Goal: Task Accomplishment & Management: Complete application form

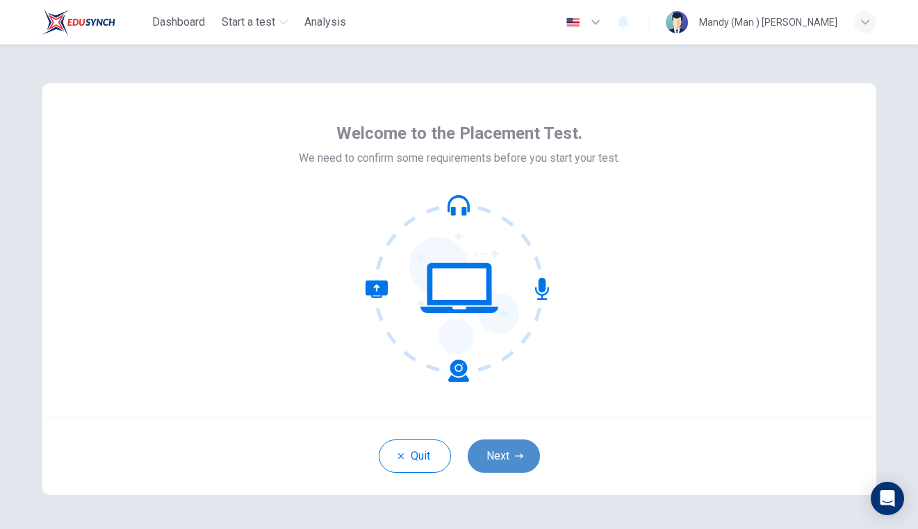
click at [515, 451] on button "Next" at bounding box center [503, 456] width 72 height 33
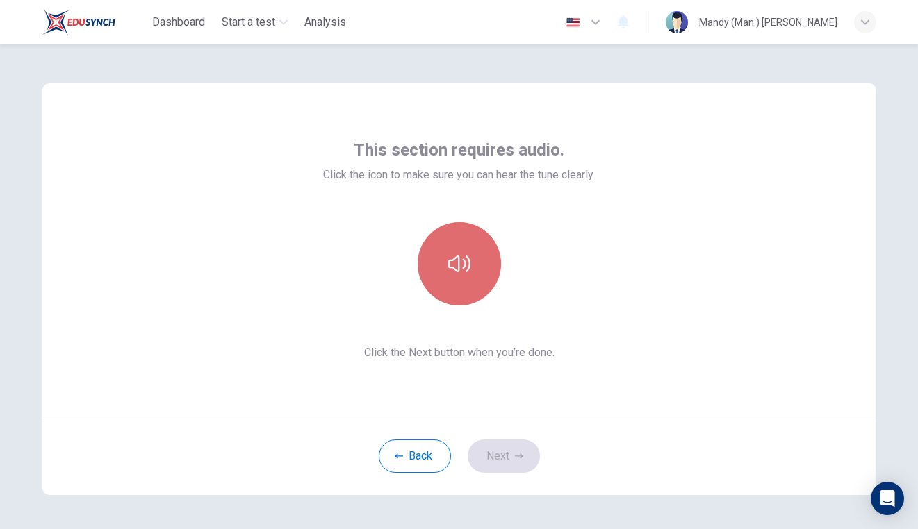
click at [469, 290] on button "button" at bounding box center [458, 263] width 83 height 83
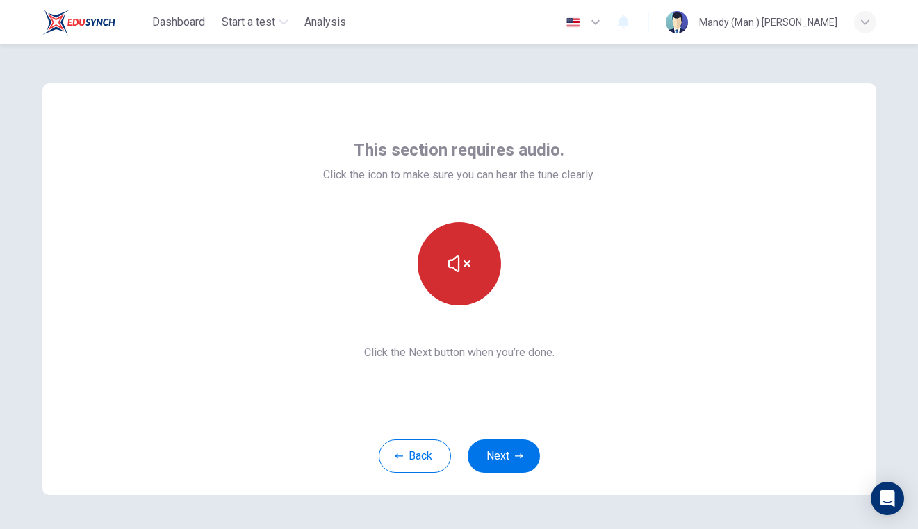
click at [466, 285] on button "button" at bounding box center [458, 263] width 83 height 83
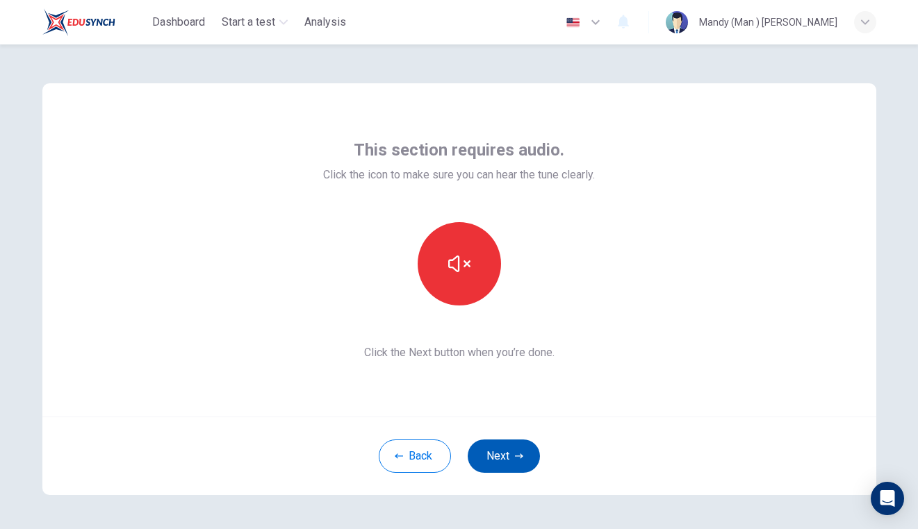
click at [505, 466] on button "Next" at bounding box center [503, 456] width 72 height 33
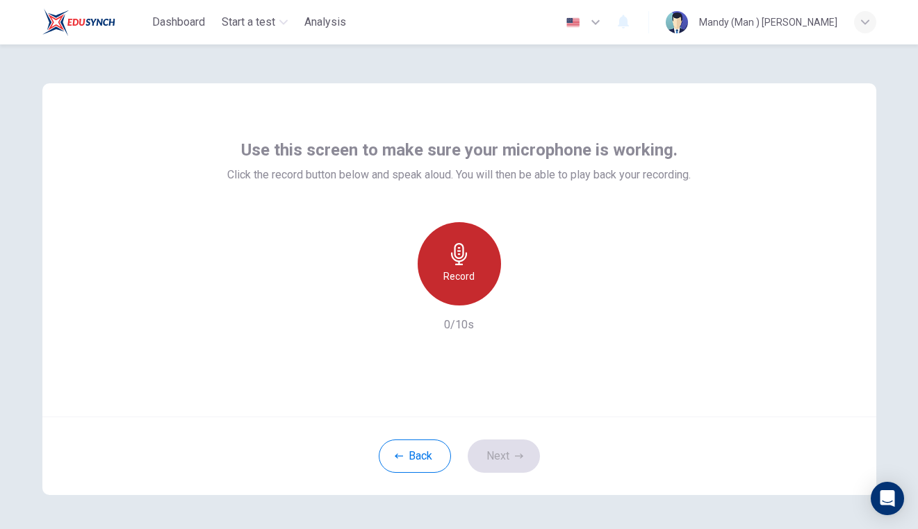
click at [465, 281] on h6 "Record" at bounding box center [458, 276] width 31 height 17
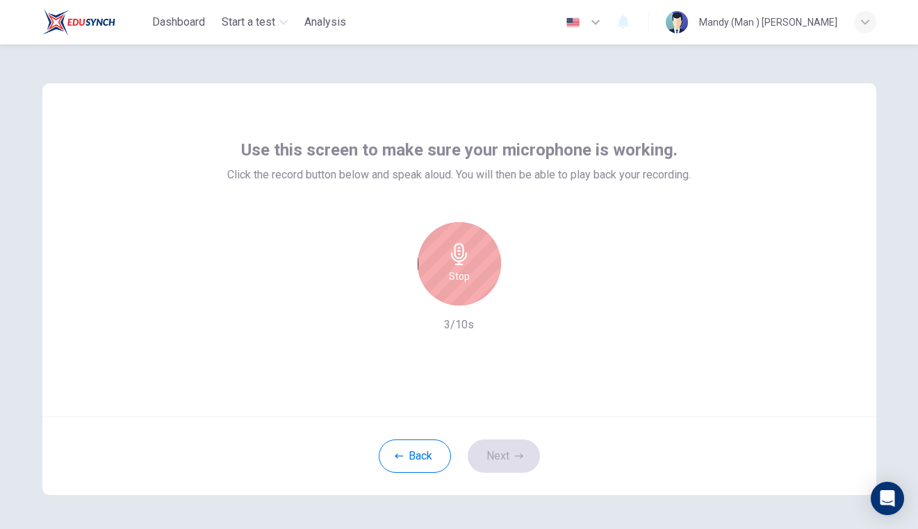
click at [467, 249] on icon "button" at bounding box center [459, 254] width 22 height 22
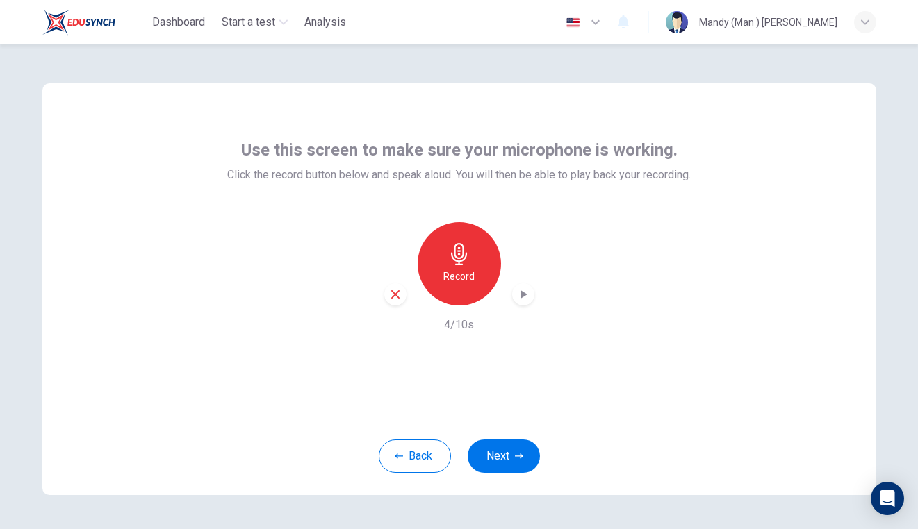
click at [522, 294] on icon "button" at bounding box center [523, 294] width 6 height 8
click at [508, 449] on button "Next" at bounding box center [503, 456] width 72 height 33
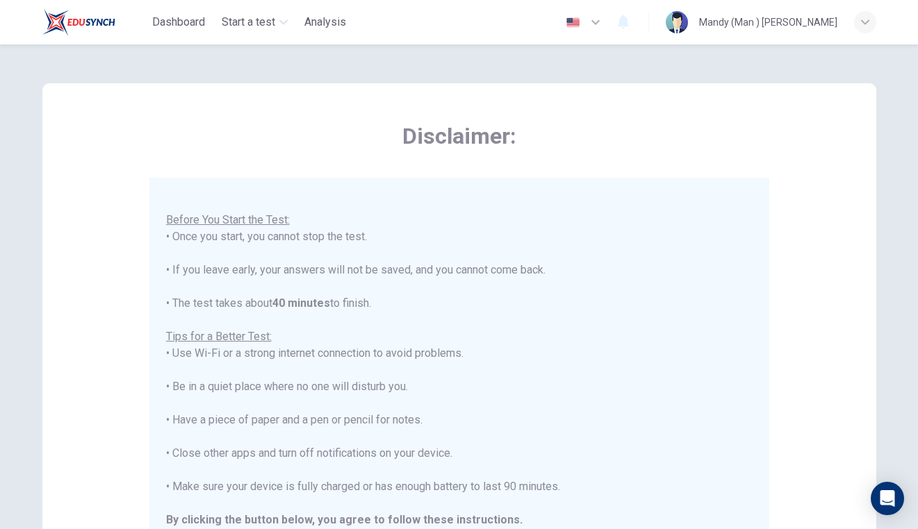
click at [604, 26] on icon "button" at bounding box center [595, 22] width 17 height 17
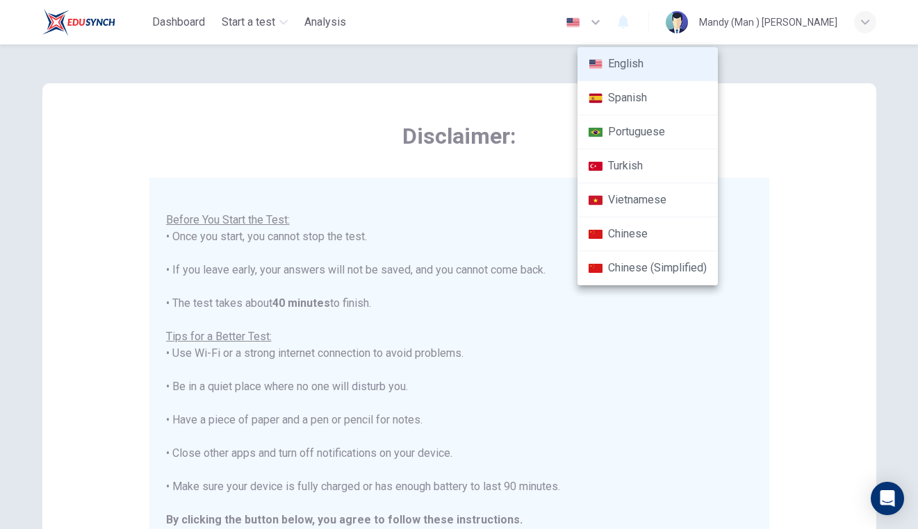
click at [828, 256] on div at bounding box center [459, 264] width 918 height 529
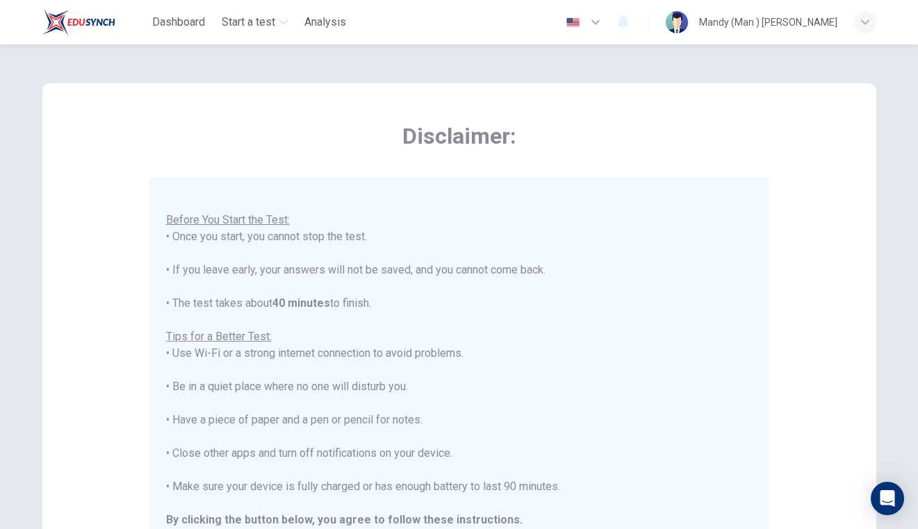
scroll to position [243, 0]
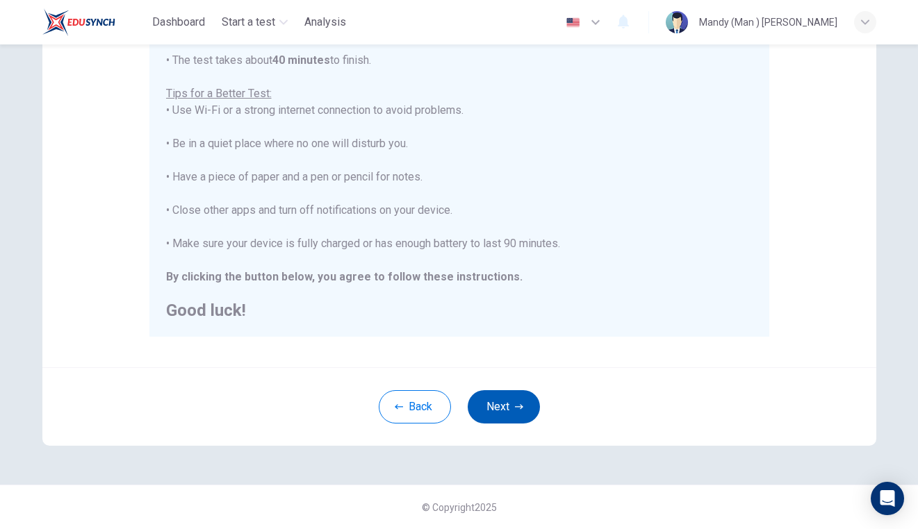
click at [526, 404] on button "Next" at bounding box center [503, 406] width 72 height 33
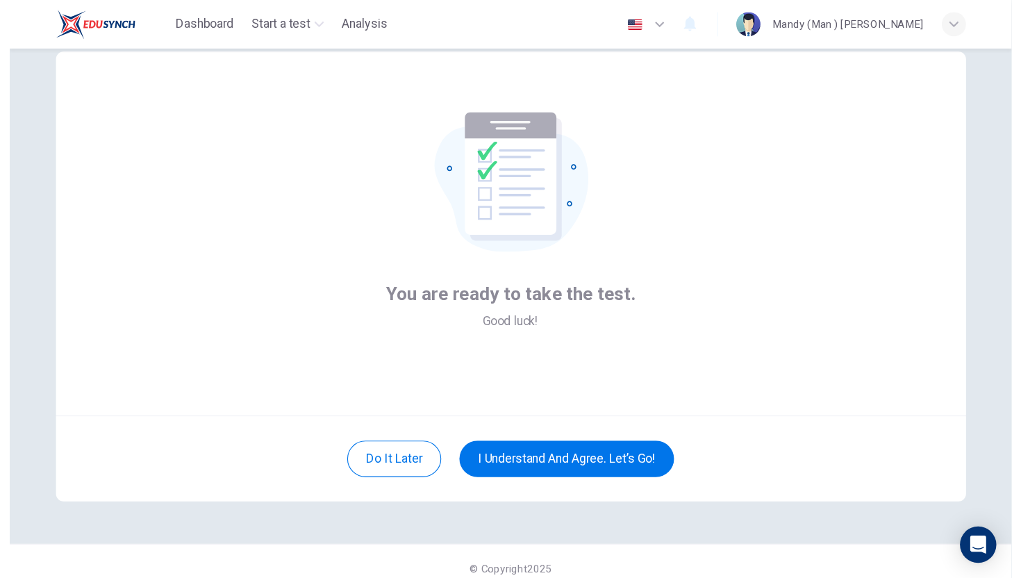
scroll to position [0, 0]
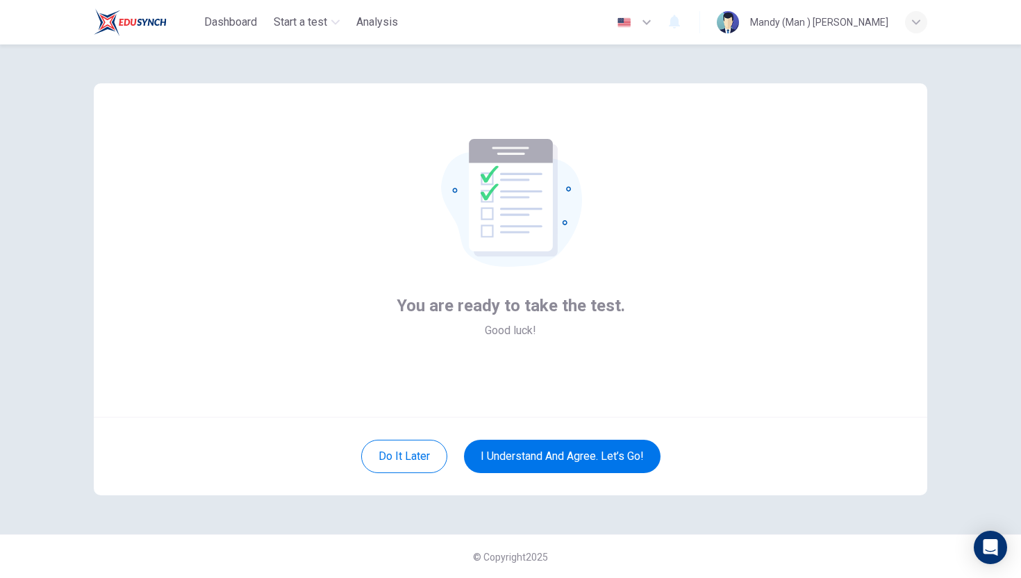
click at [85, 110] on div "You are ready to take the test. Good luck! Do it later I understand and agree. …" at bounding box center [511, 289] width 878 height 490
click at [635, 453] on button "I understand and agree. Let’s go!" at bounding box center [562, 456] width 197 height 33
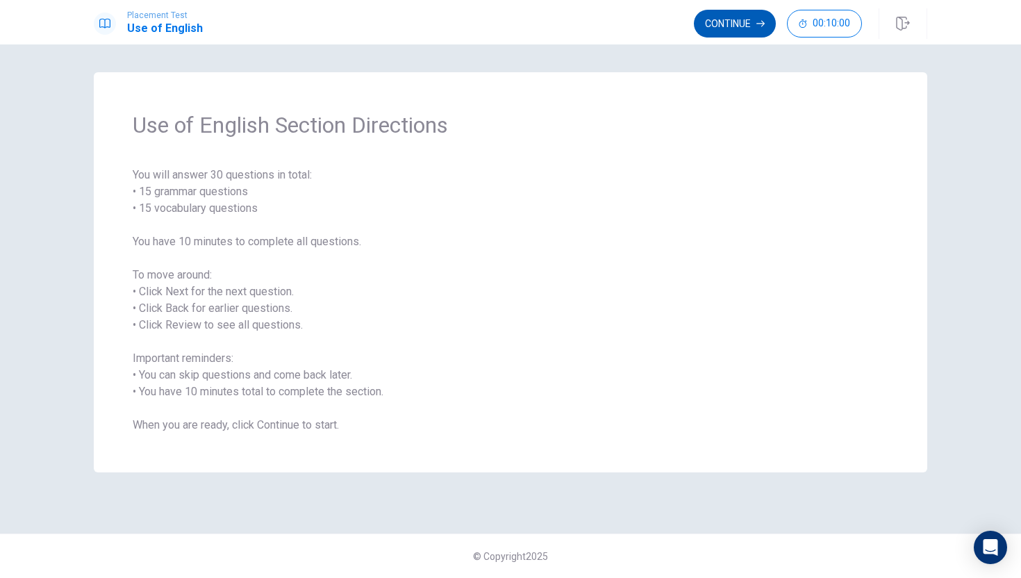
click at [745, 20] on button "Continue" at bounding box center [735, 24] width 82 height 28
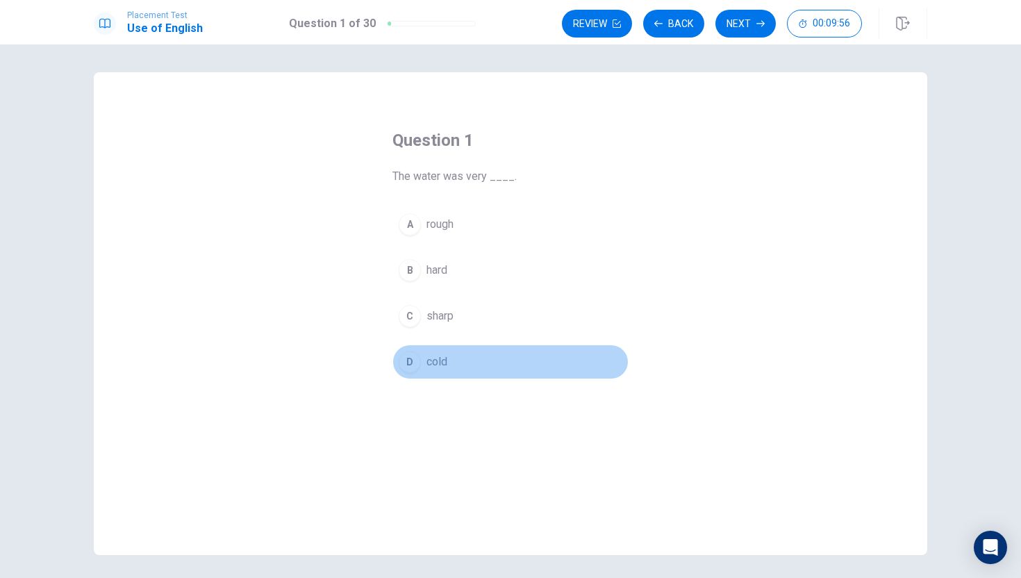
click at [440, 356] on span "cold" at bounding box center [436, 362] width 21 height 17
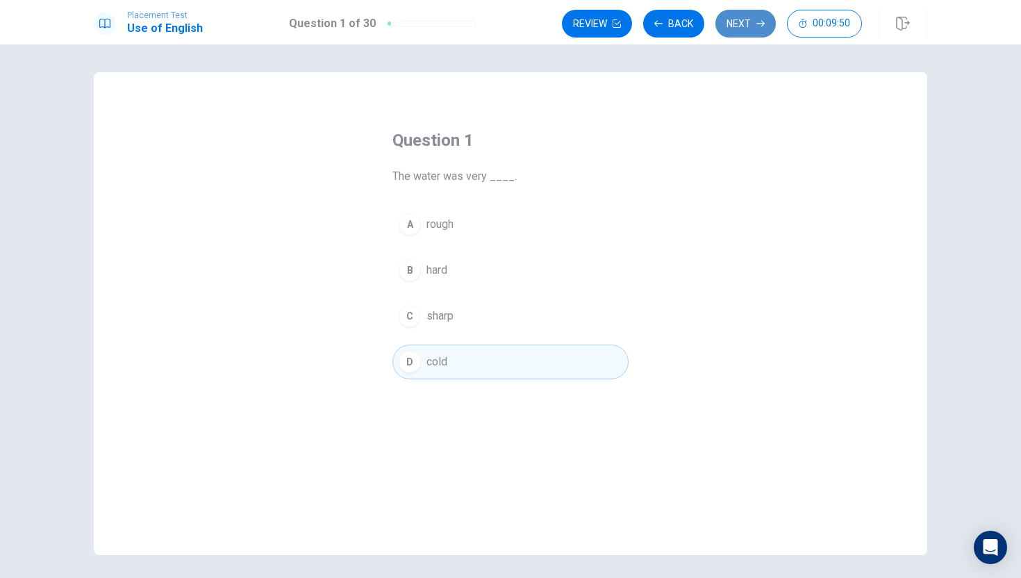
click at [751, 17] on button "Next" at bounding box center [745, 24] width 60 height 28
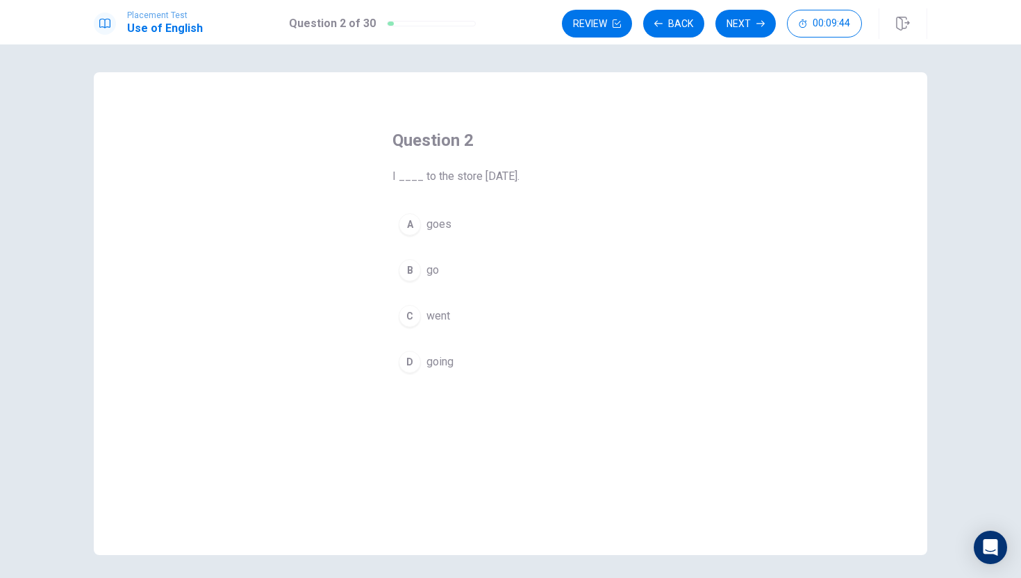
click at [451, 317] on button "C went" at bounding box center [510, 316] width 236 height 35
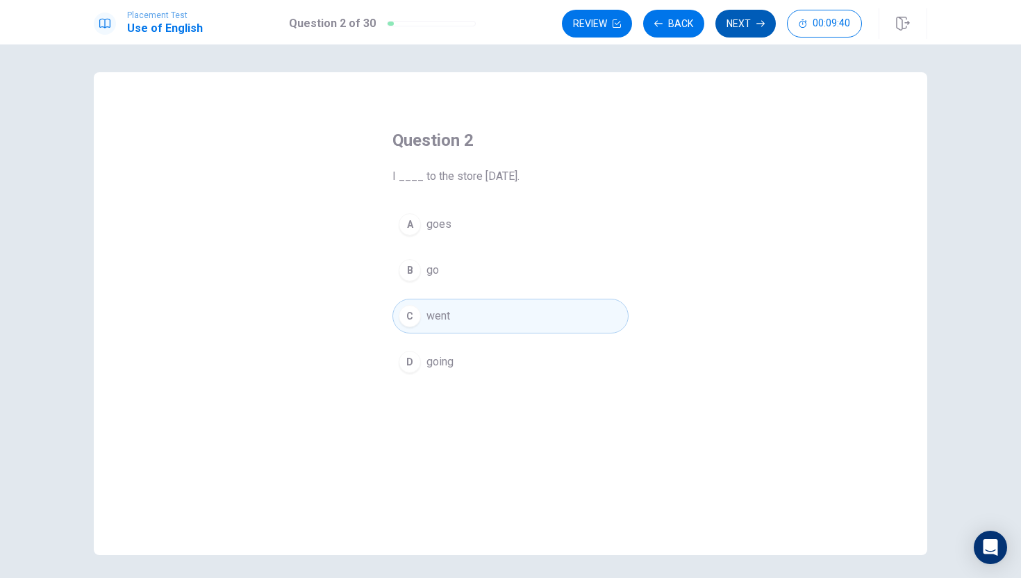
click at [742, 29] on button "Next" at bounding box center [745, 24] width 60 height 28
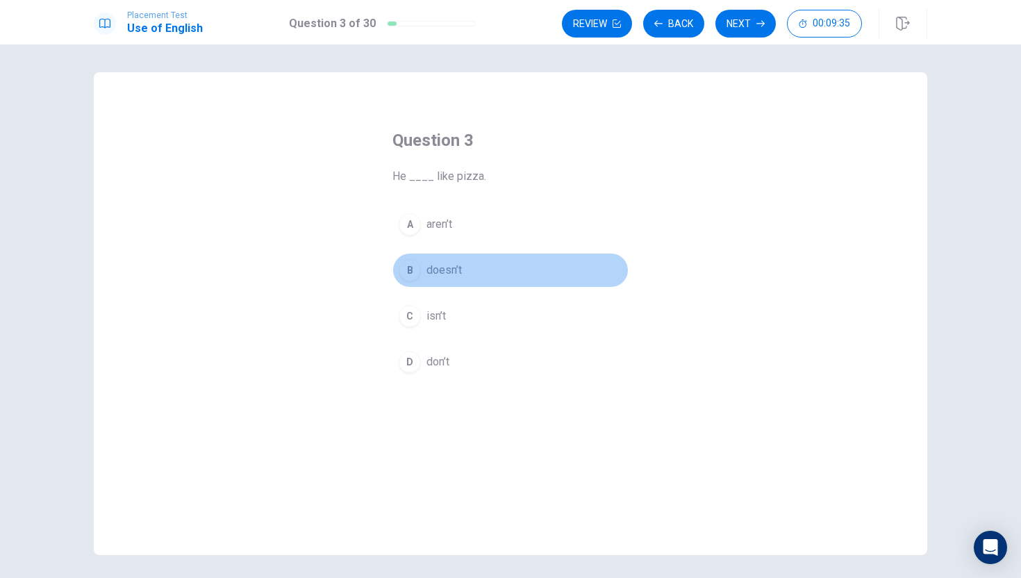
click at [449, 265] on span "doesn’t" at bounding box center [443, 270] width 35 height 17
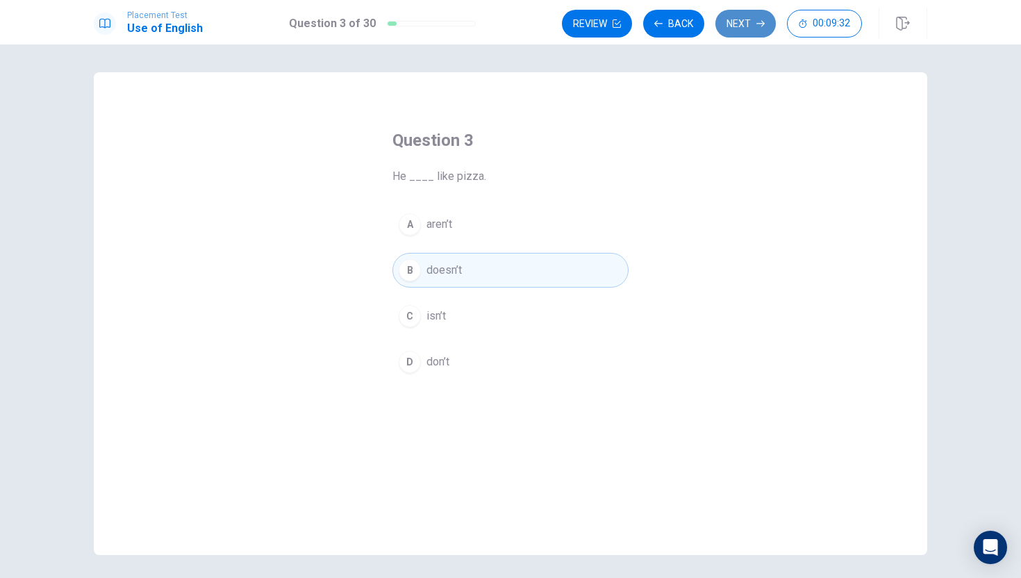
click at [744, 23] on button "Next" at bounding box center [745, 24] width 60 height 28
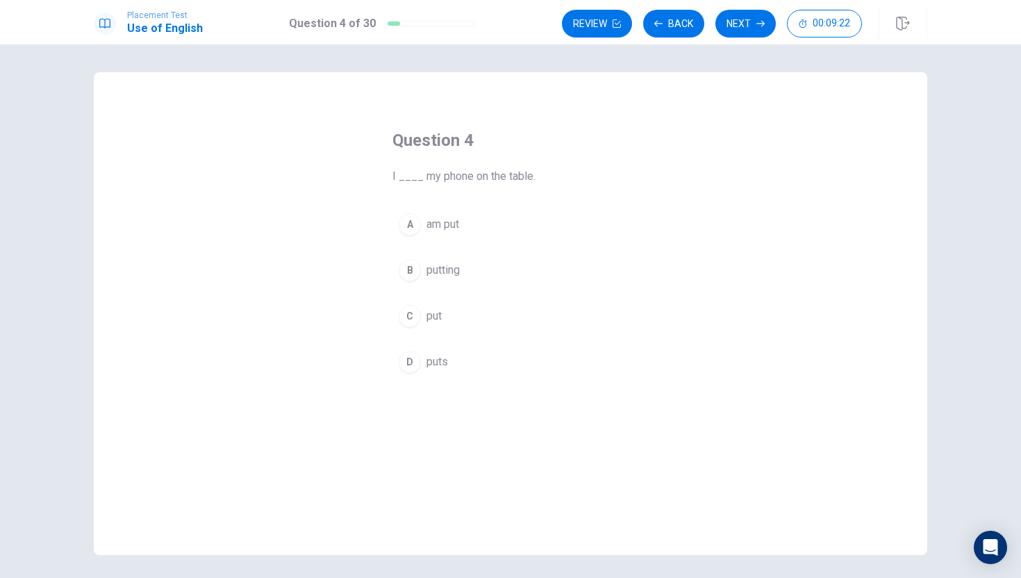
click at [473, 272] on button "B putting" at bounding box center [510, 270] width 236 height 35
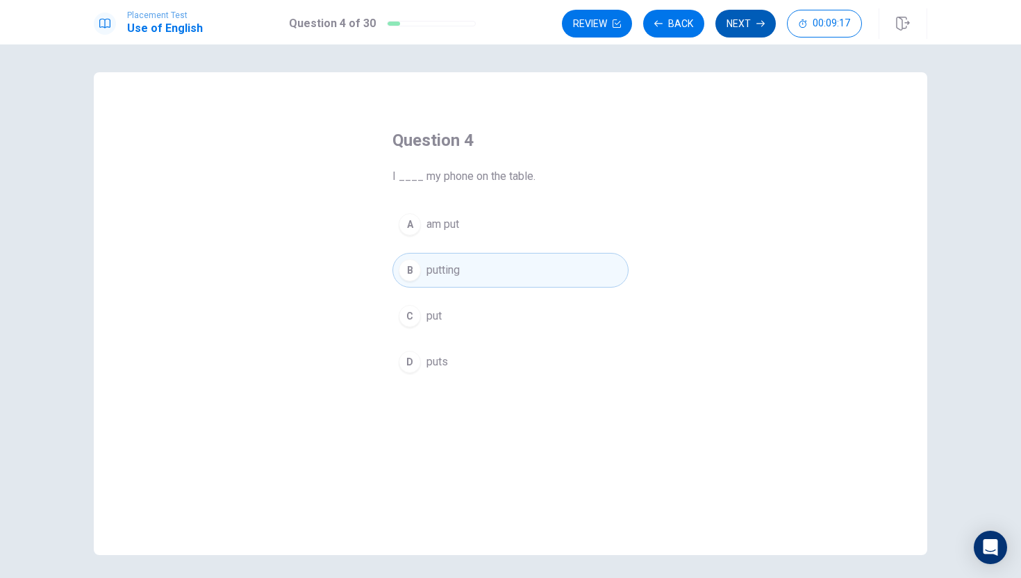
click at [745, 28] on button "Next" at bounding box center [745, 24] width 60 height 28
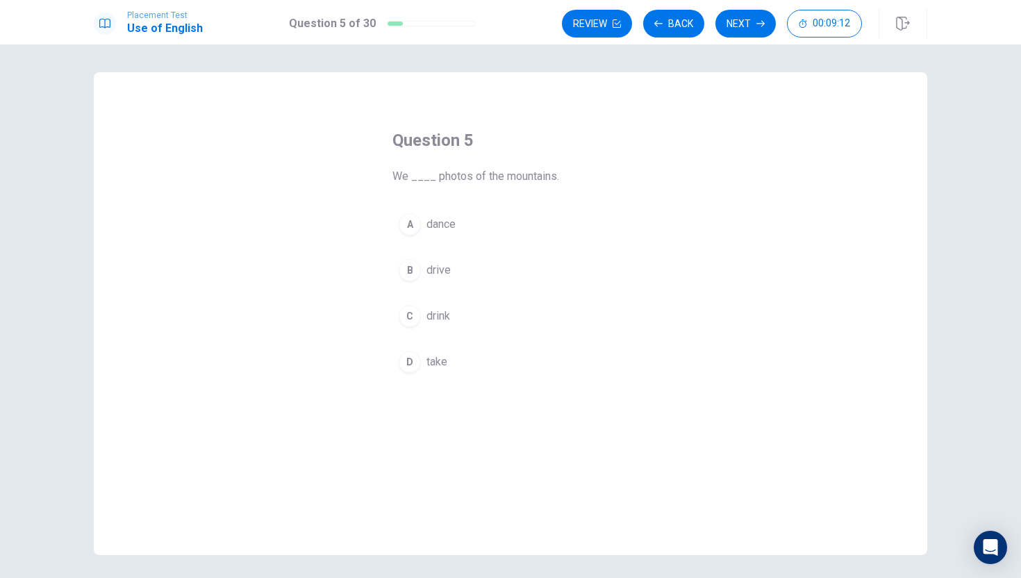
click at [473, 357] on button "D take" at bounding box center [510, 362] width 236 height 35
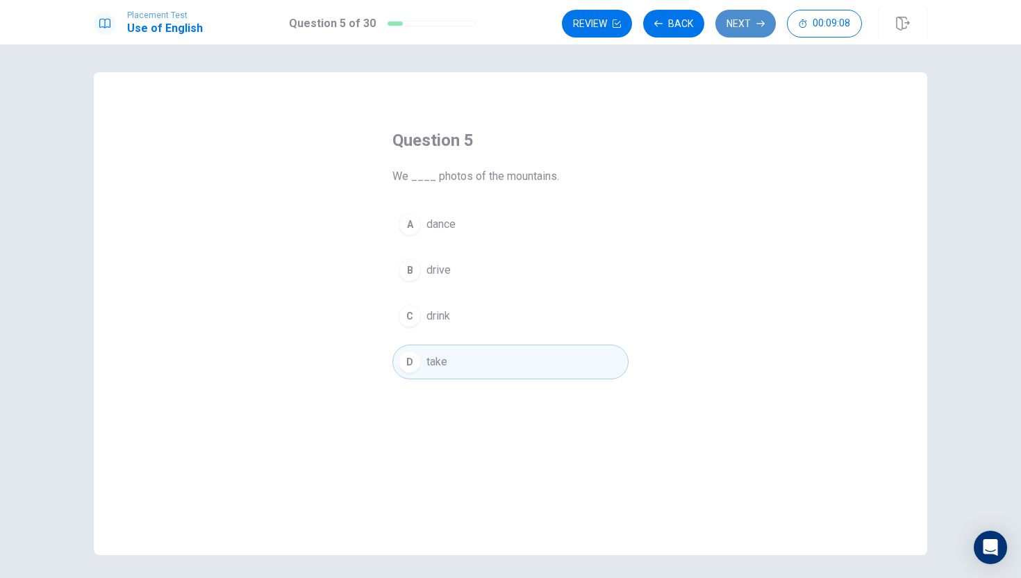
click at [726, 20] on button "Next" at bounding box center [745, 24] width 60 height 28
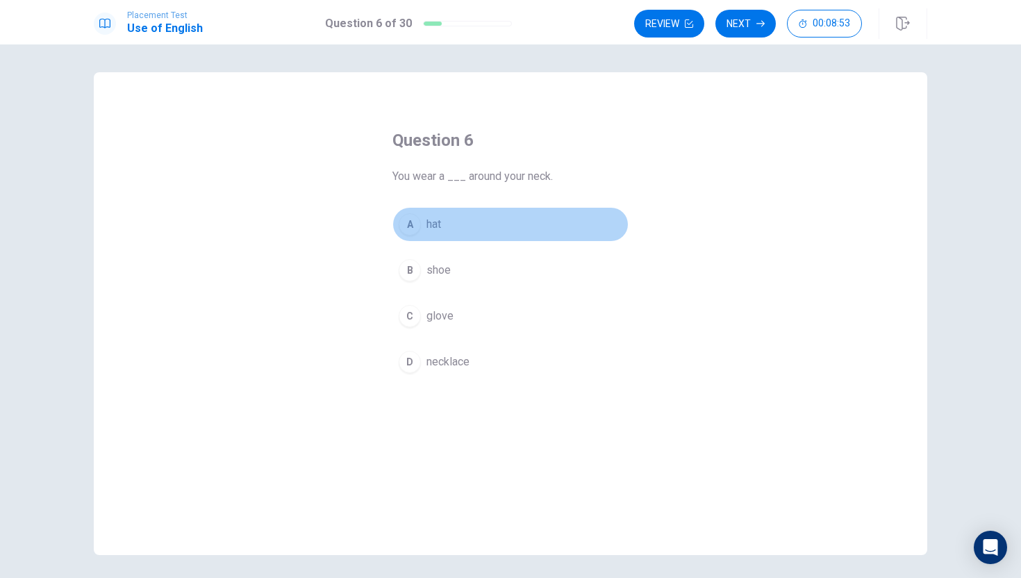
click at [464, 226] on button "A hat" at bounding box center [510, 224] width 236 height 35
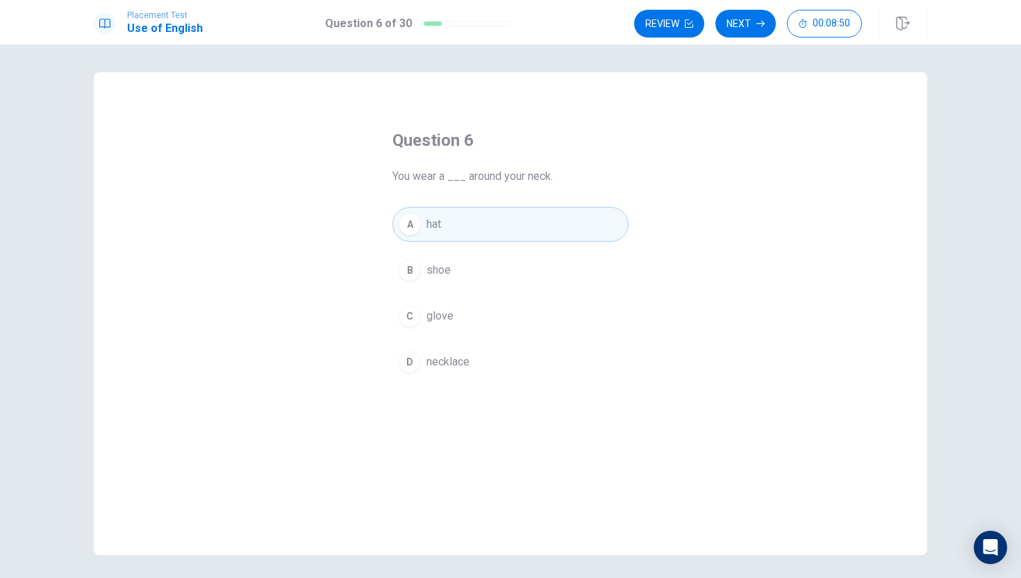
click at [491, 272] on button "B shoe" at bounding box center [510, 270] width 236 height 35
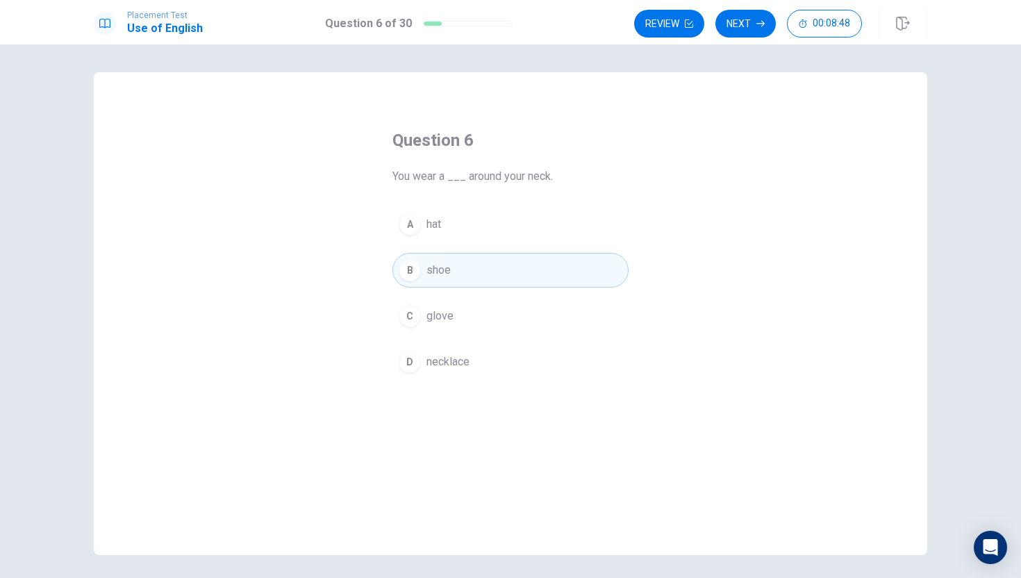
click at [497, 307] on button "C glove" at bounding box center [510, 316] width 236 height 35
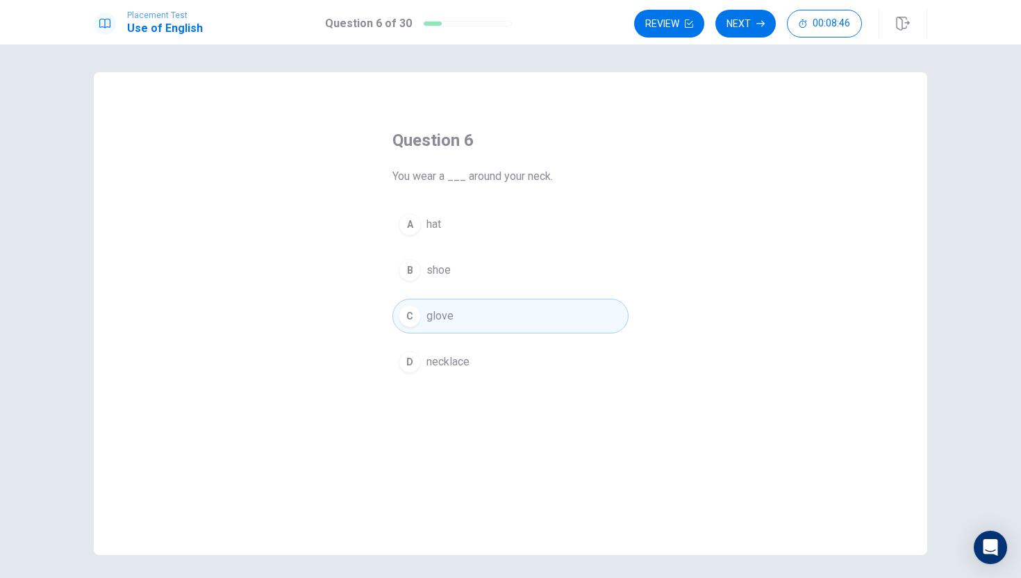
click at [519, 363] on button "D necklace" at bounding box center [510, 362] width 236 height 35
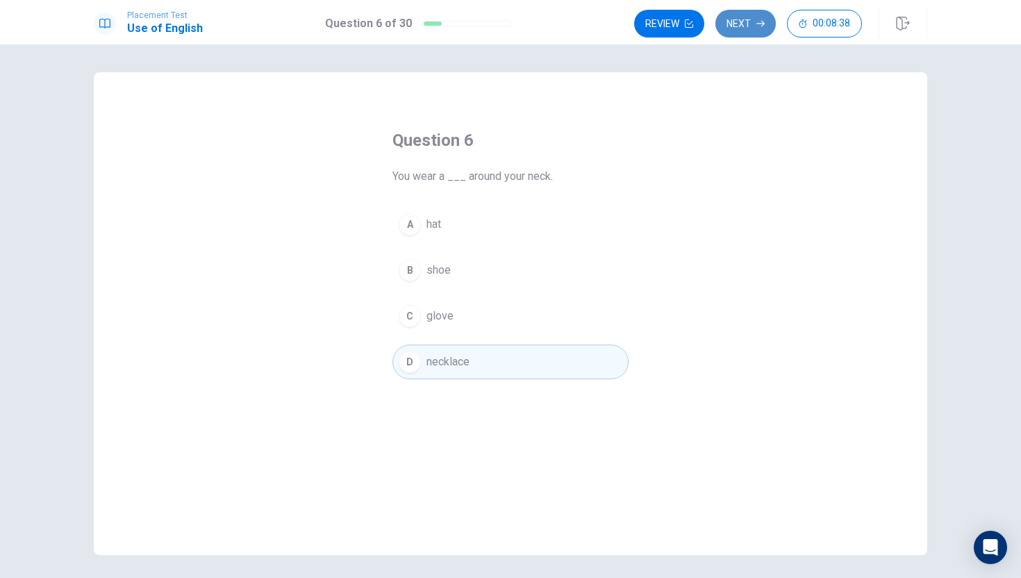
click at [745, 20] on button "Next" at bounding box center [745, 24] width 60 height 28
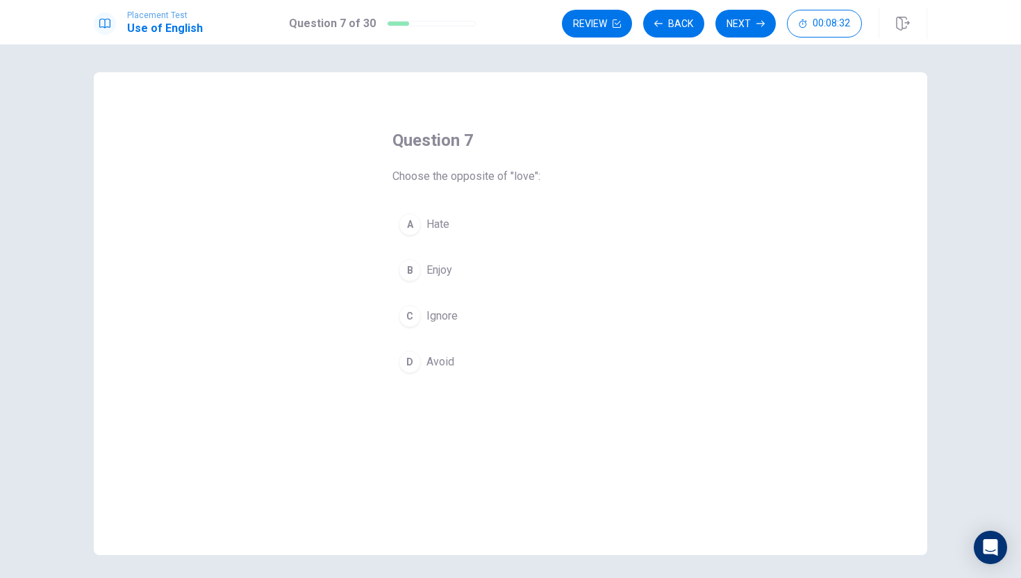
click at [463, 235] on button "A Hate" at bounding box center [510, 224] width 236 height 35
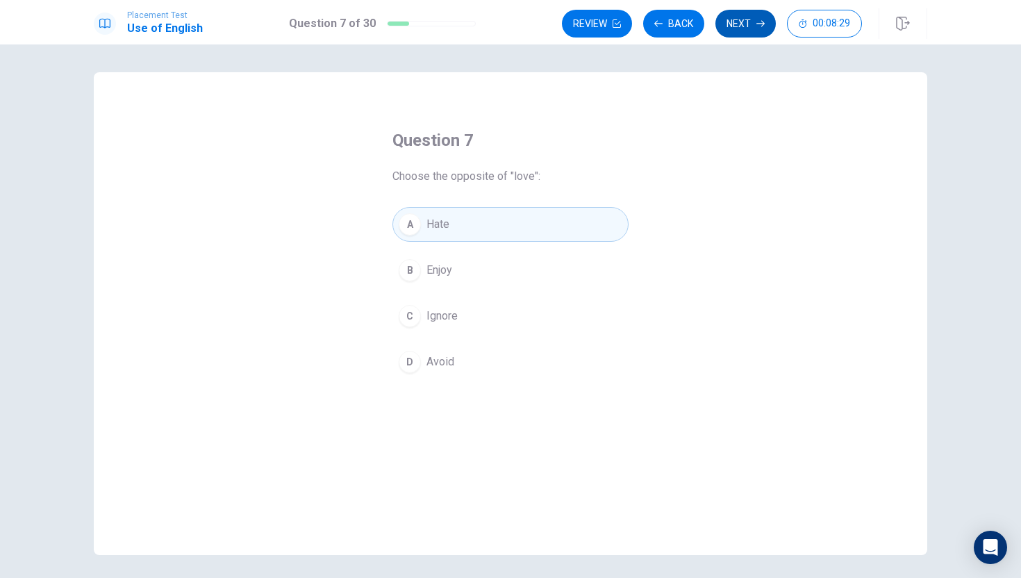
click at [747, 22] on button "Next" at bounding box center [745, 24] width 60 height 28
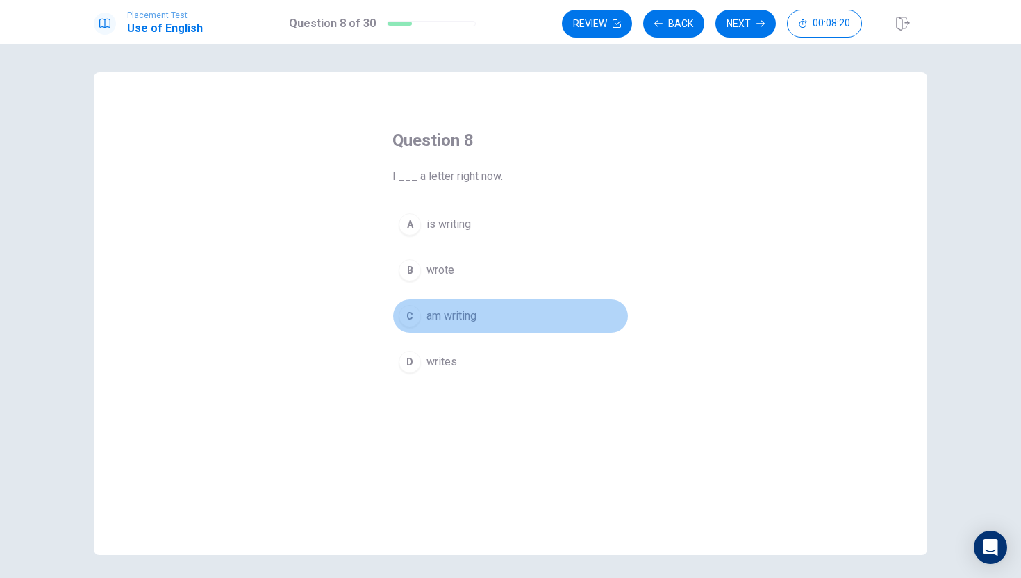
click at [466, 313] on span "am writing" at bounding box center [451, 316] width 50 height 17
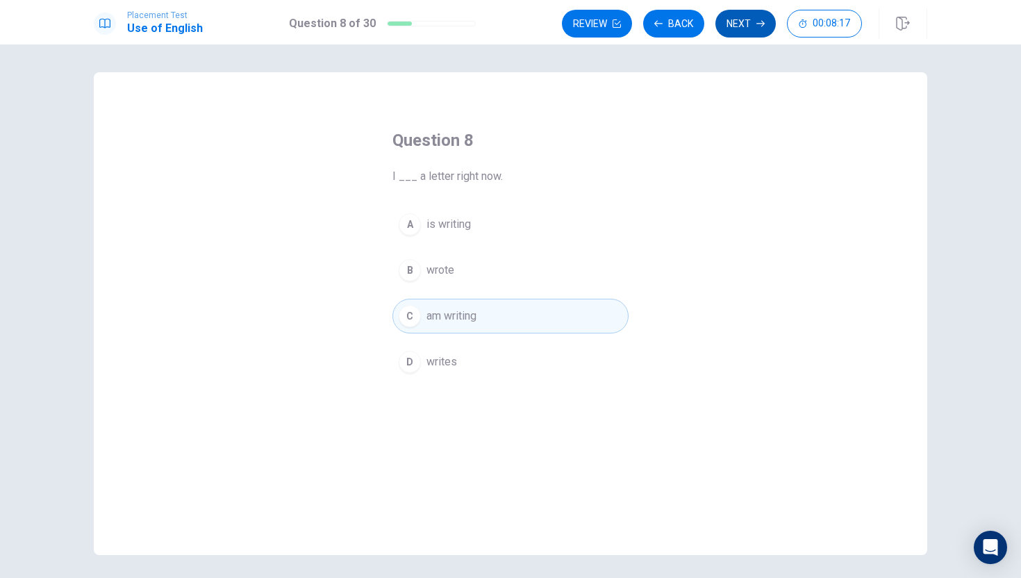
click at [736, 23] on button "Next" at bounding box center [745, 24] width 60 height 28
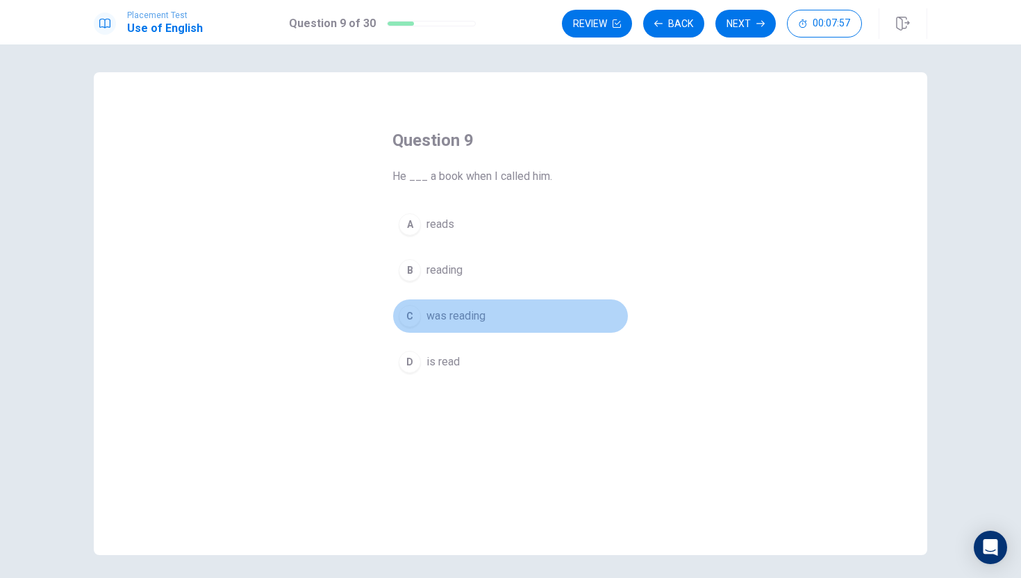
click at [494, 317] on button "C was reading" at bounding box center [510, 316] width 236 height 35
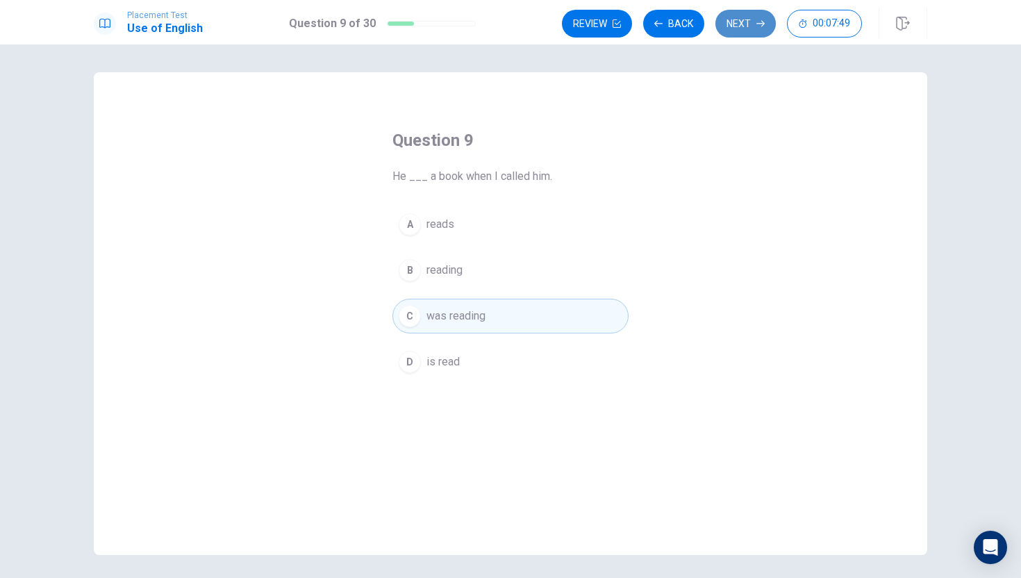
click at [747, 26] on button "Next" at bounding box center [745, 24] width 60 height 28
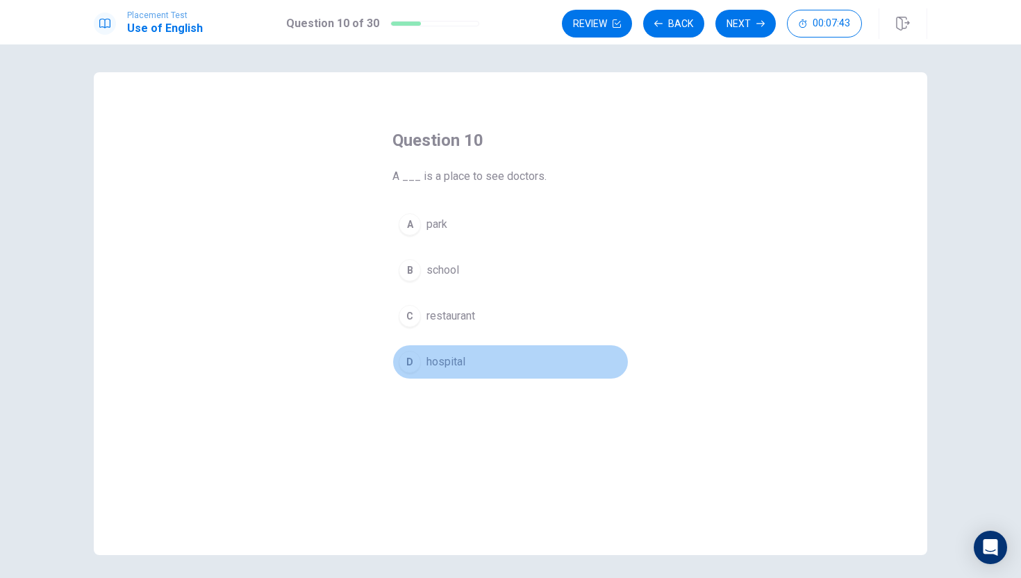
click at [511, 357] on button "D hospital" at bounding box center [510, 362] width 236 height 35
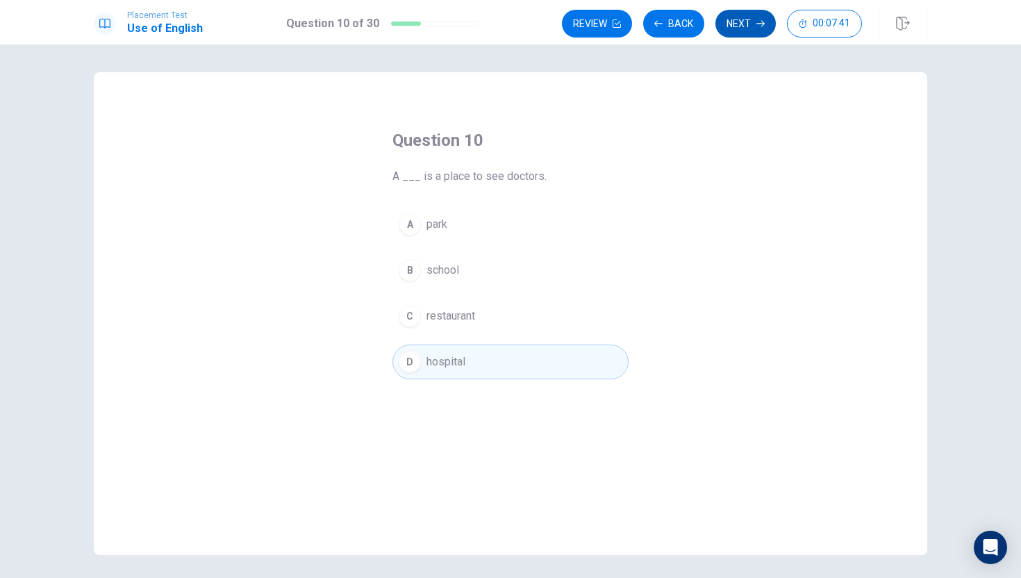
click at [743, 28] on button "Next" at bounding box center [745, 24] width 60 height 28
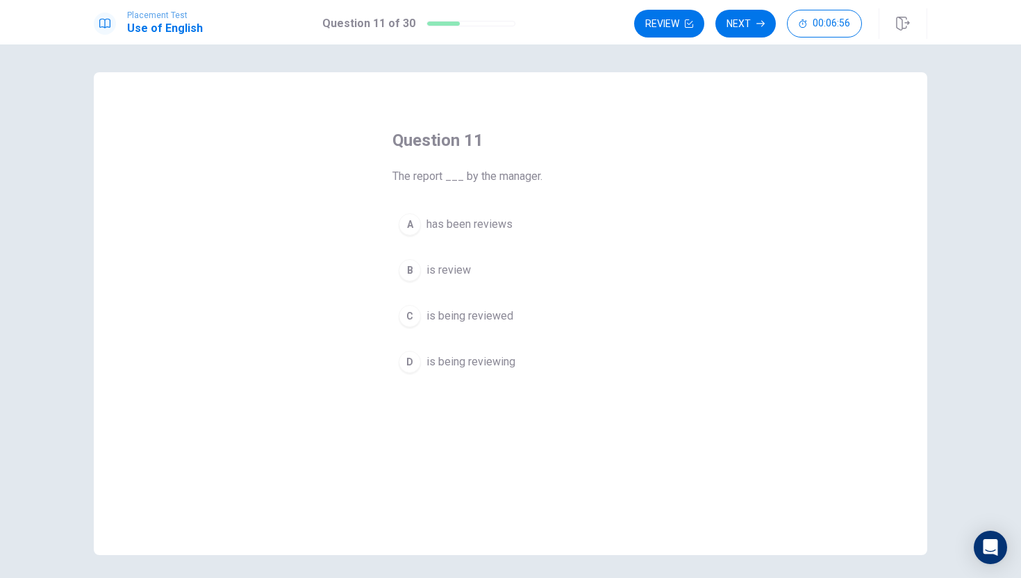
click at [493, 310] on span "is being reviewed" at bounding box center [469, 316] width 87 height 17
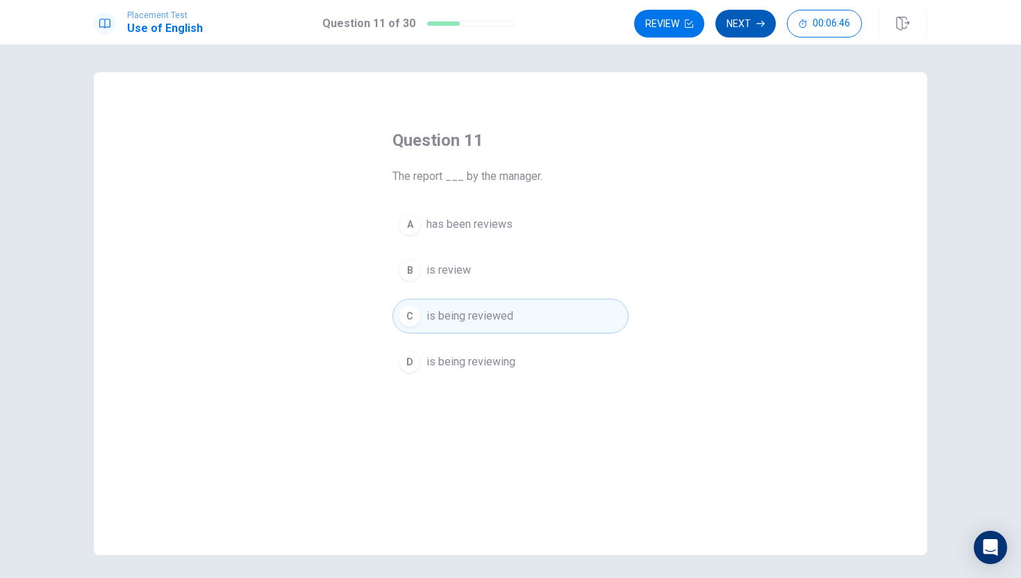
click at [743, 24] on button "Next" at bounding box center [745, 24] width 60 height 28
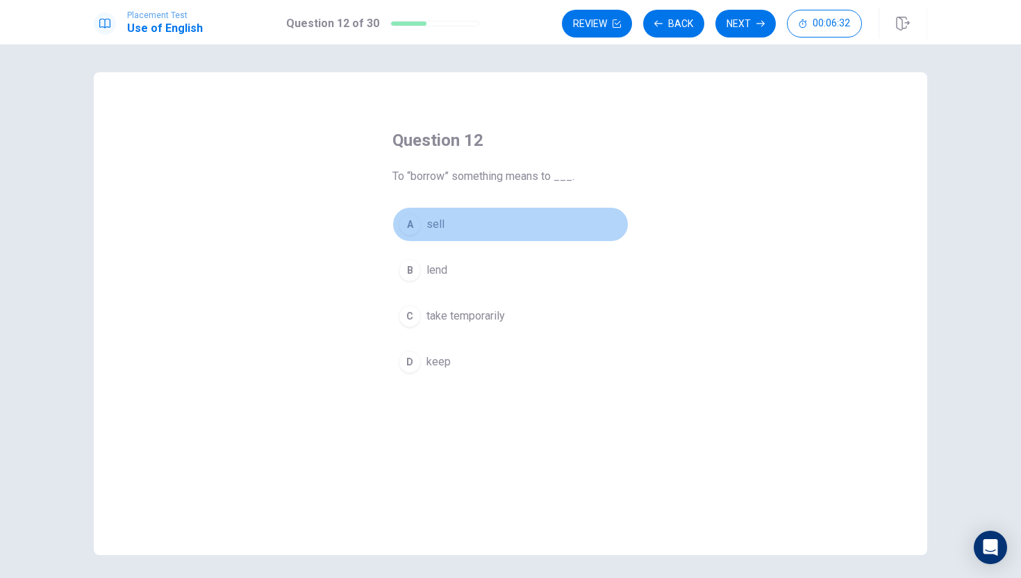
click at [456, 227] on button "A sell" at bounding box center [510, 224] width 236 height 35
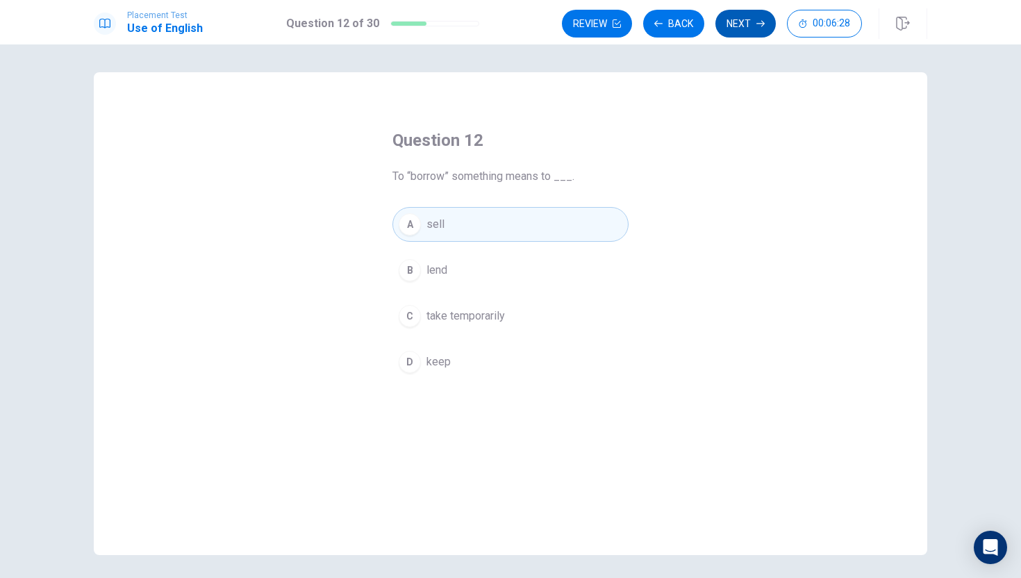
click at [743, 20] on button "Next" at bounding box center [745, 24] width 60 height 28
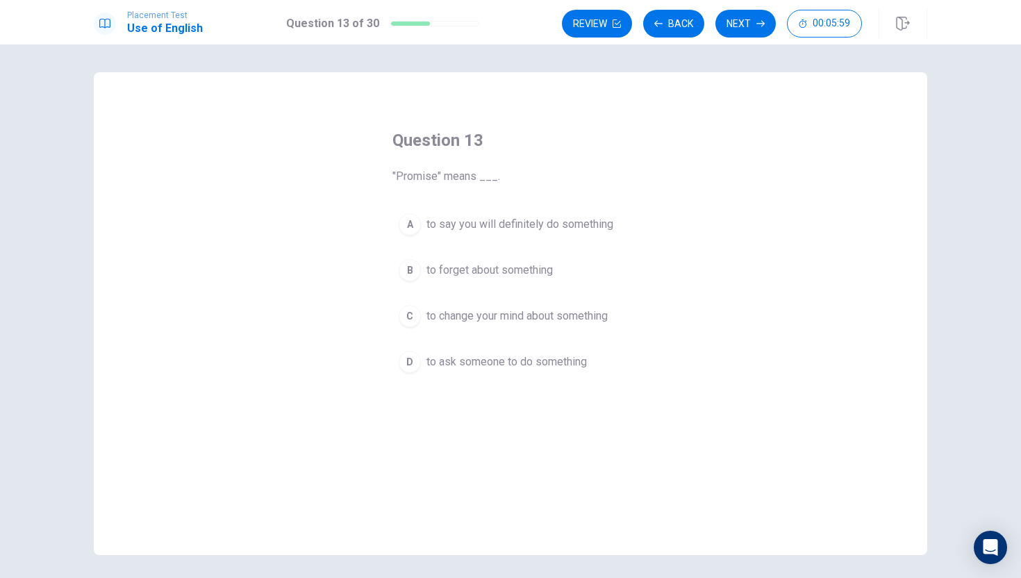
click at [629, 317] on div "Question 13 "Promise" means ___. A to say you will definitely do something B to…" at bounding box center [511, 254] width 292 height 295
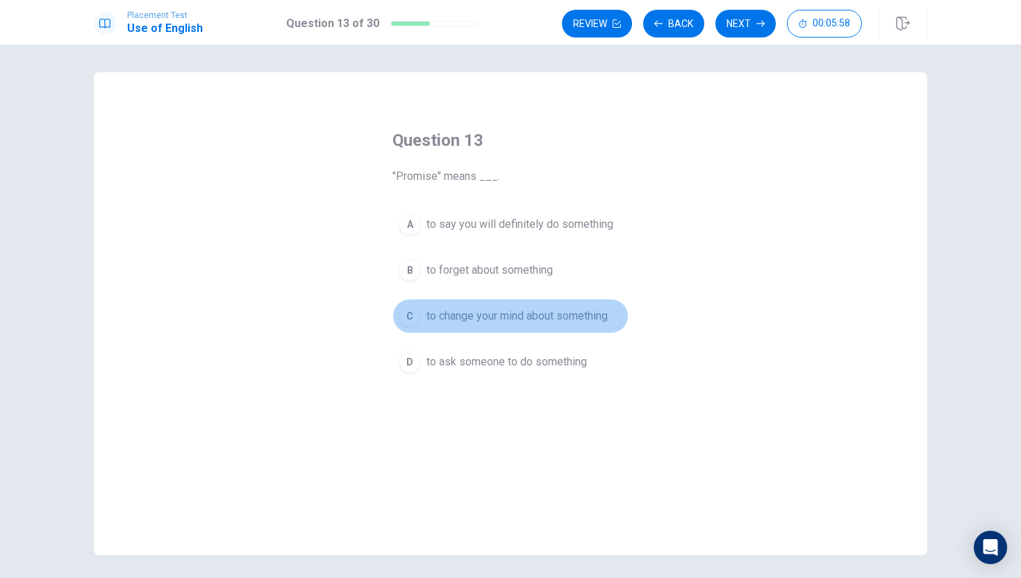
click at [613, 315] on button "C to change your mind about something" at bounding box center [510, 316] width 236 height 35
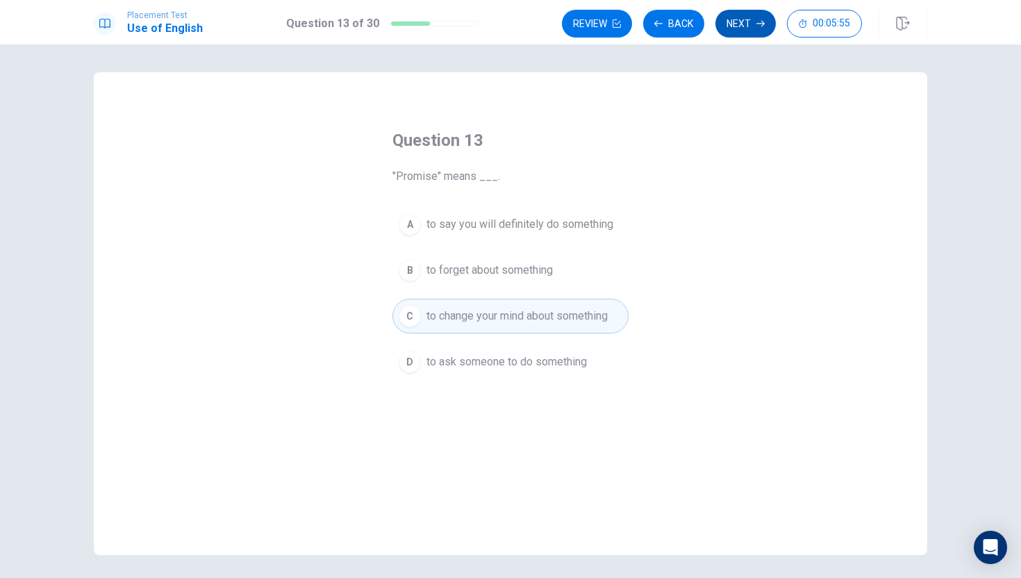
click at [761, 21] on icon "button" at bounding box center [760, 23] width 8 height 8
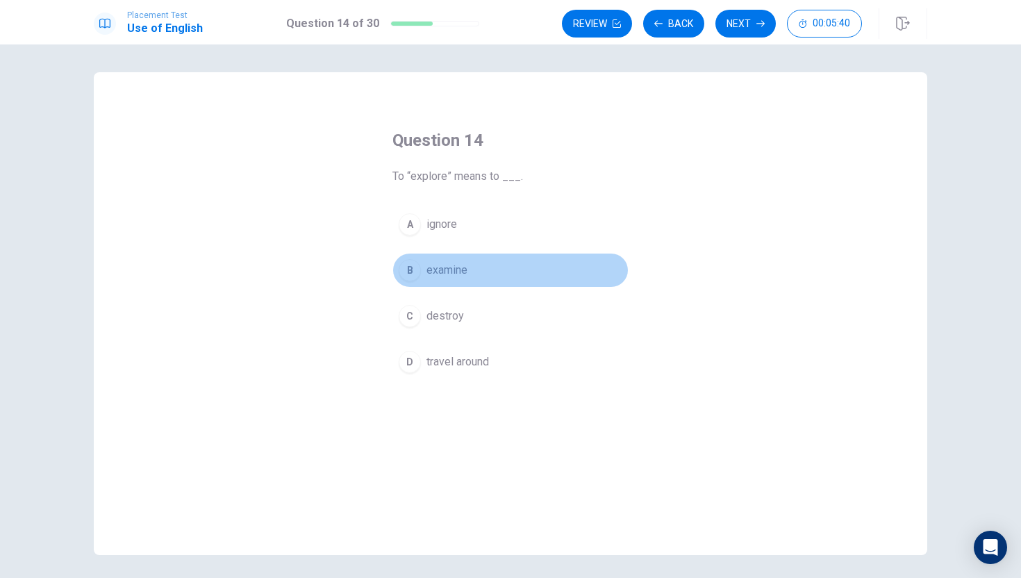
click at [517, 272] on button "B examine" at bounding box center [510, 270] width 236 height 35
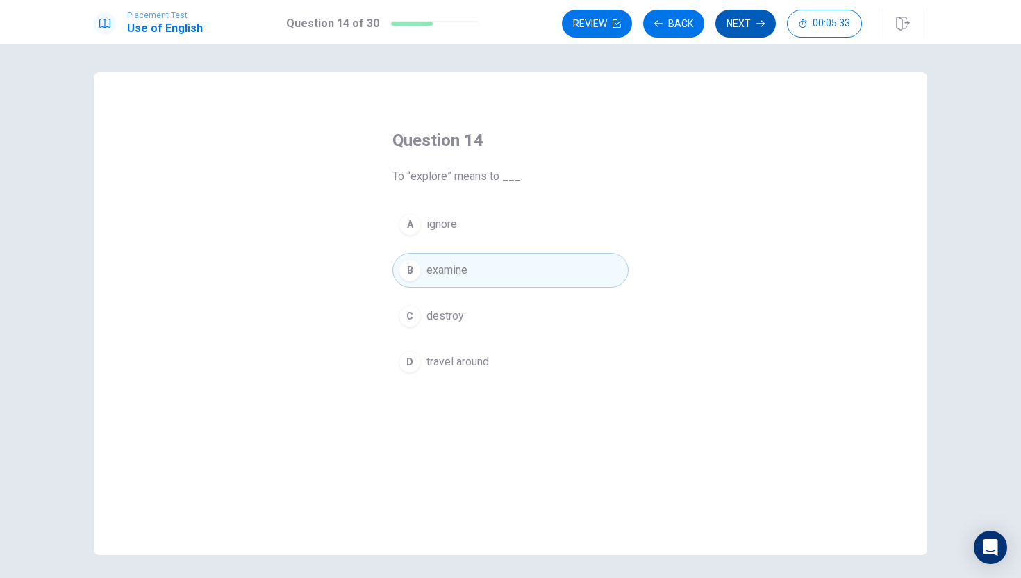
click at [760, 26] on icon "button" at bounding box center [760, 23] width 8 height 8
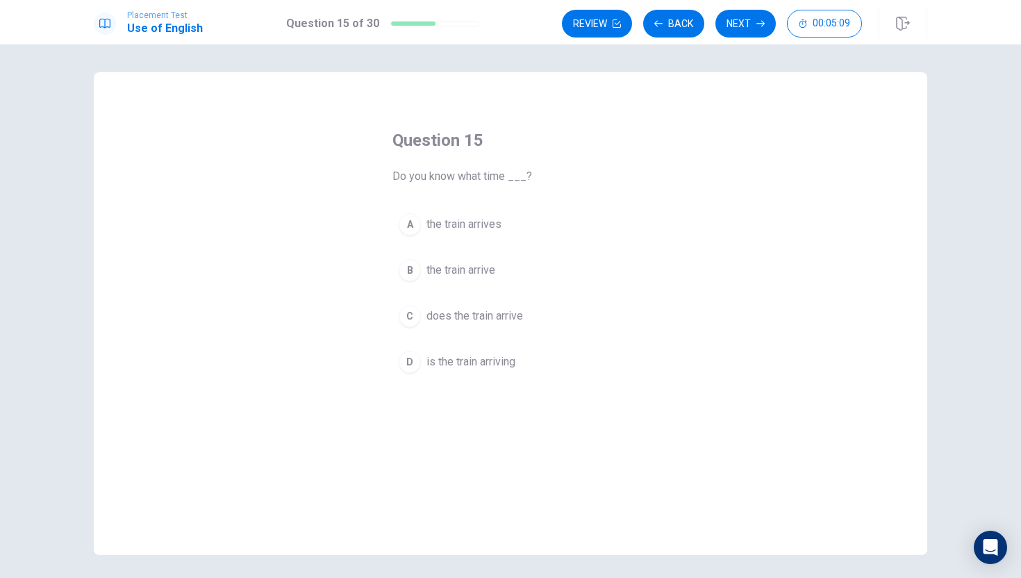
click at [501, 362] on span "is the train arriving" at bounding box center [470, 362] width 89 height 17
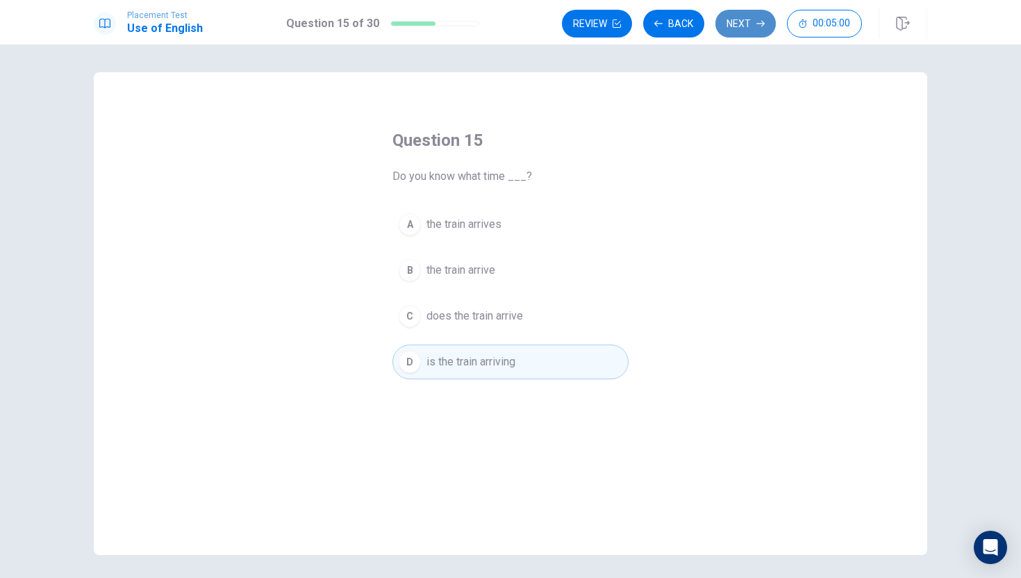
click at [761, 17] on button "Next" at bounding box center [745, 24] width 60 height 28
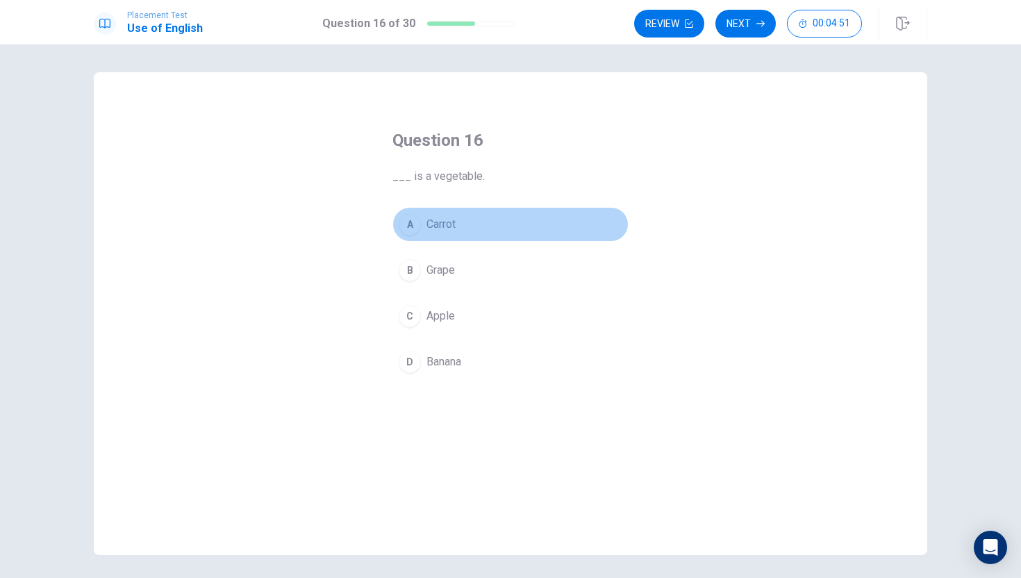
click at [488, 224] on button "A Carrot" at bounding box center [510, 224] width 236 height 35
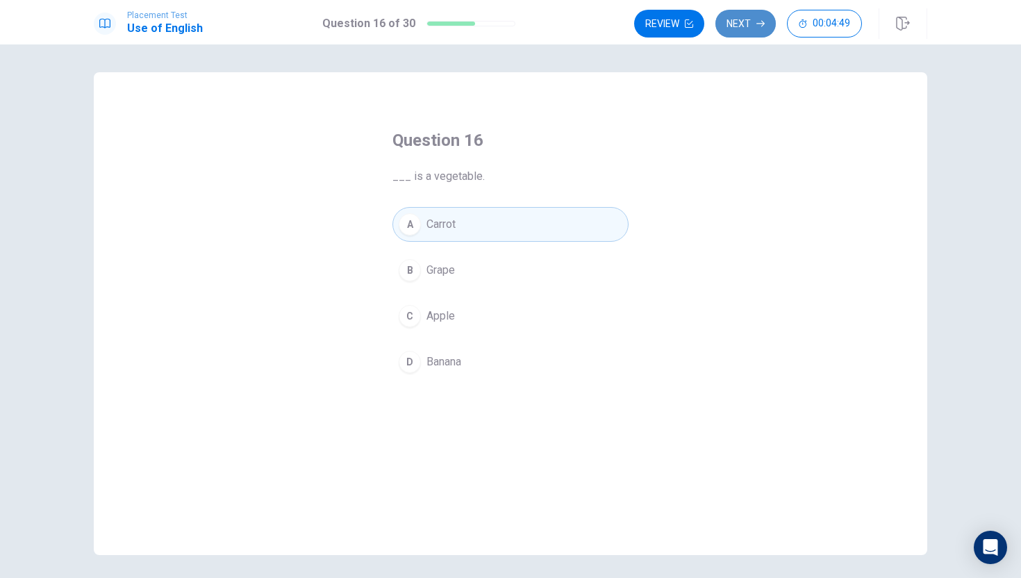
click at [737, 20] on button "Next" at bounding box center [745, 24] width 60 height 28
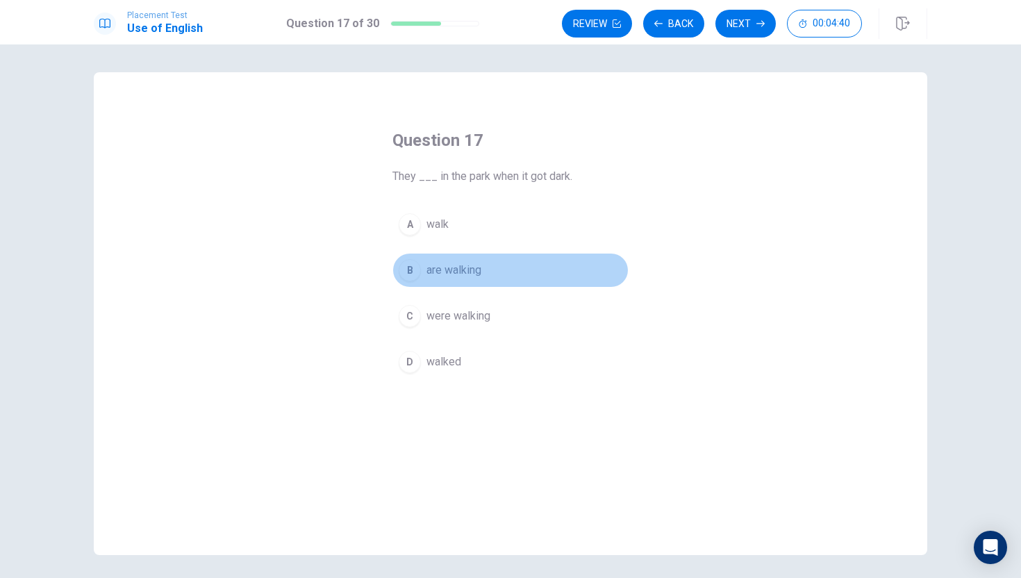
click at [507, 270] on button "B are walking" at bounding box center [510, 270] width 236 height 35
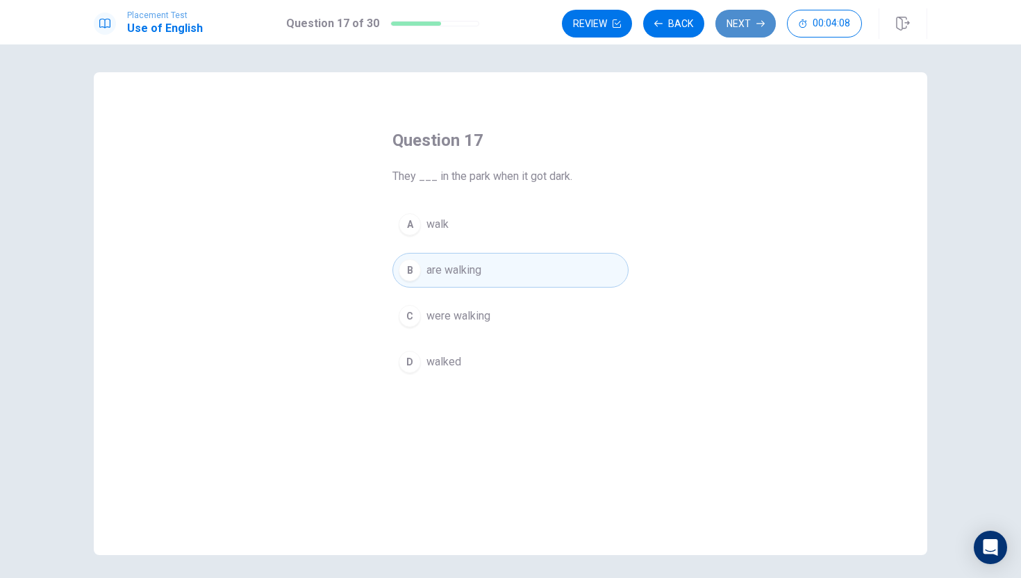
click at [747, 22] on button "Next" at bounding box center [745, 24] width 60 height 28
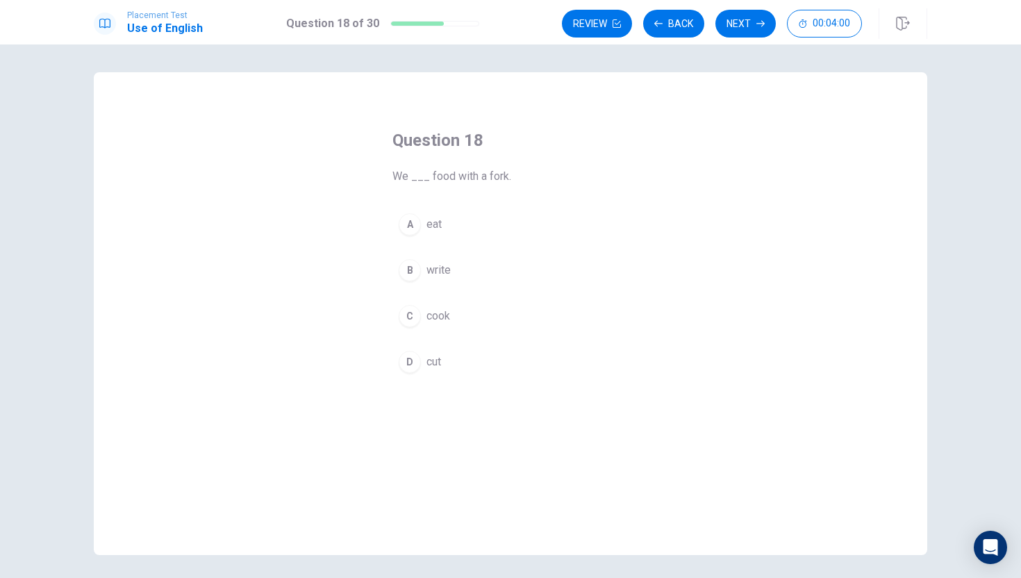
click at [459, 224] on button "A eat" at bounding box center [510, 224] width 236 height 35
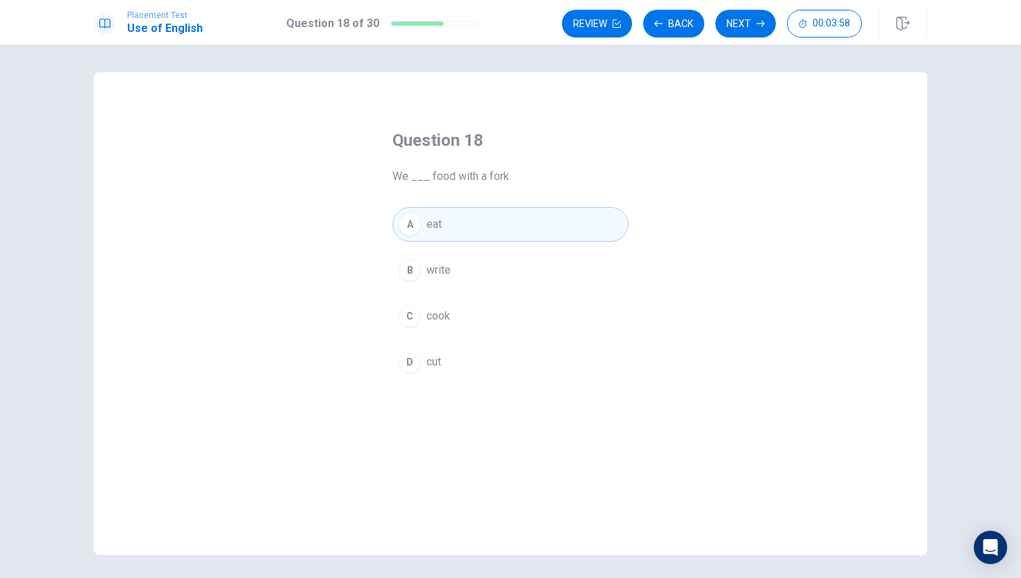
click at [748, 21] on button "Next" at bounding box center [745, 24] width 60 height 28
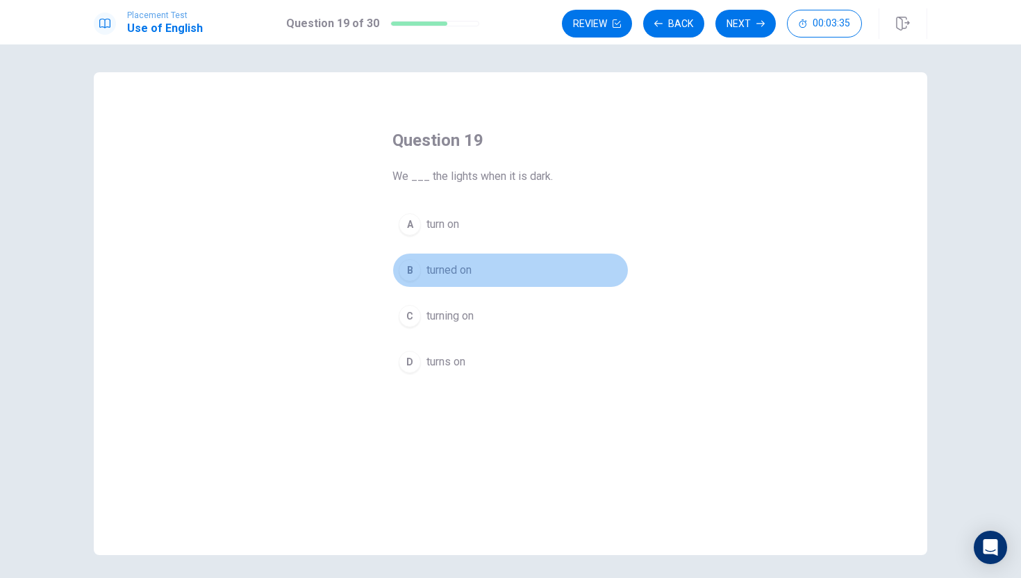
click at [463, 275] on span "turned on" at bounding box center [448, 270] width 45 height 17
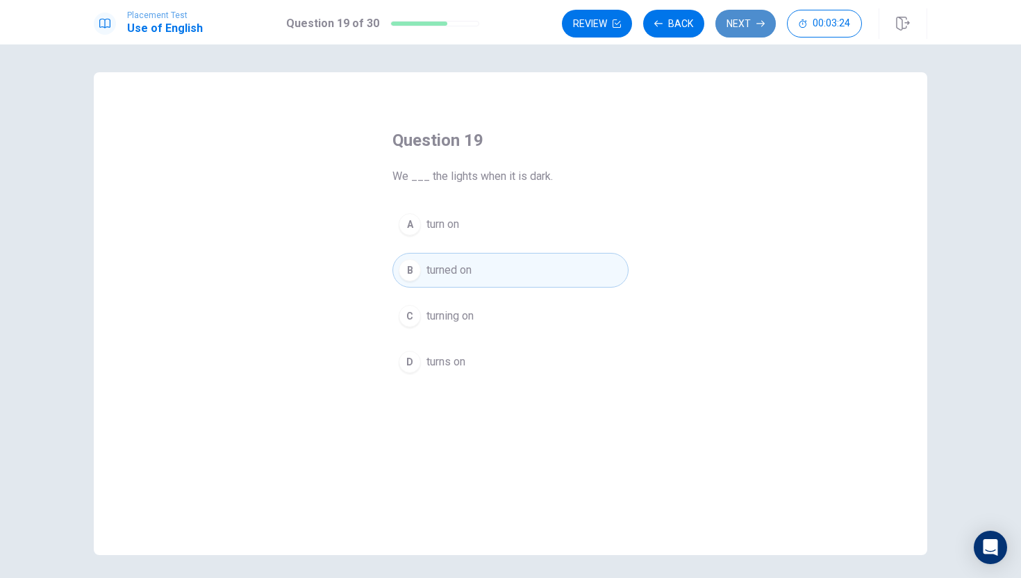
click at [754, 28] on button "Next" at bounding box center [745, 24] width 60 height 28
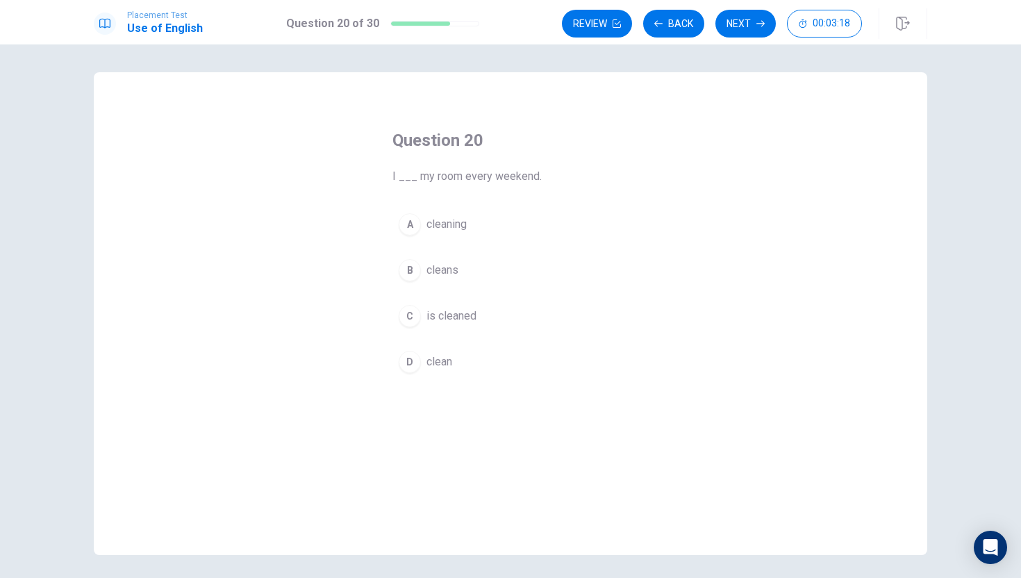
click at [508, 230] on button "A cleaning" at bounding box center [510, 224] width 236 height 35
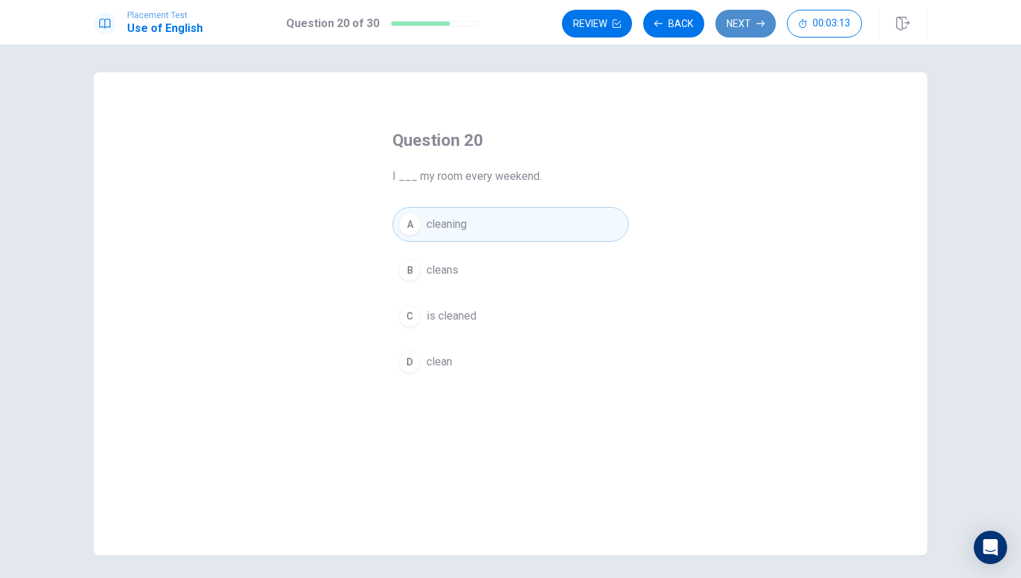
click at [750, 18] on button "Next" at bounding box center [745, 24] width 60 height 28
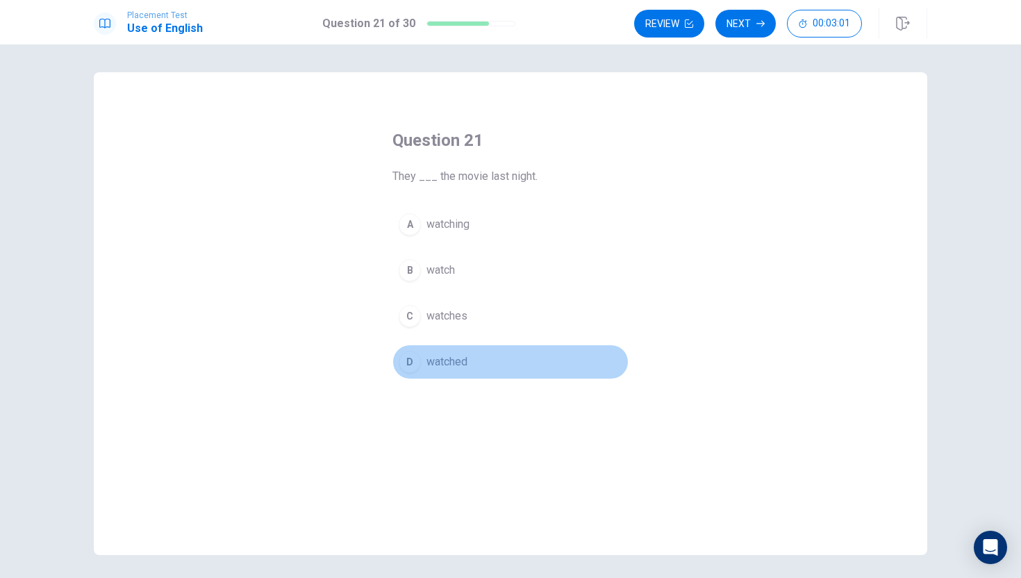
click at [486, 365] on button "D watched" at bounding box center [510, 362] width 236 height 35
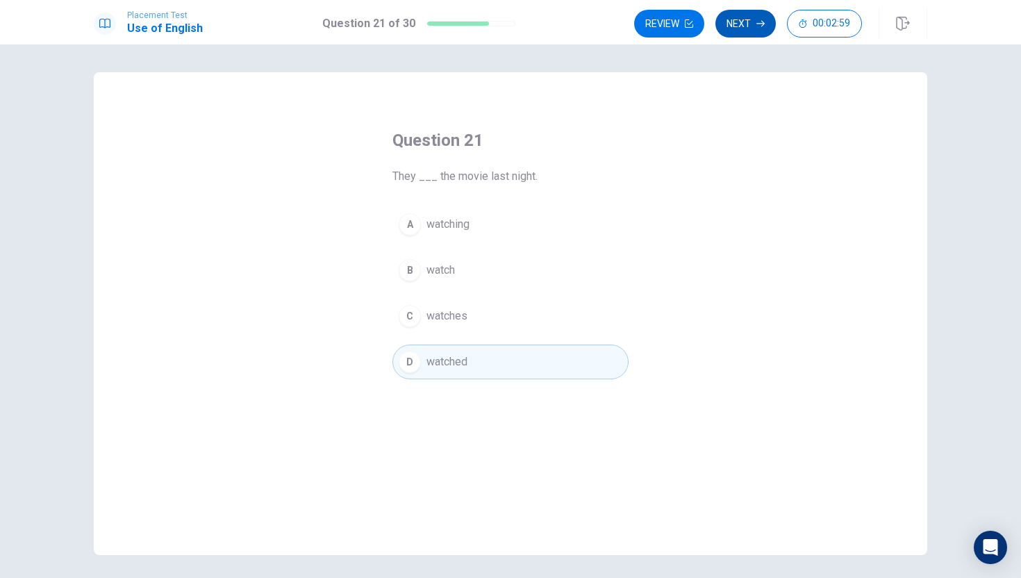
click at [753, 28] on button "Next" at bounding box center [745, 24] width 60 height 28
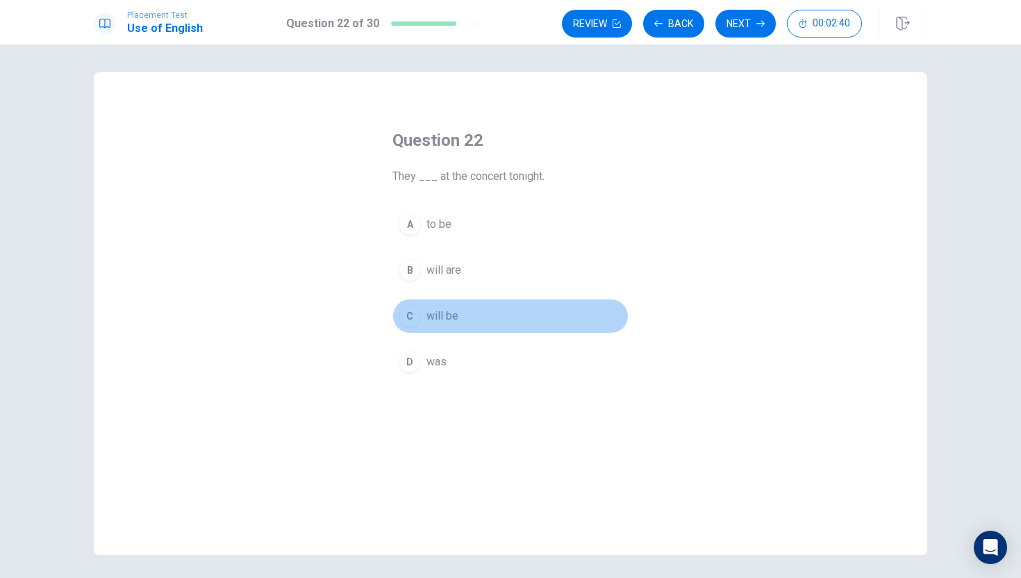
click at [467, 317] on button "C will be" at bounding box center [510, 316] width 236 height 35
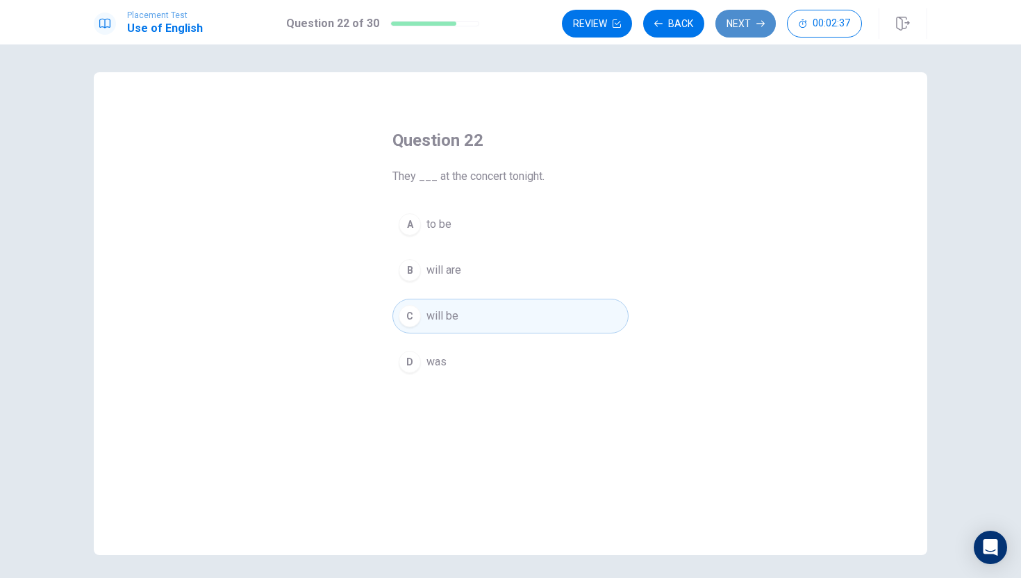
click at [736, 24] on button "Next" at bounding box center [745, 24] width 60 height 28
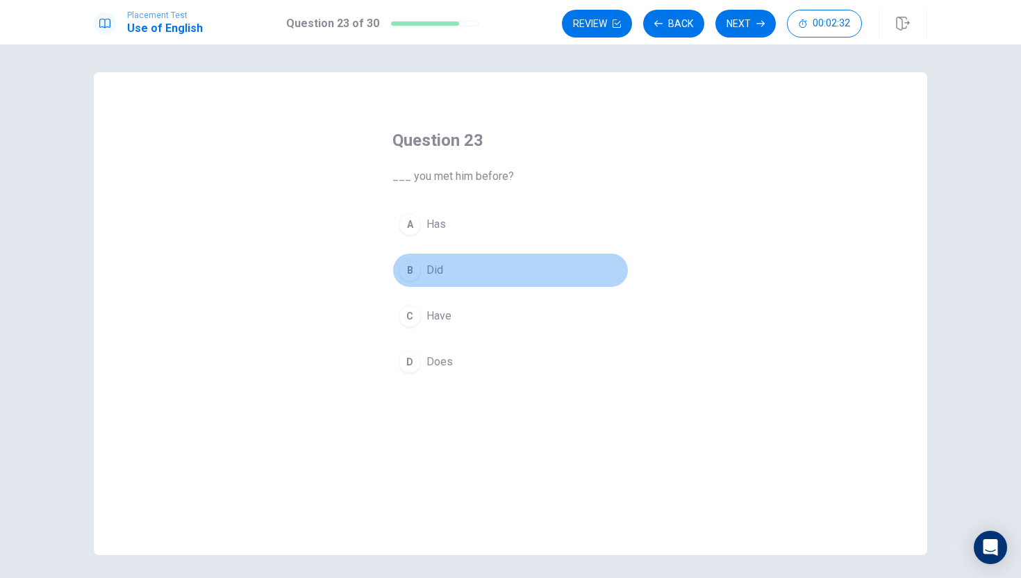
click at [454, 276] on button "B Did" at bounding box center [510, 270] width 236 height 35
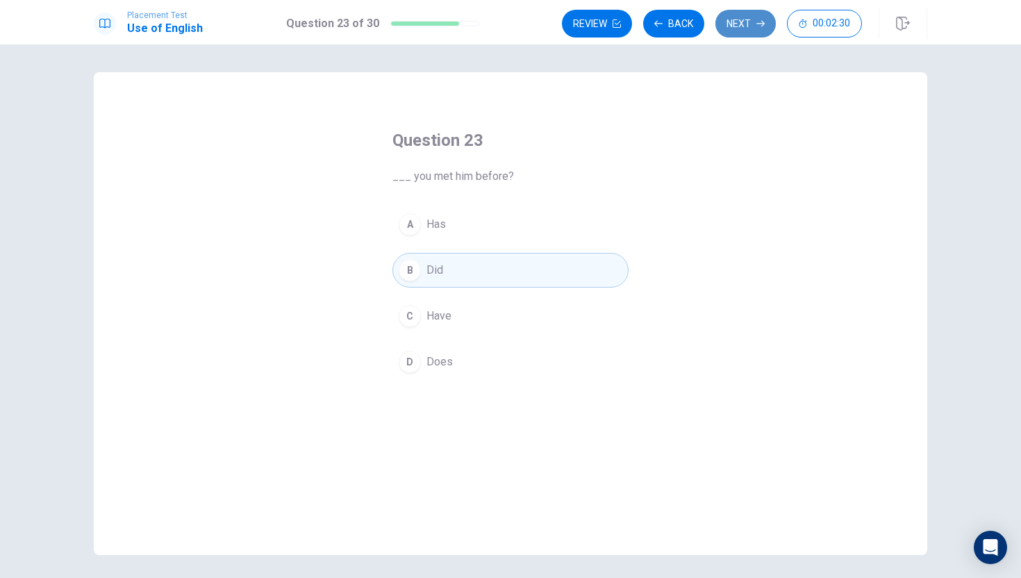
click at [743, 22] on button "Next" at bounding box center [745, 24] width 60 height 28
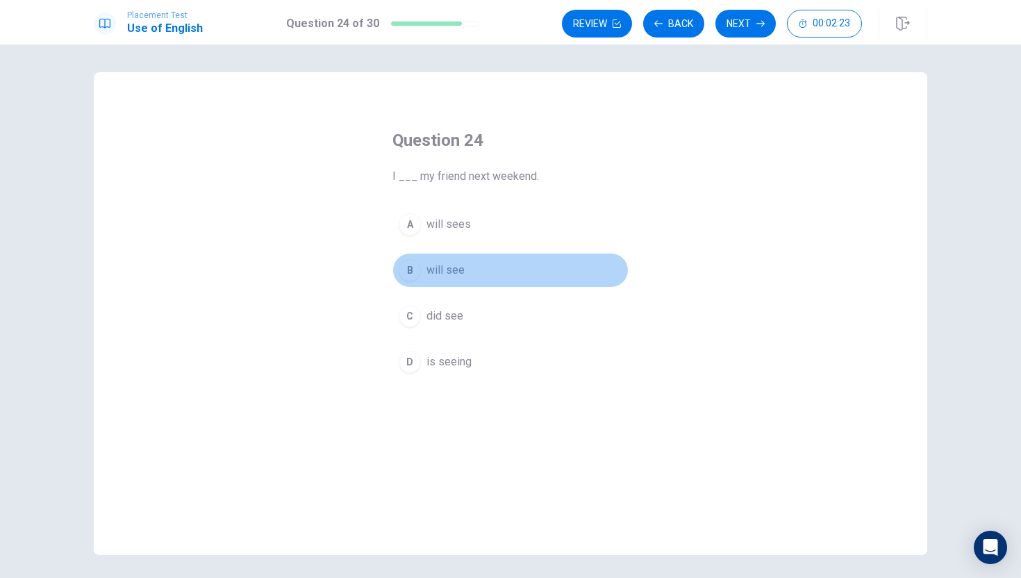
click at [467, 274] on button "B will see" at bounding box center [510, 270] width 236 height 35
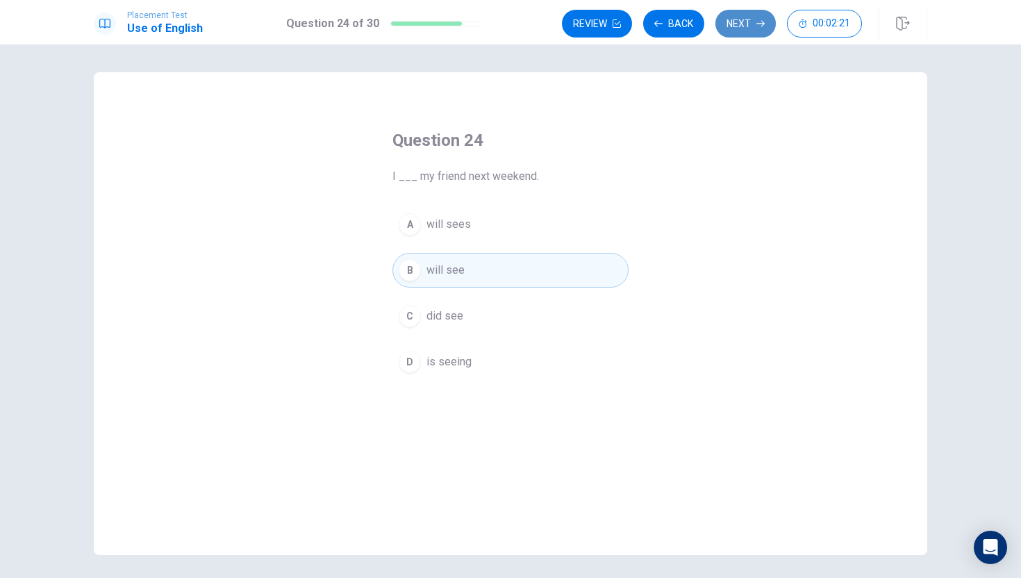
click at [760, 19] on icon "button" at bounding box center [760, 23] width 8 height 8
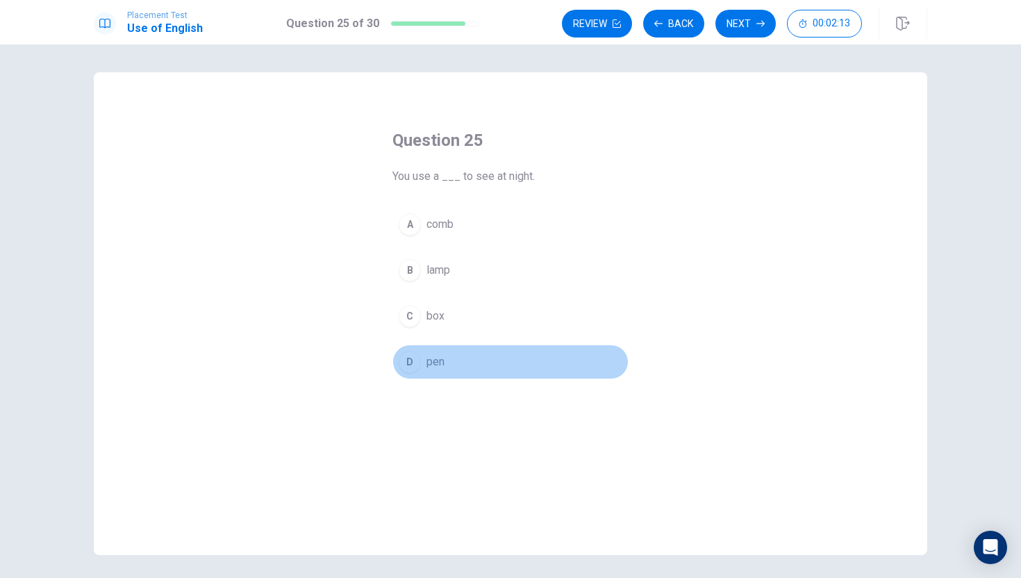
click at [442, 359] on span "pen" at bounding box center [435, 362] width 18 height 17
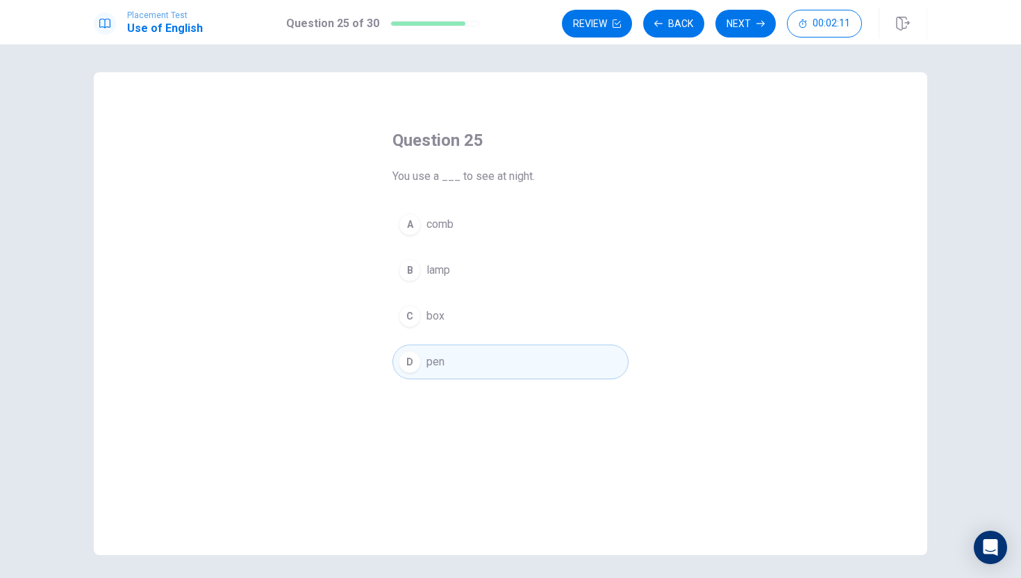
click at [470, 268] on button "B lamp" at bounding box center [510, 270] width 236 height 35
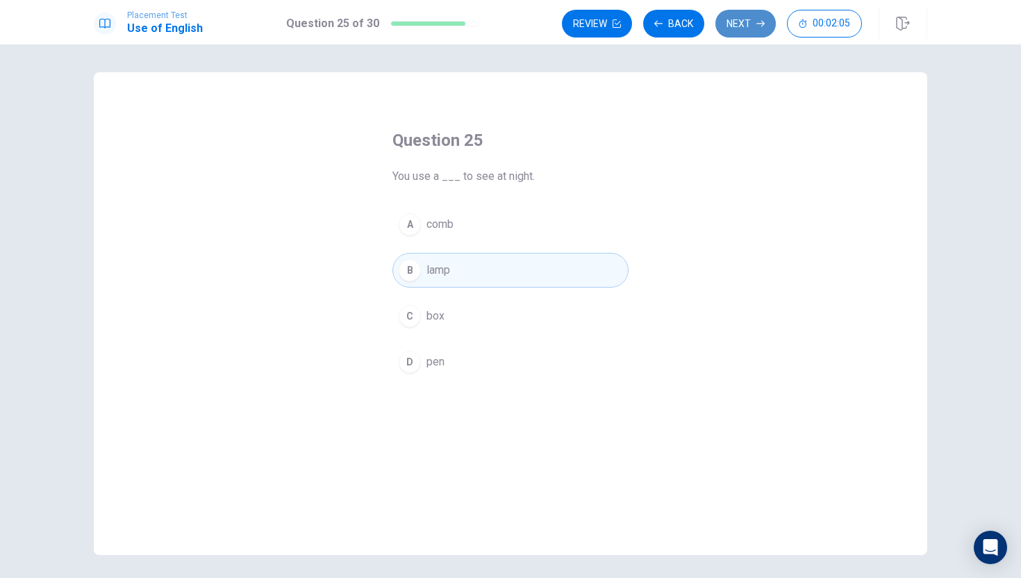
click at [757, 22] on icon "button" at bounding box center [760, 23] width 8 height 8
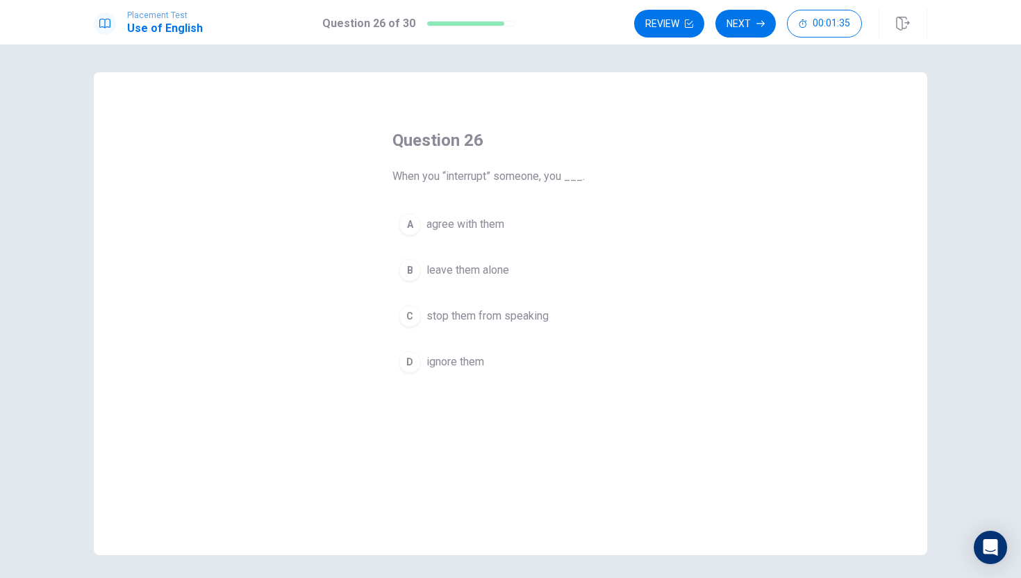
click at [469, 215] on button "A agree with them" at bounding box center [510, 224] width 236 height 35
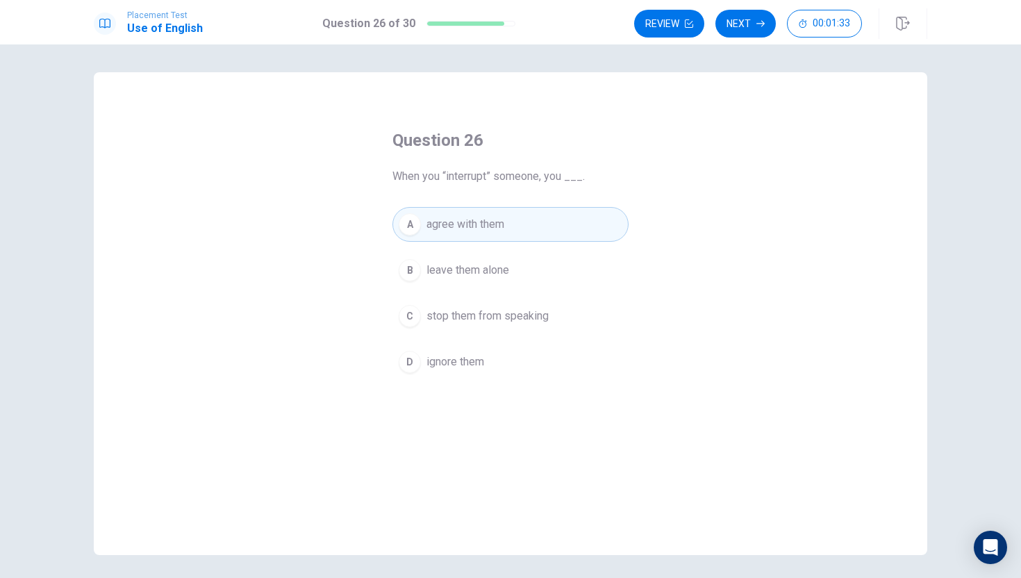
click at [765, 15] on button "Next" at bounding box center [745, 24] width 60 height 28
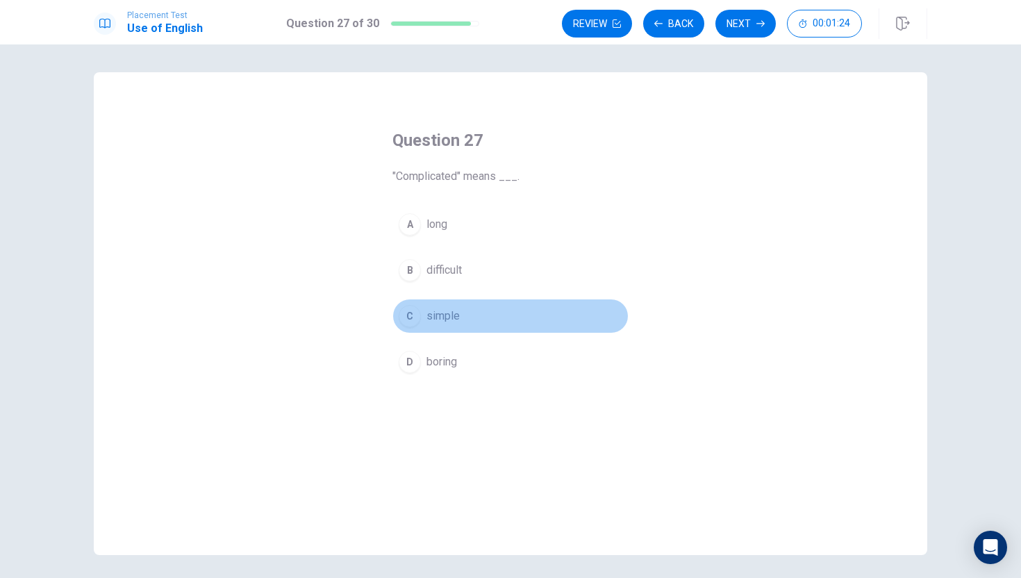
click at [482, 315] on button "C simple" at bounding box center [510, 316] width 236 height 35
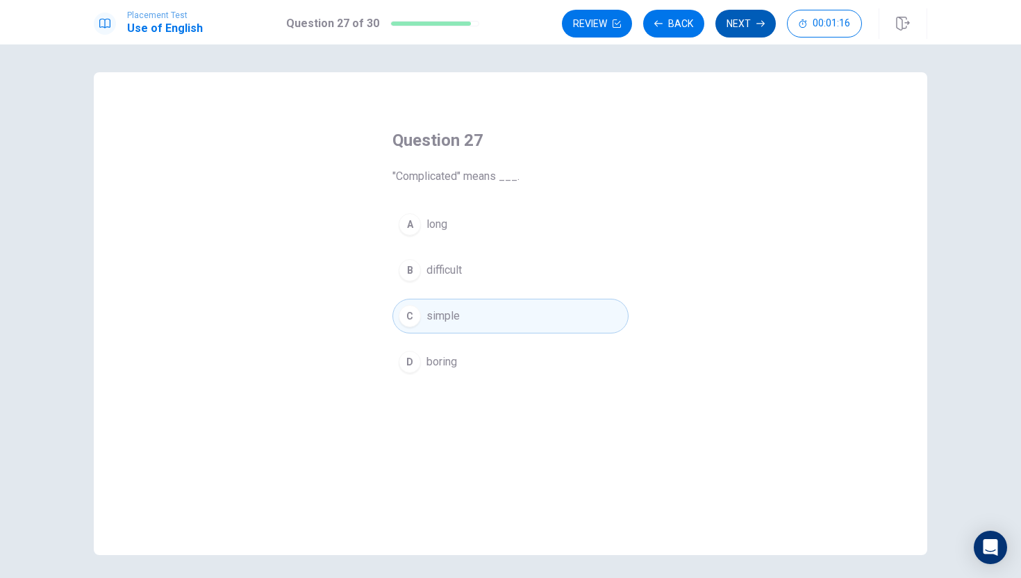
click at [757, 23] on icon "button" at bounding box center [760, 23] width 8 height 8
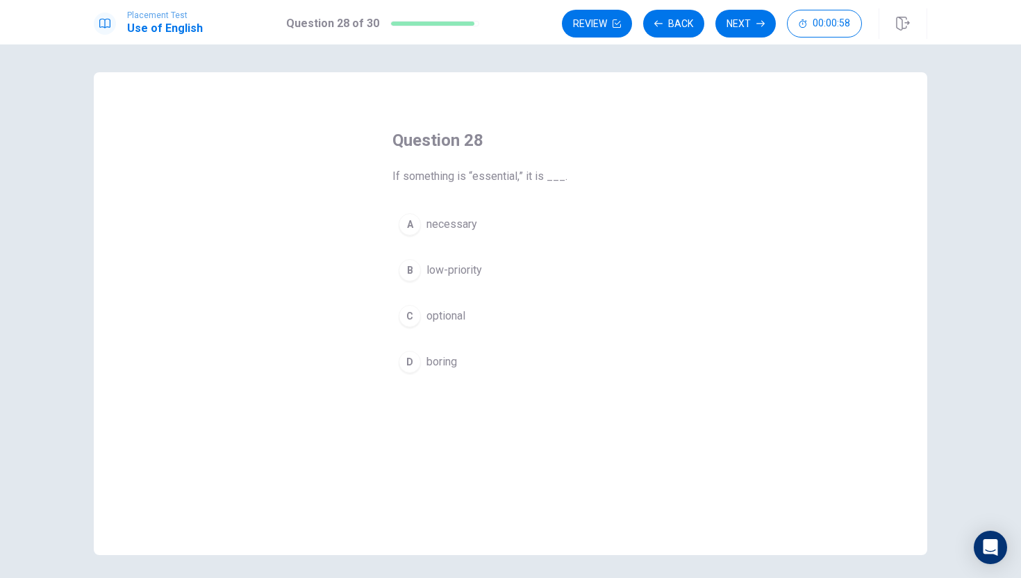
click at [499, 359] on button "D boring" at bounding box center [510, 362] width 236 height 35
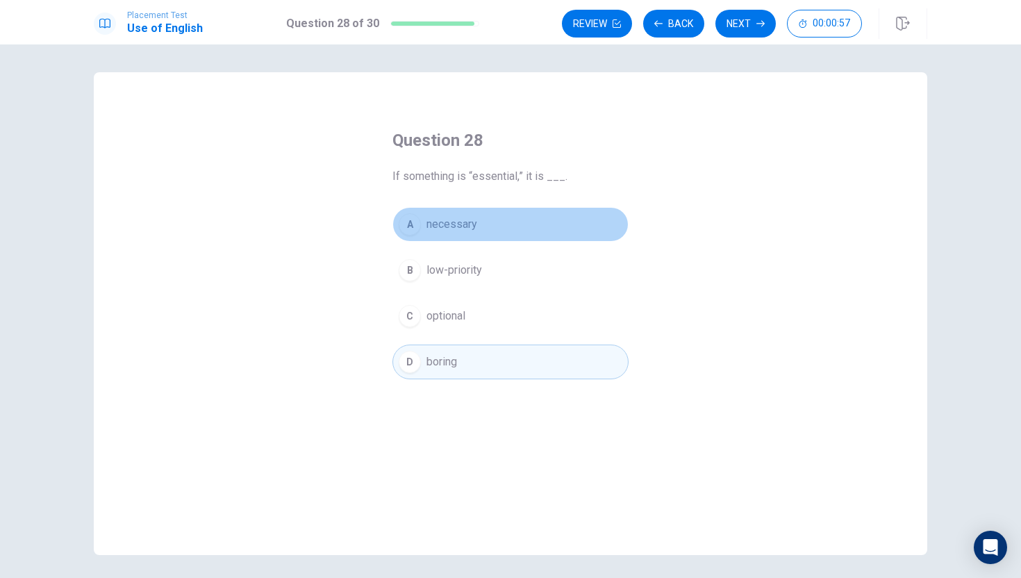
click at [521, 221] on button "A necessary" at bounding box center [510, 224] width 236 height 35
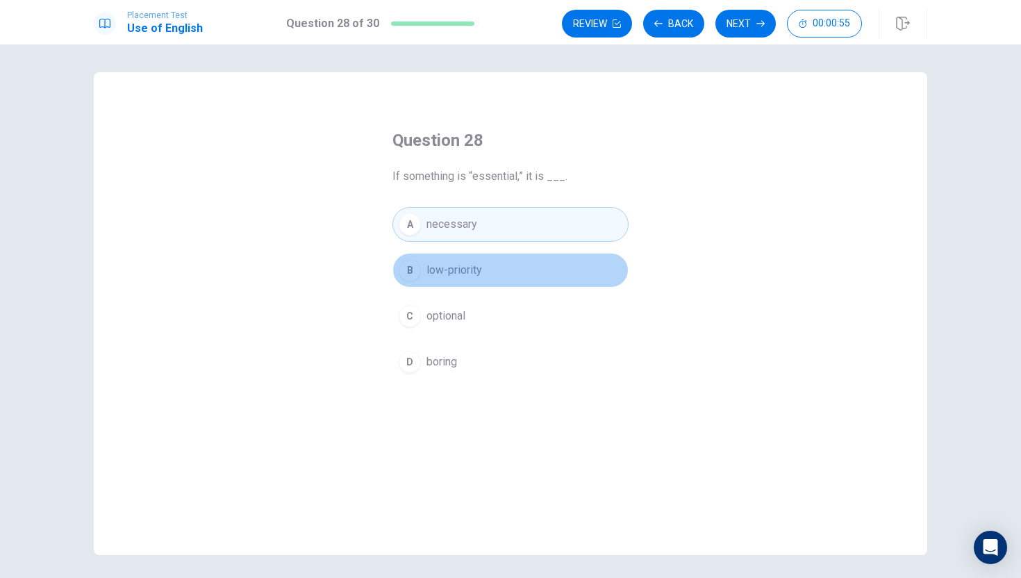
click at [515, 265] on button "B low-priority" at bounding box center [510, 270] width 236 height 35
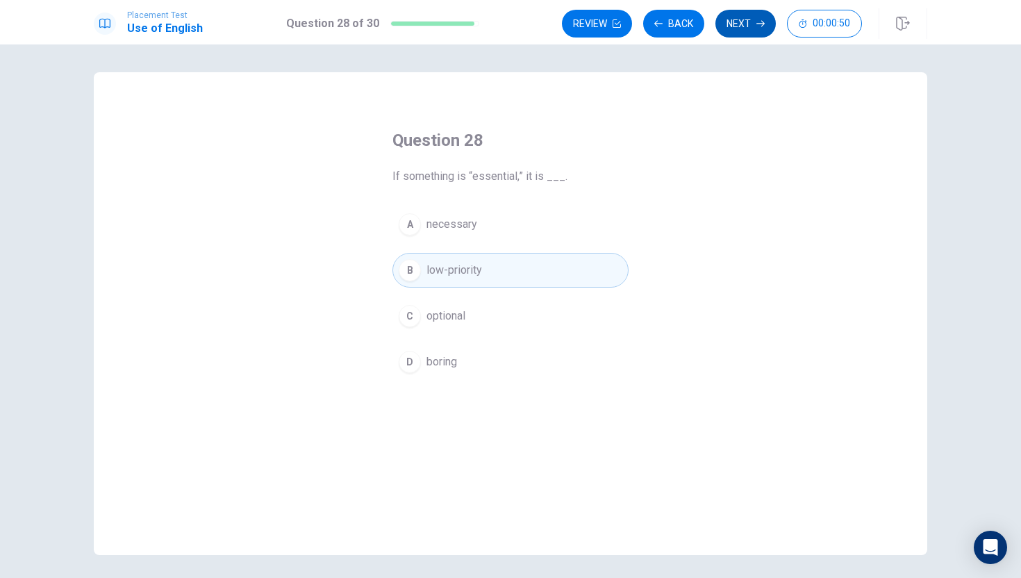
click at [727, 21] on button "Next" at bounding box center [745, 24] width 60 height 28
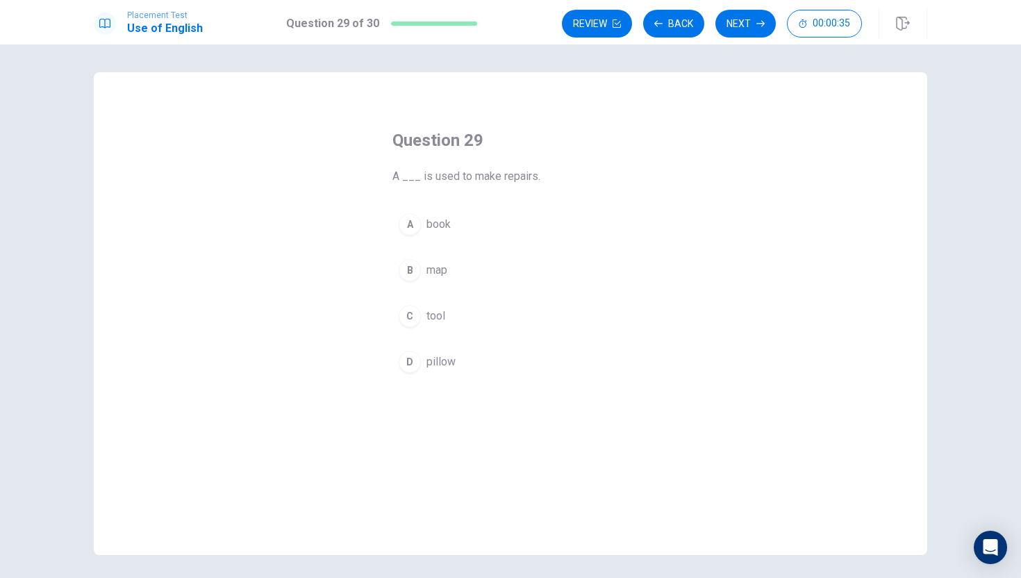
click at [463, 272] on button "B map" at bounding box center [510, 270] width 236 height 35
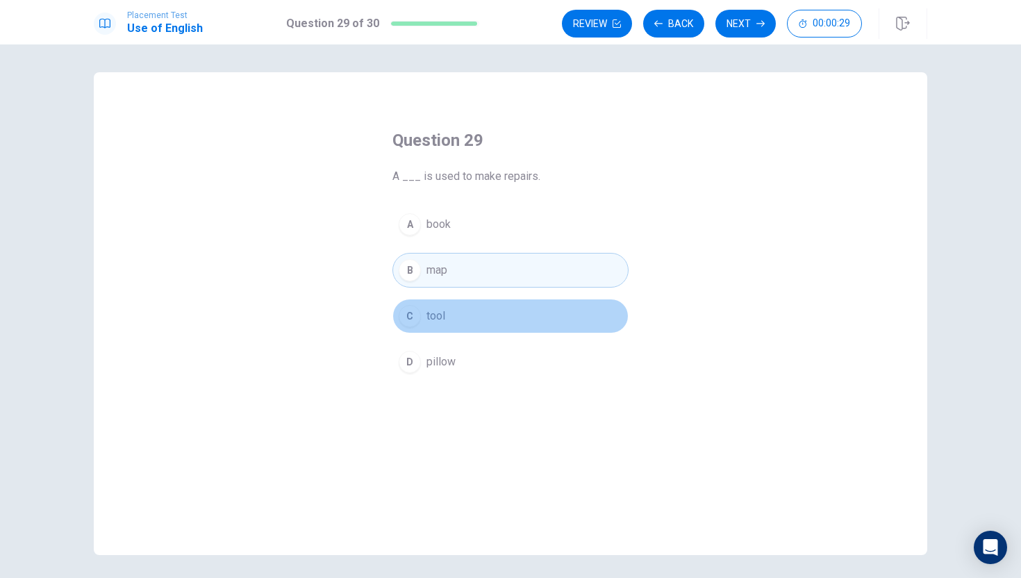
click at [612, 320] on button "C tool" at bounding box center [510, 316] width 236 height 35
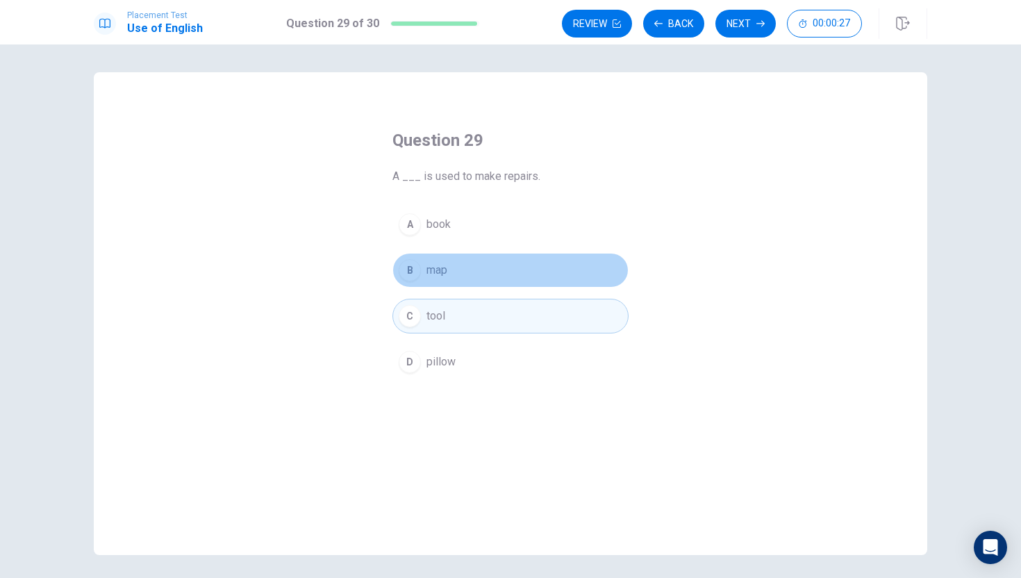
click at [595, 272] on button "B map" at bounding box center [510, 270] width 236 height 35
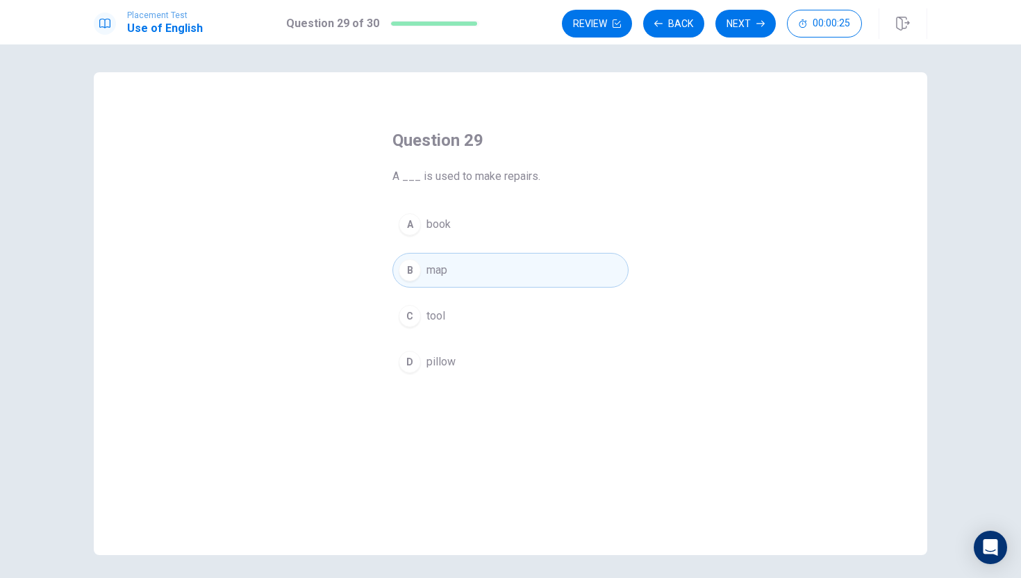
click at [747, 9] on div "Review Back Next 00:00:25" at bounding box center [744, 23] width 365 height 31
click at [749, 15] on button "Next" at bounding box center [745, 24] width 60 height 28
click at [502, 219] on button "A never" at bounding box center [510, 224] width 236 height 35
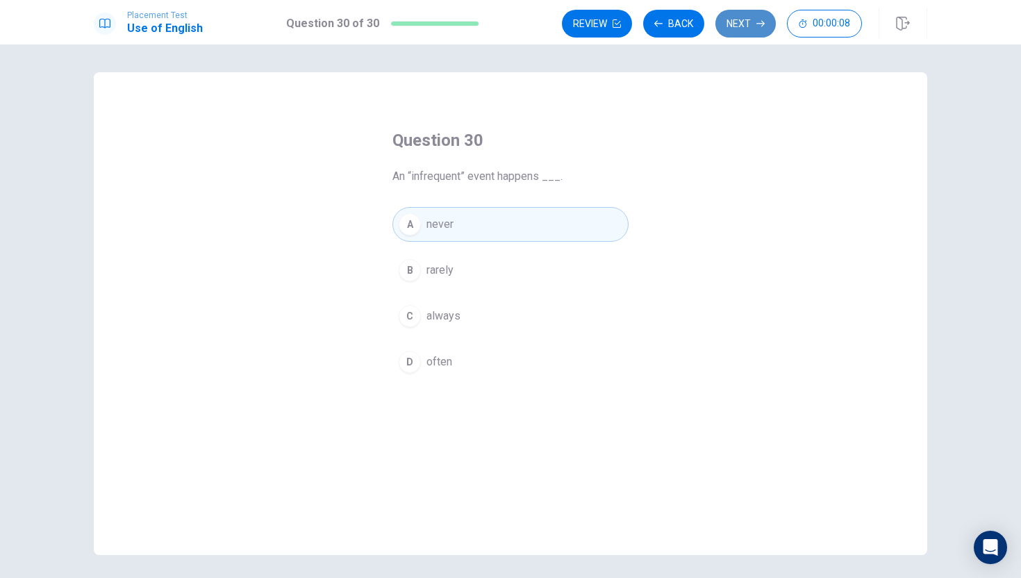
click at [738, 27] on button "Next" at bounding box center [745, 24] width 60 height 28
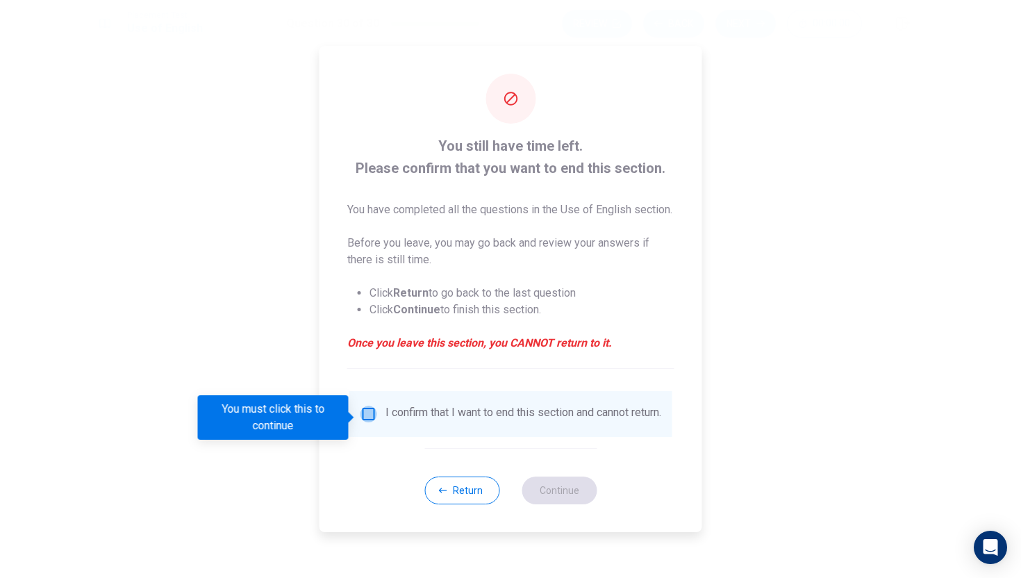
click at [363, 414] on input "You must click this to continue" at bounding box center [368, 414] width 17 height 17
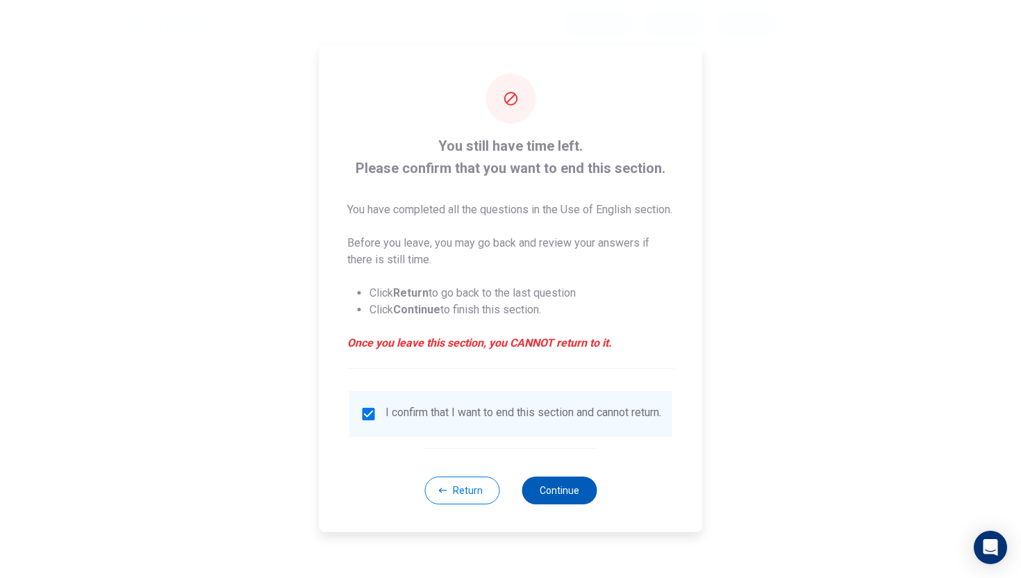
click at [568, 497] on button "Continue" at bounding box center [559, 490] width 75 height 28
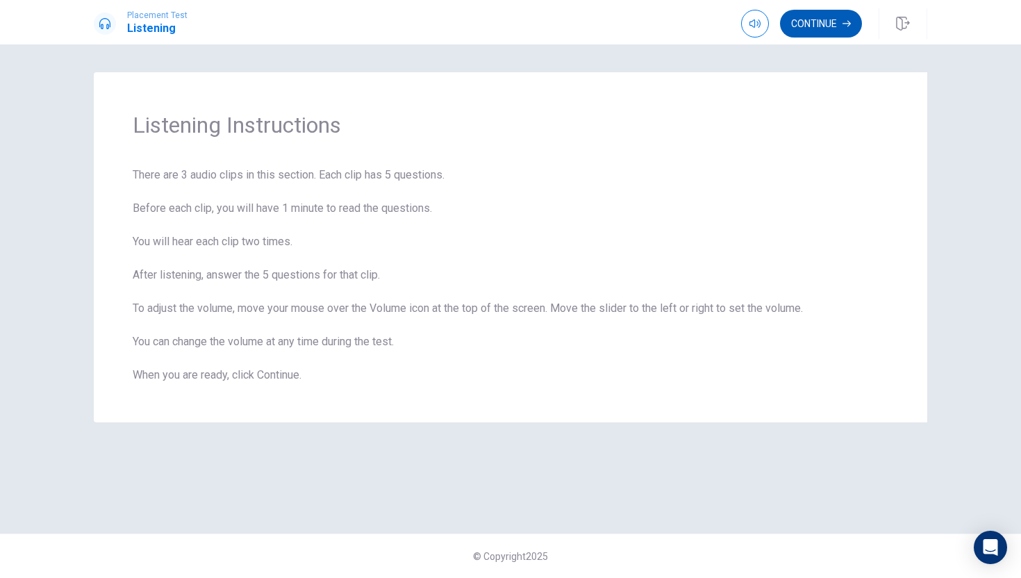
click at [827, 31] on button "Continue" at bounding box center [821, 24] width 82 height 28
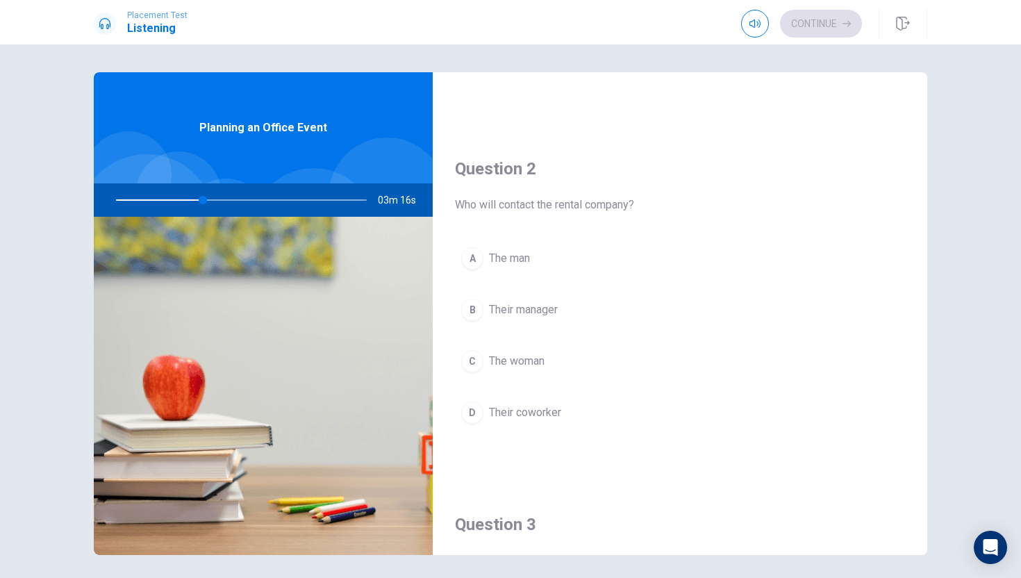
scroll to position [307, 0]
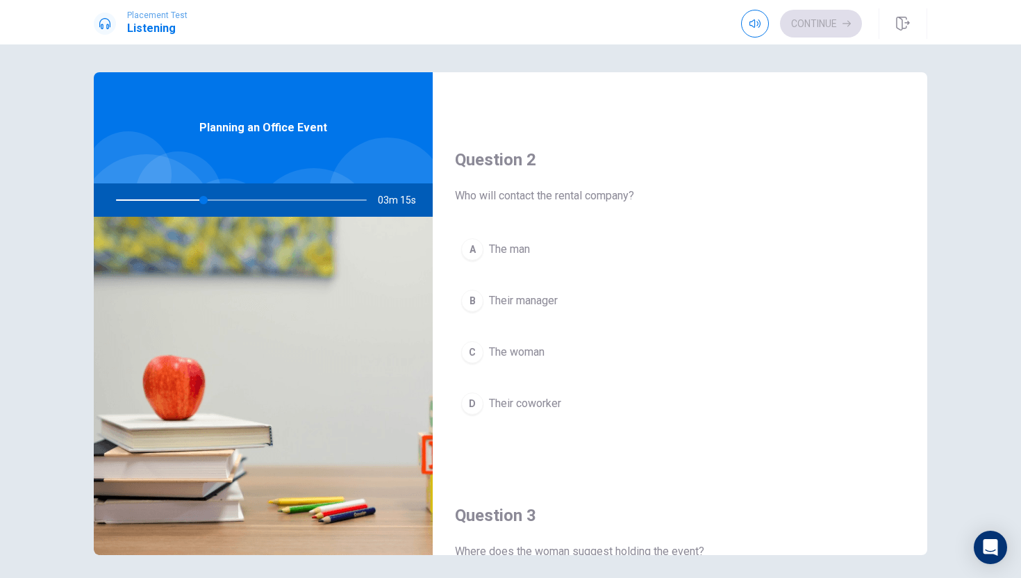
click at [558, 354] on button "C The woman" at bounding box center [680, 352] width 450 height 35
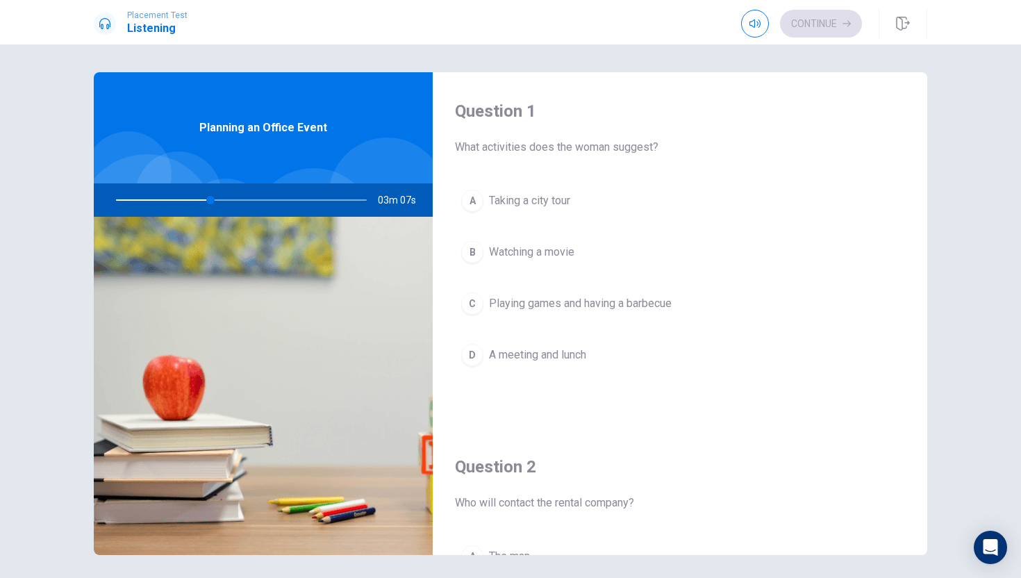
scroll to position [2, 0]
click at [549, 297] on span "Playing games and having a barbecue" at bounding box center [580, 301] width 183 height 17
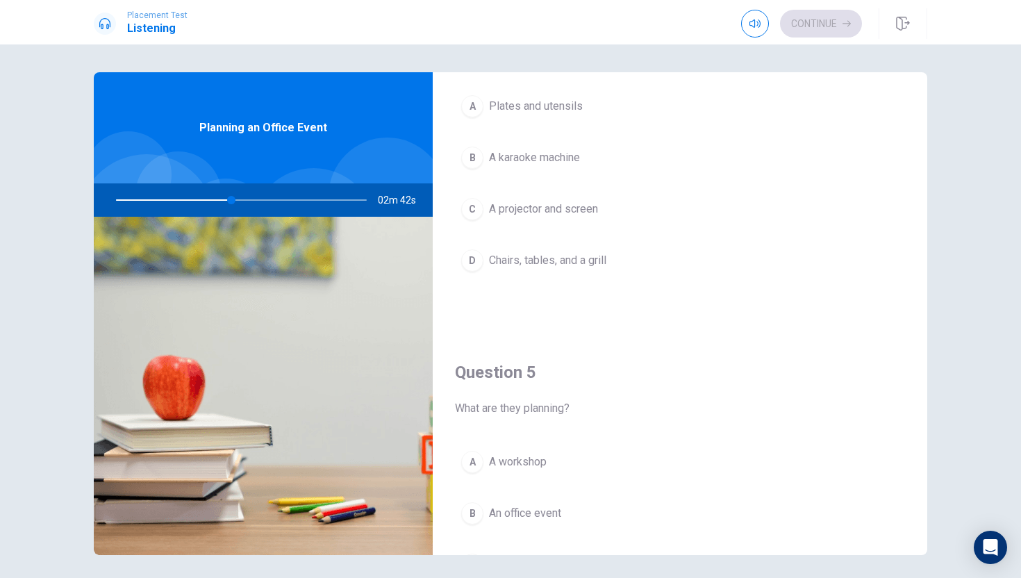
scroll to position [1175, 0]
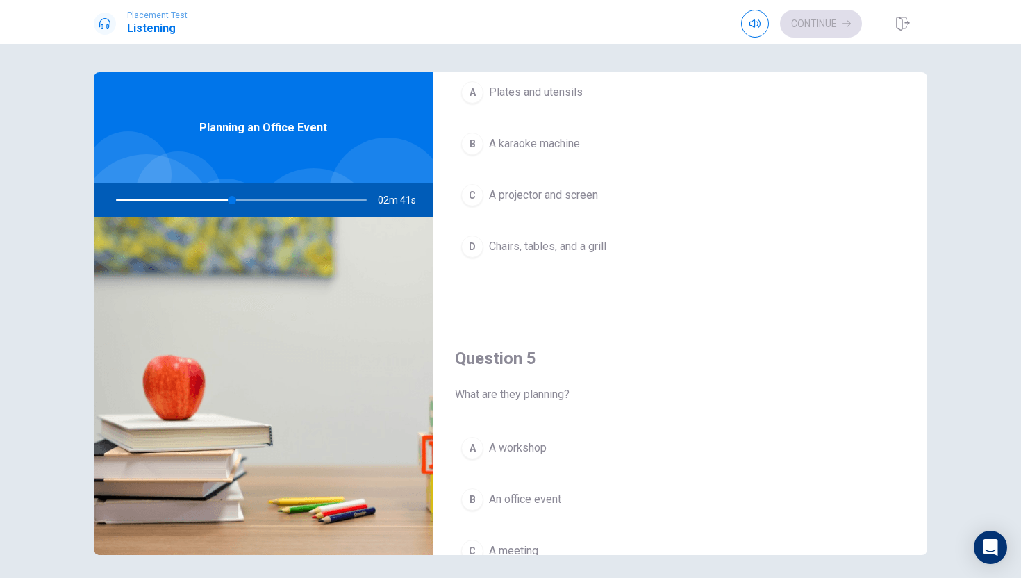
click at [554, 245] on span "Chairs, tables, and a grill" at bounding box center [547, 246] width 117 height 17
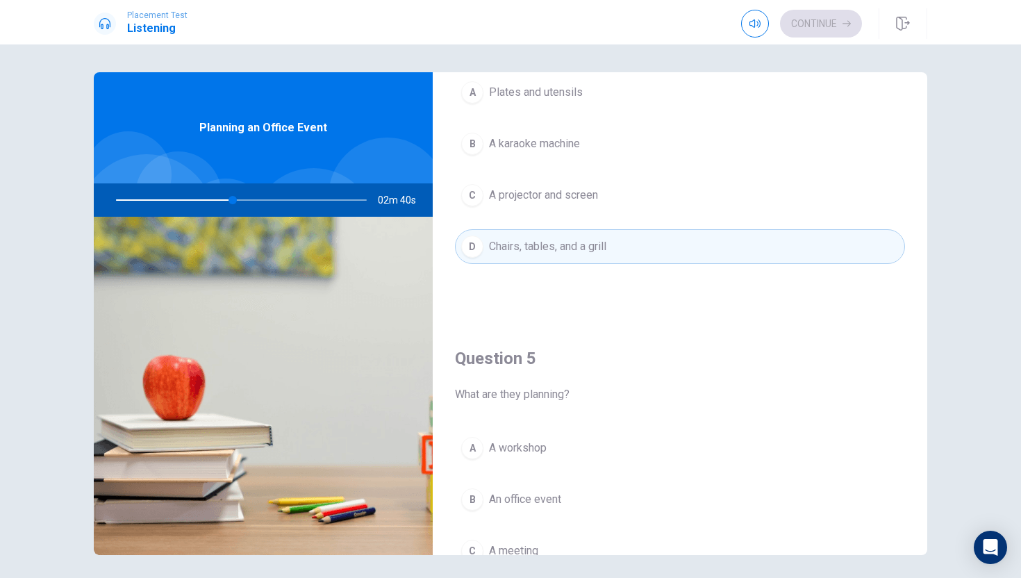
scroll to position [1295, 0]
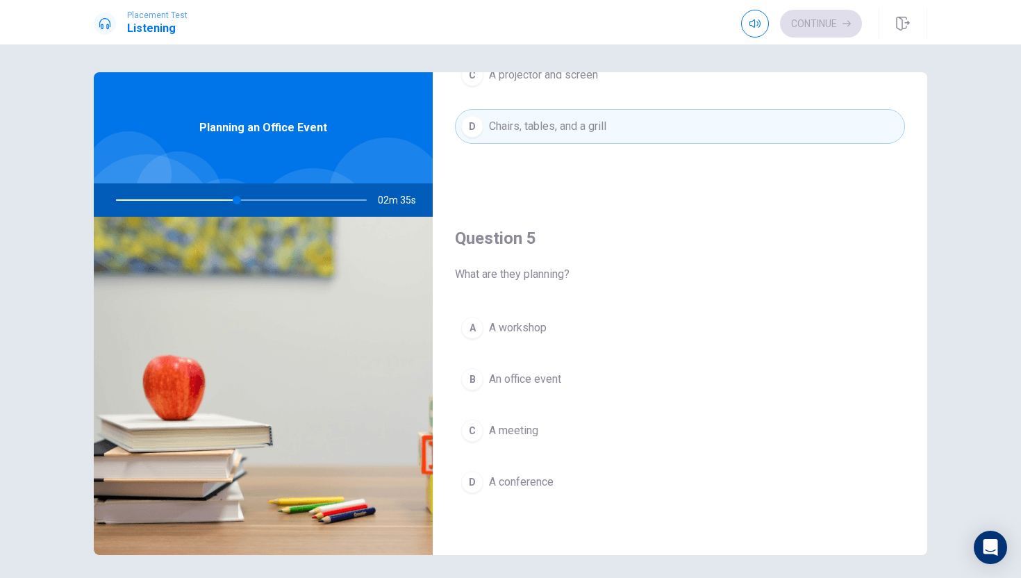
click at [591, 381] on button "B An office event" at bounding box center [680, 379] width 450 height 35
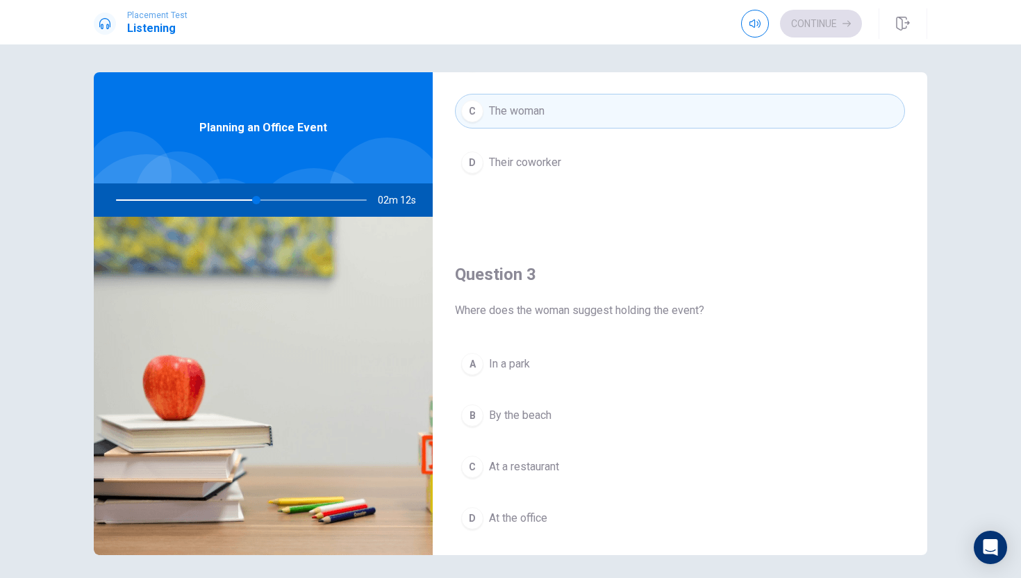
scroll to position [539, 0]
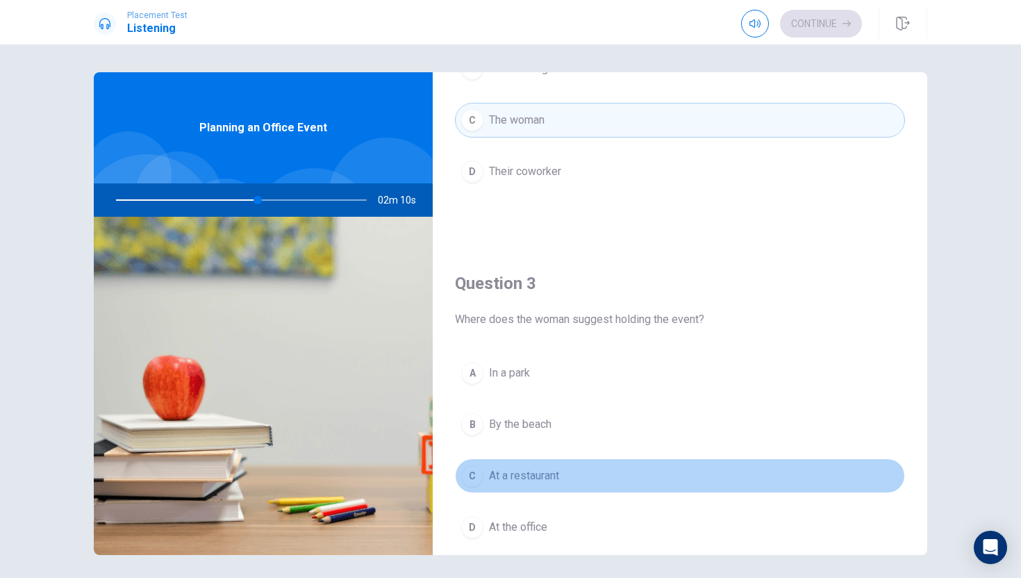
click at [599, 481] on button "C At a restaurant" at bounding box center [680, 475] width 450 height 35
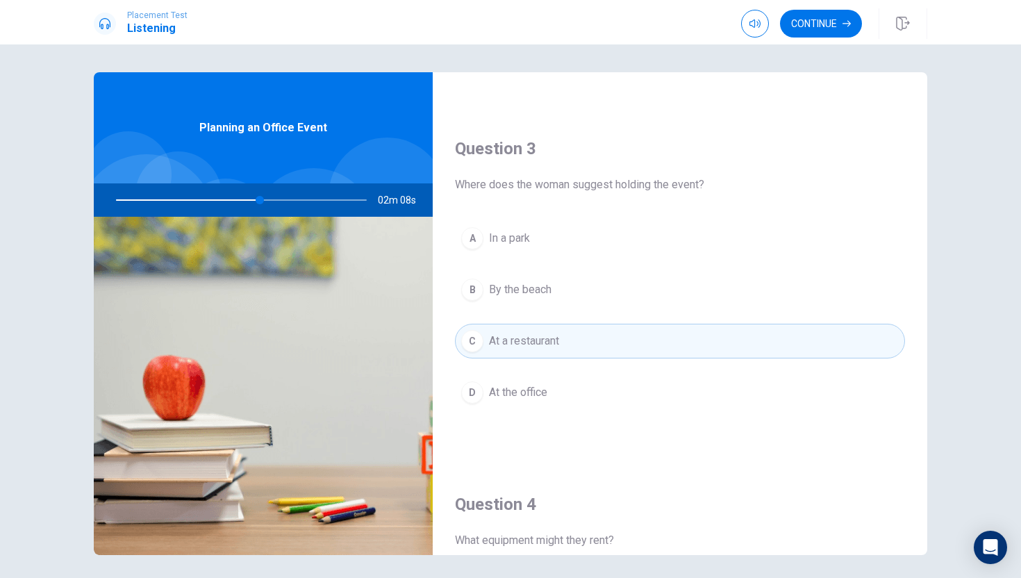
scroll to position [679, 0]
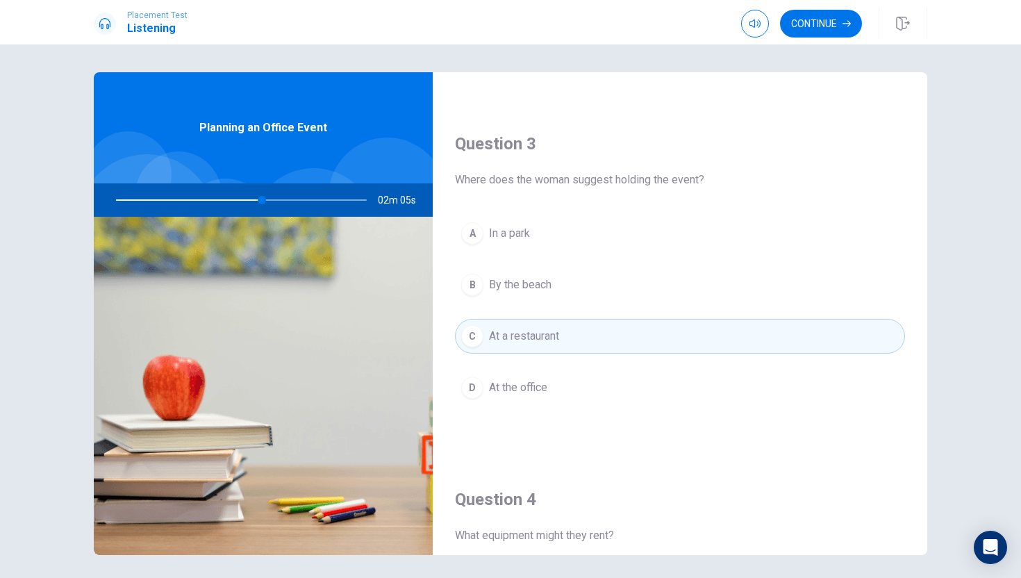
click at [567, 238] on button "A In a park" at bounding box center [680, 233] width 450 height 35
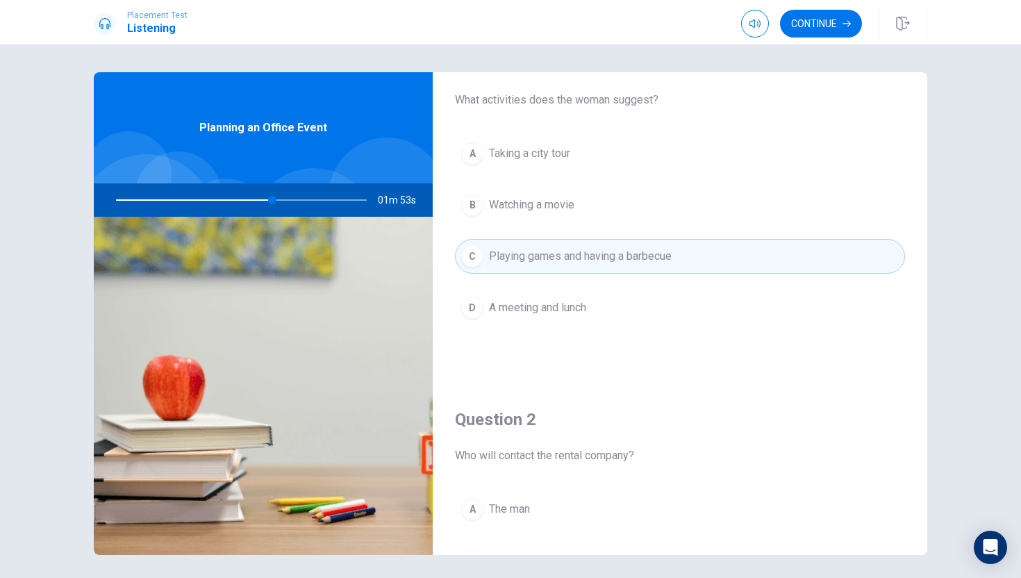
scroll to position [0, 0]
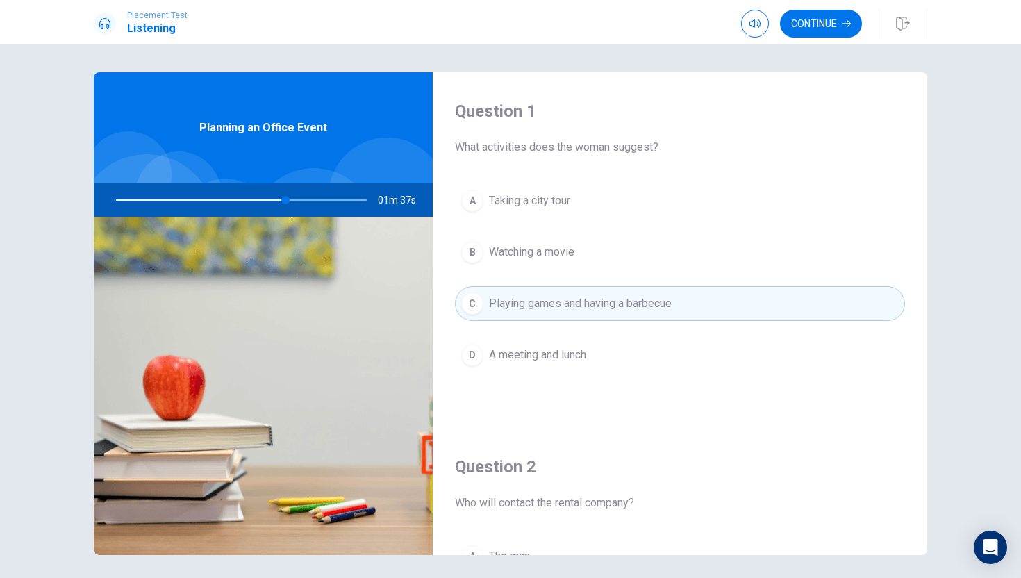
type input "68"
drag, startPoint x: 288, startPoint y: 196, endPoint x: 297, endPoint y: 197, distance: 9.1
click at [298, 197] on div at bounding box center [238, 199] width 279 height 33
click at [846, 24] on icon "button" at bounding box center [847, 23] width 8 height 8
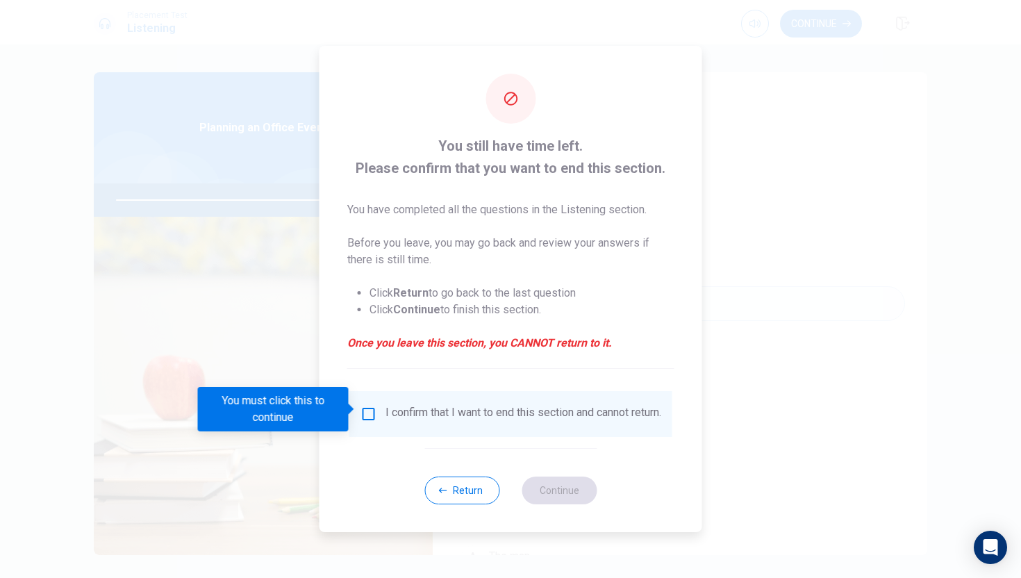
click at [378, 406] on div "I confirm that I want to end this section and cannot return." at bounding box center [510, 414] width 301 height 17
click at [363, 406] on input "You must click this to continue" at bounding box center [368, 414] width 17 height 17
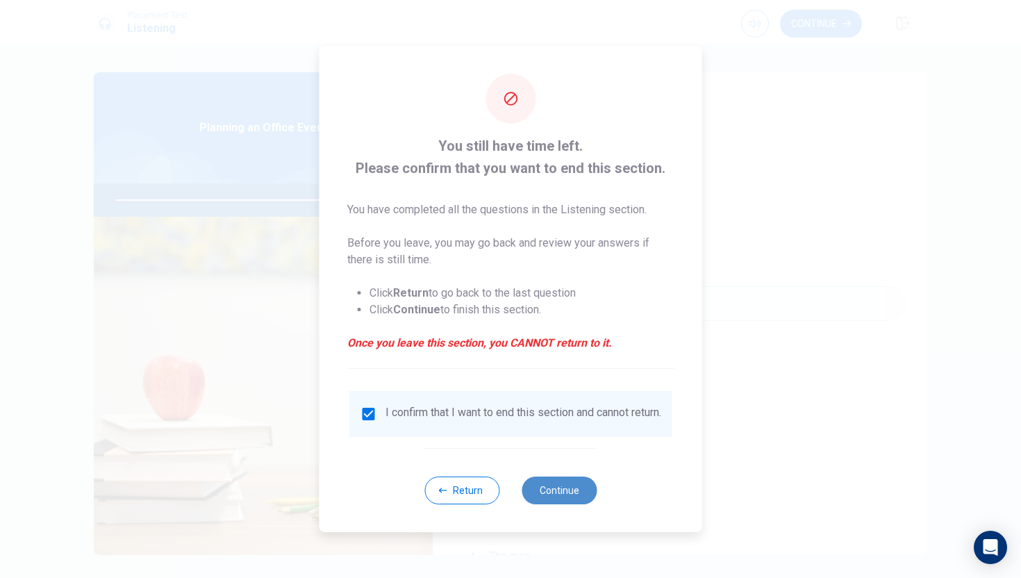
click at [552, 504] on button "Continue" at bounding box center [559, 490] width 75 height 28
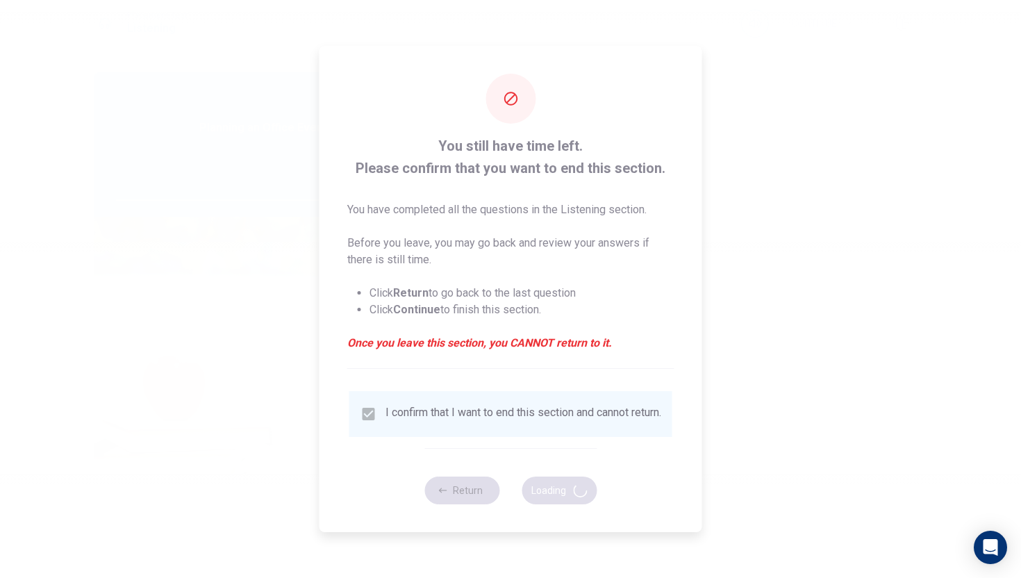
type input "91"
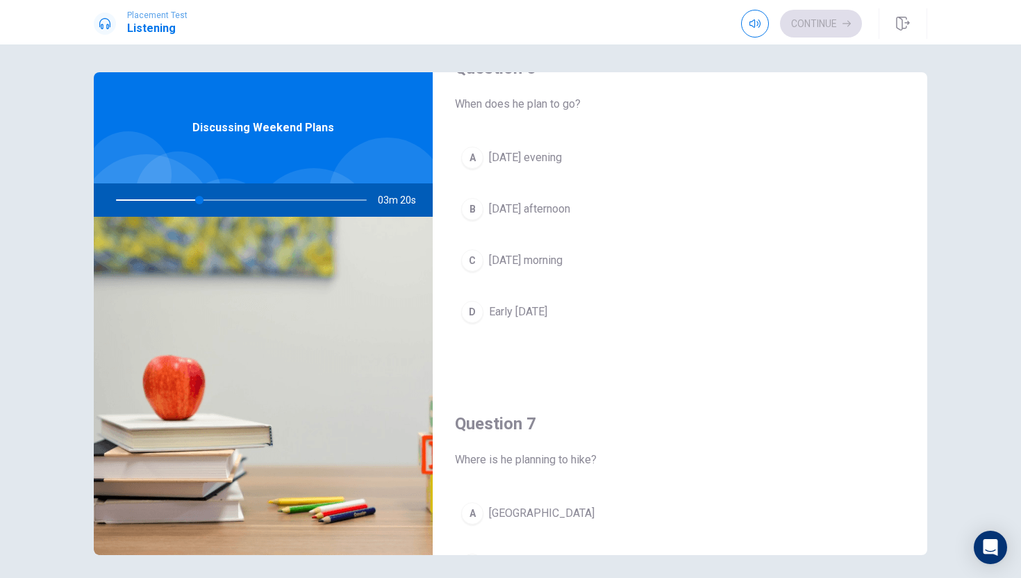
scroll to position [41, 0]
click at [586, 314] on button "D Early [DATE]" at bounding box center [680, 314] width 450 height 35
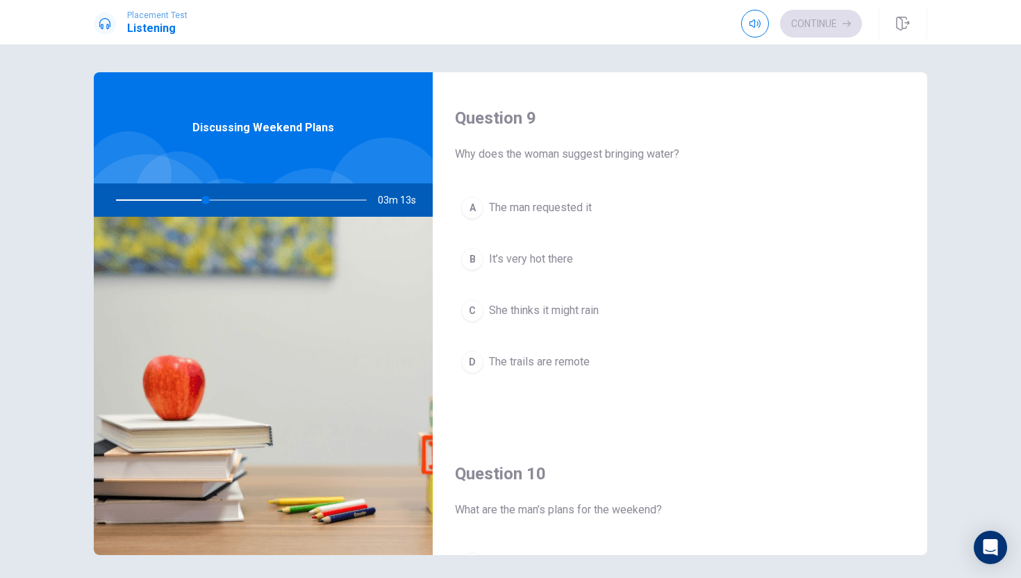
scroll to position [1065, 0]
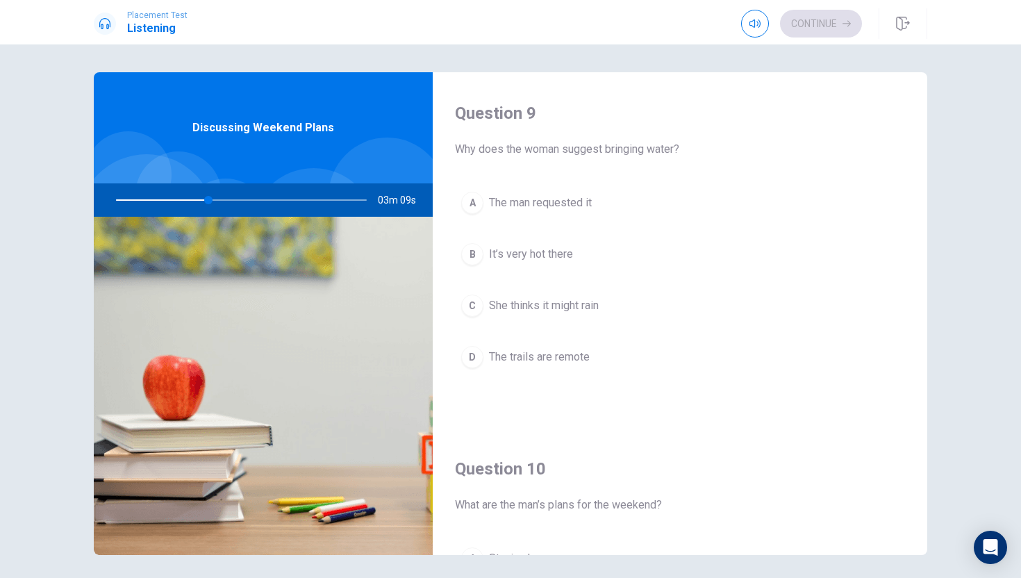
click at [594, 356] on button "D The trails are remote" at bounding box center [680, 357] width 450 height 35
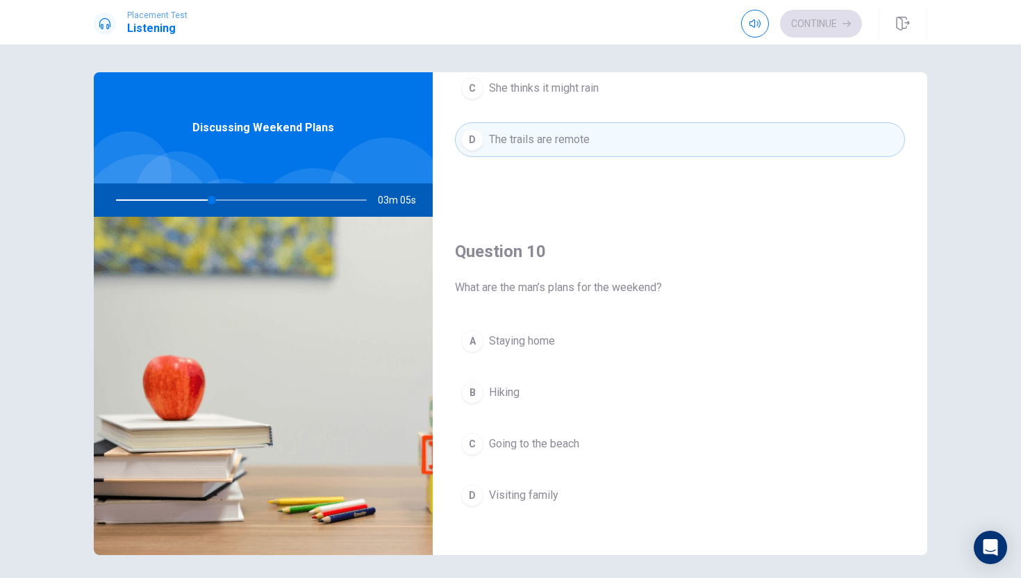
scroll to position [1295, 0]
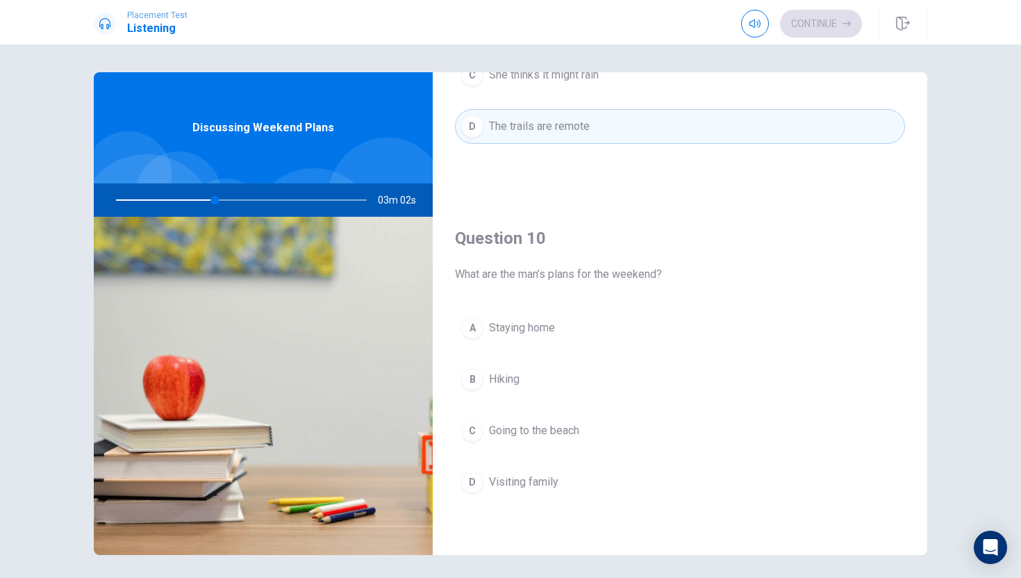
click at [591, 371] on button "B Hiking" at bounding box center [680, 379] width 450 height 35
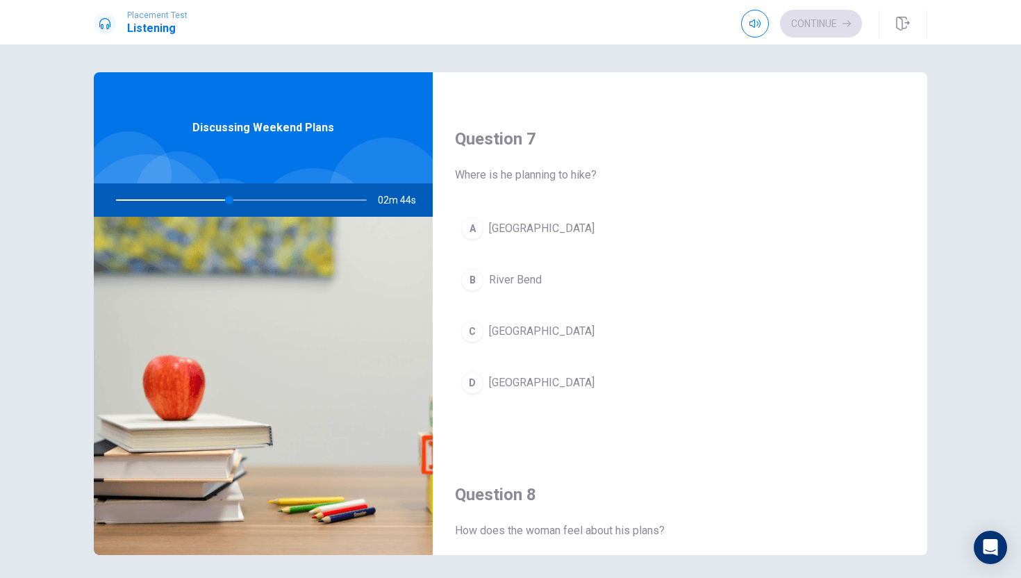
scroll to position [329, 0]
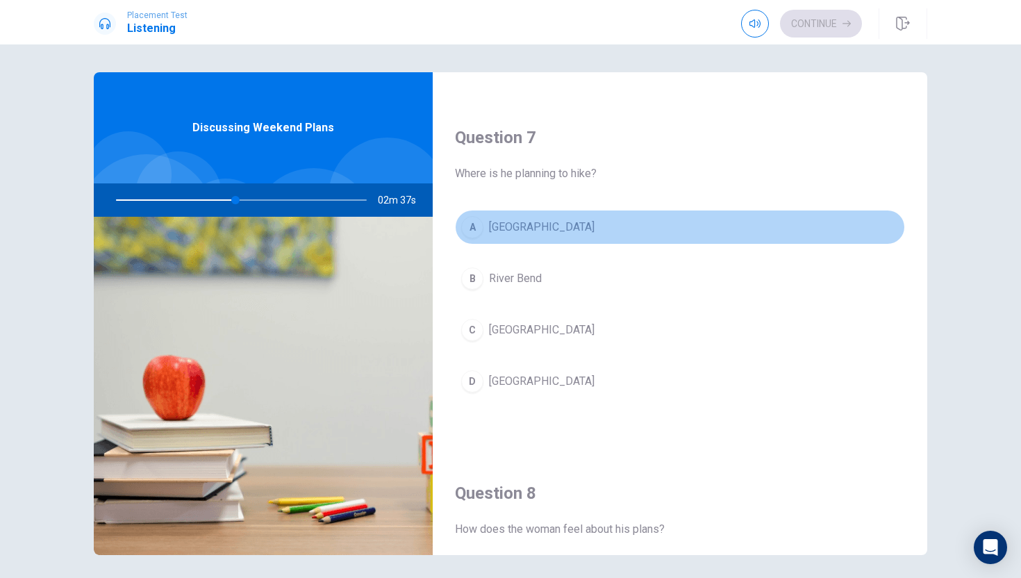
click at [536, 233] on span "[GEOGRAPHIC_DATA]" at bounding box center [542, 227] width 106 height 17
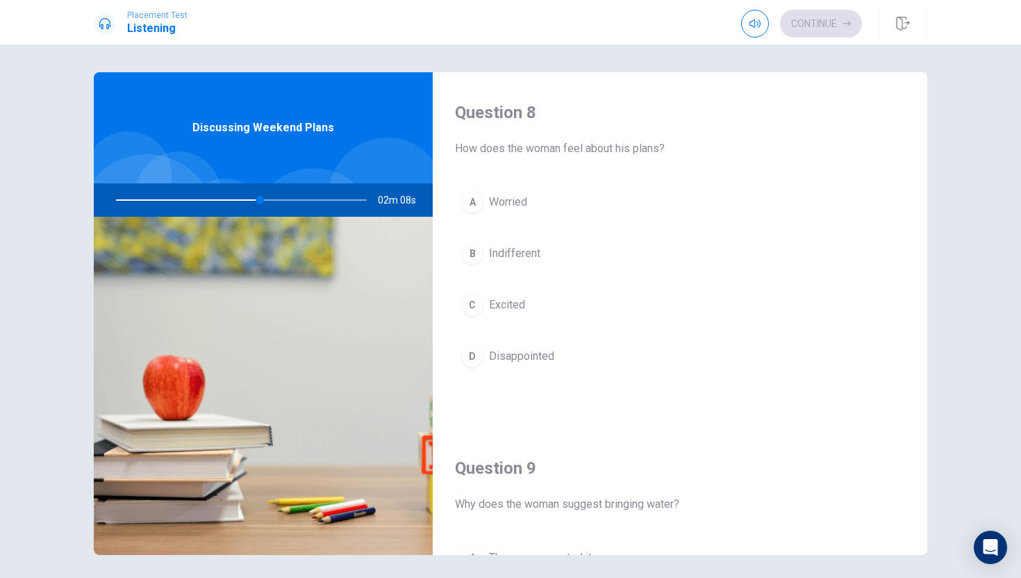
scroll to position [709, 0]
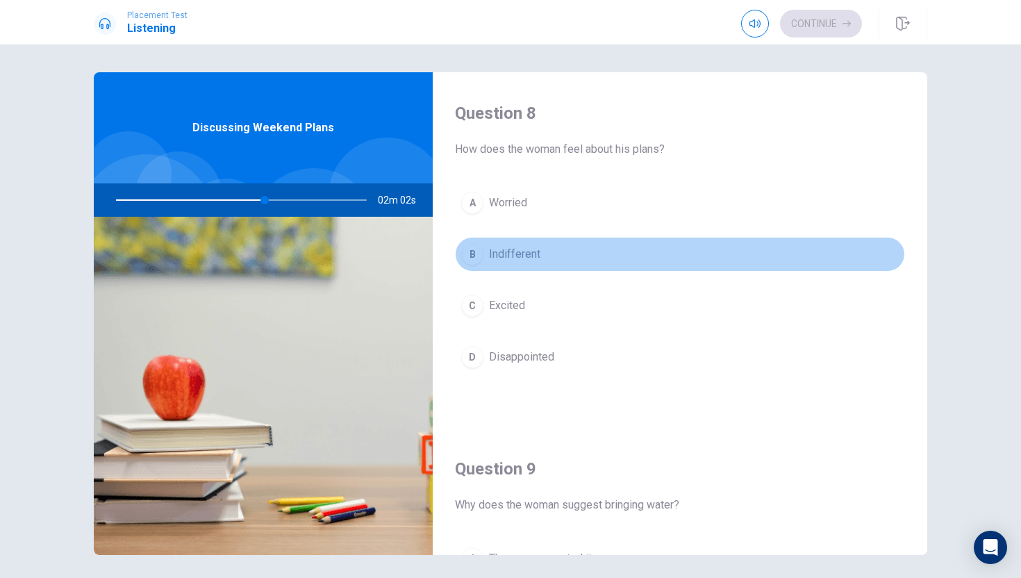
click at [557, 254] on button "B Indifferent" at bounding box center [680, 254] width 450 height 35
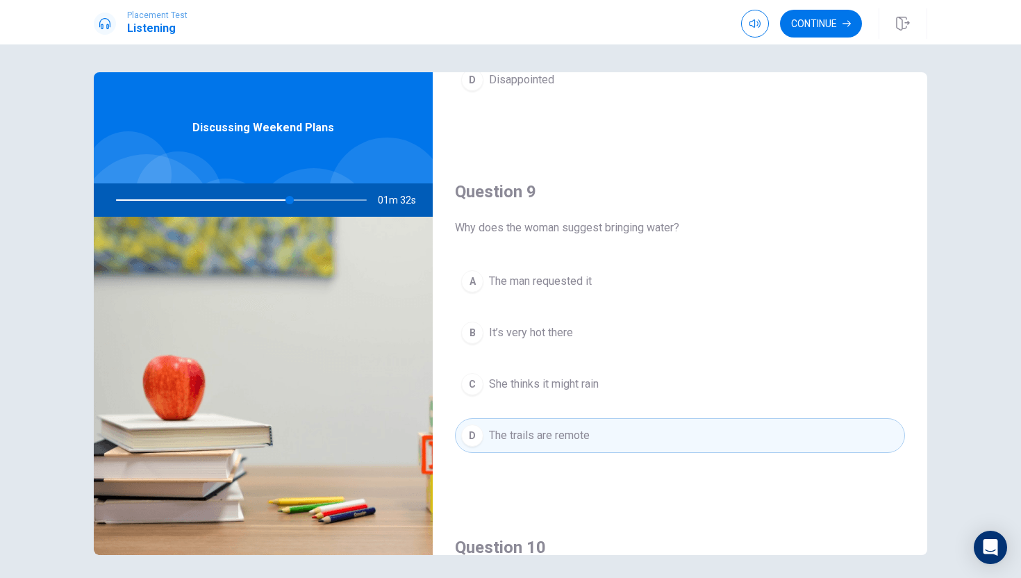
scroll to position [988, 0]
click at [806, 28] on button "Continue" at bounding box center [821, 24] width 82 height 28
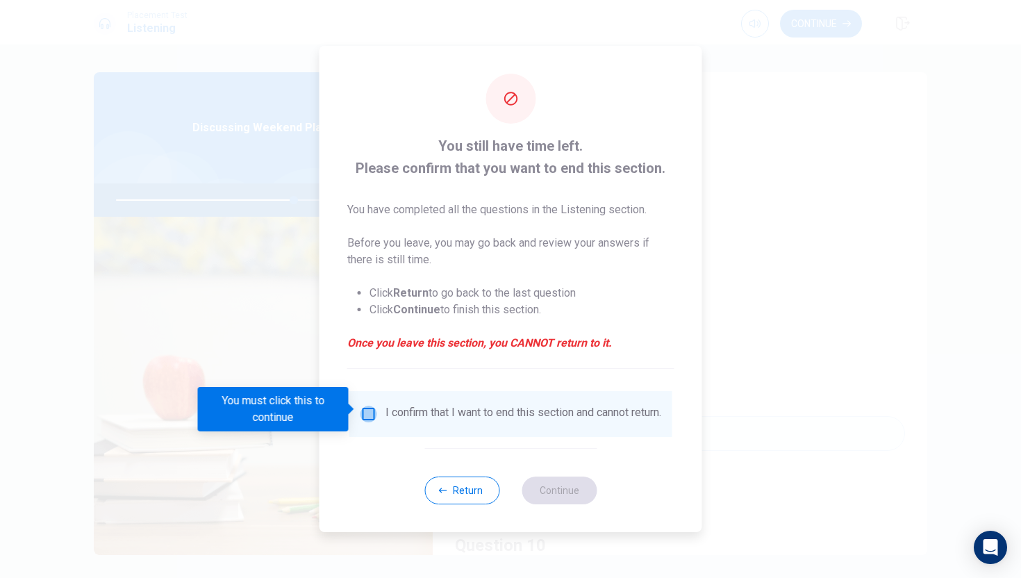
click at [370, 406] on input "You must click this to continue" at bounding box center [368, 414] width 17 height 17
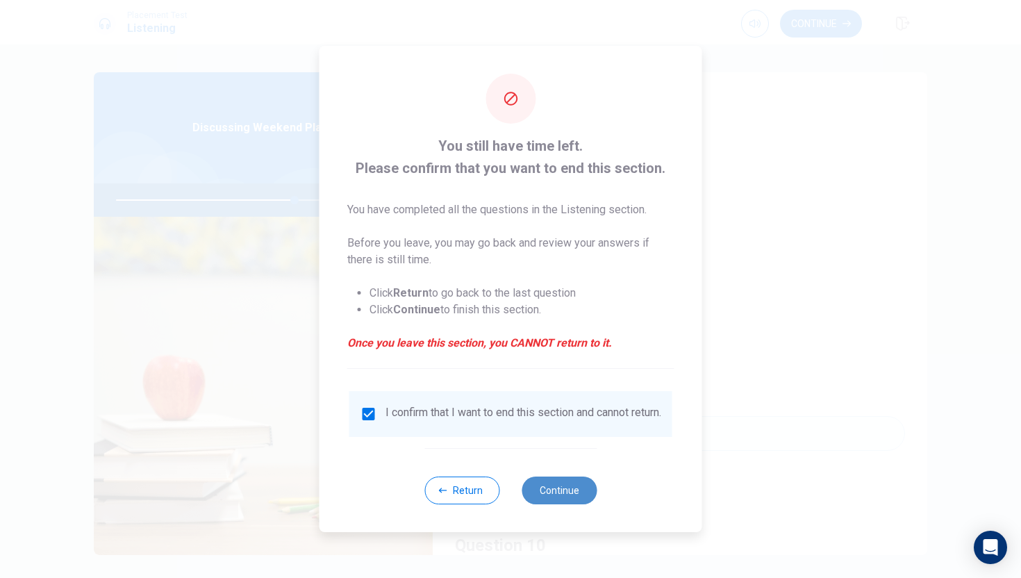
click at [545, 493] on button "Continue" at bounding box center [559, 490] width 75 height 28
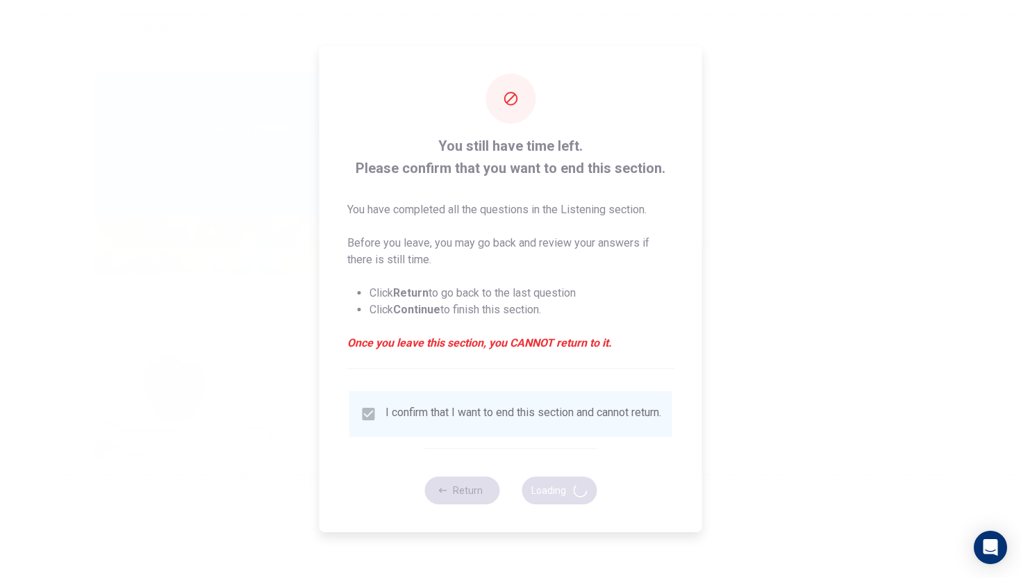
type input "72"
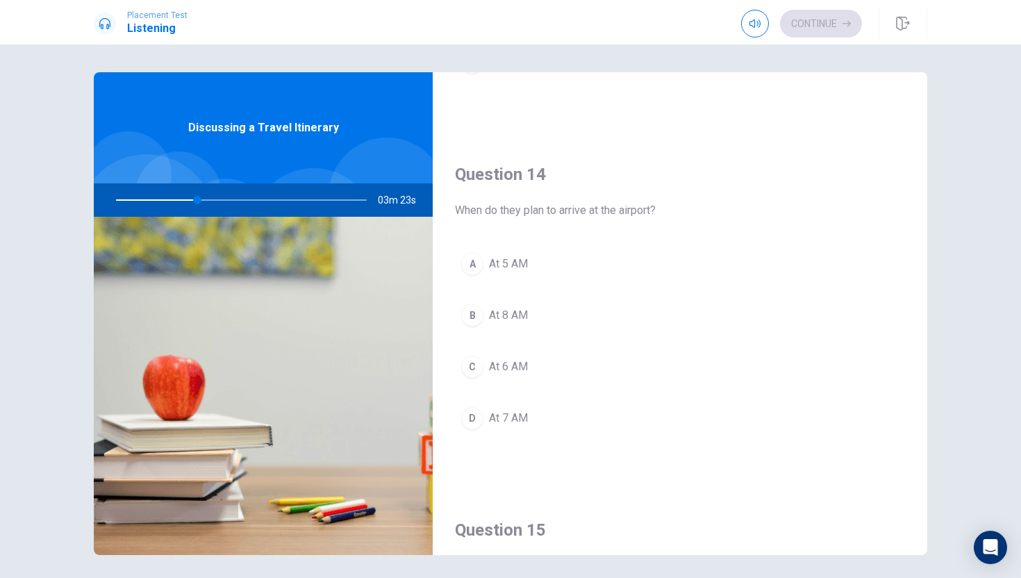
scroll to position [1004, 0]
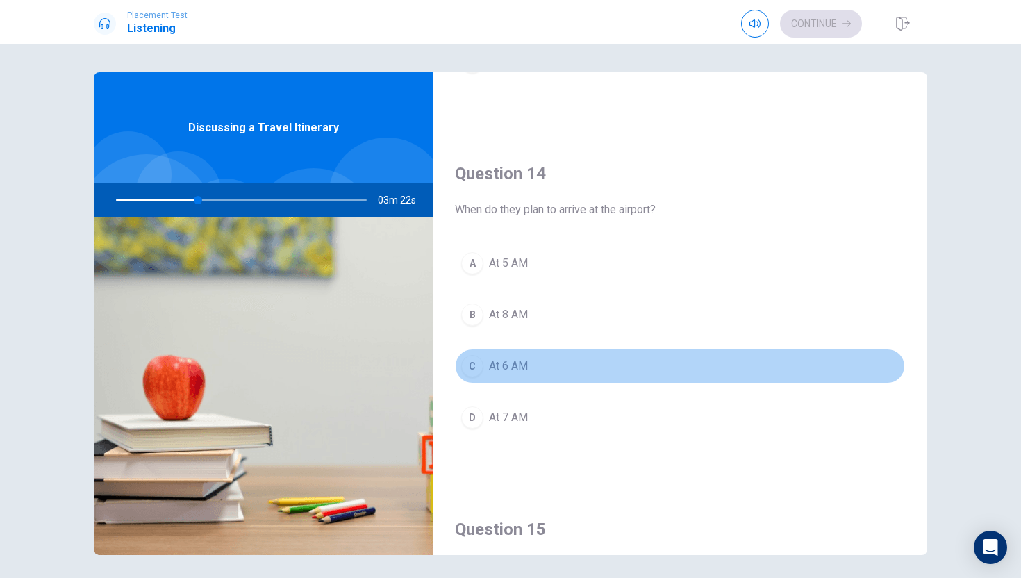
click at [586, 370] on button "C At 6 AM" at bounding box center [680, 366] width 450 height 35
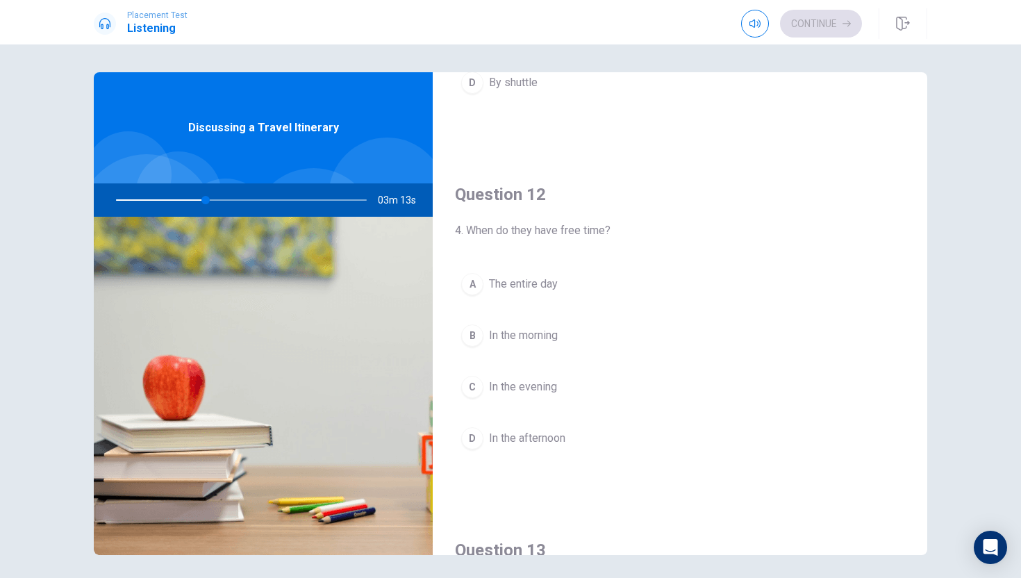
scroll to position [273, 0]
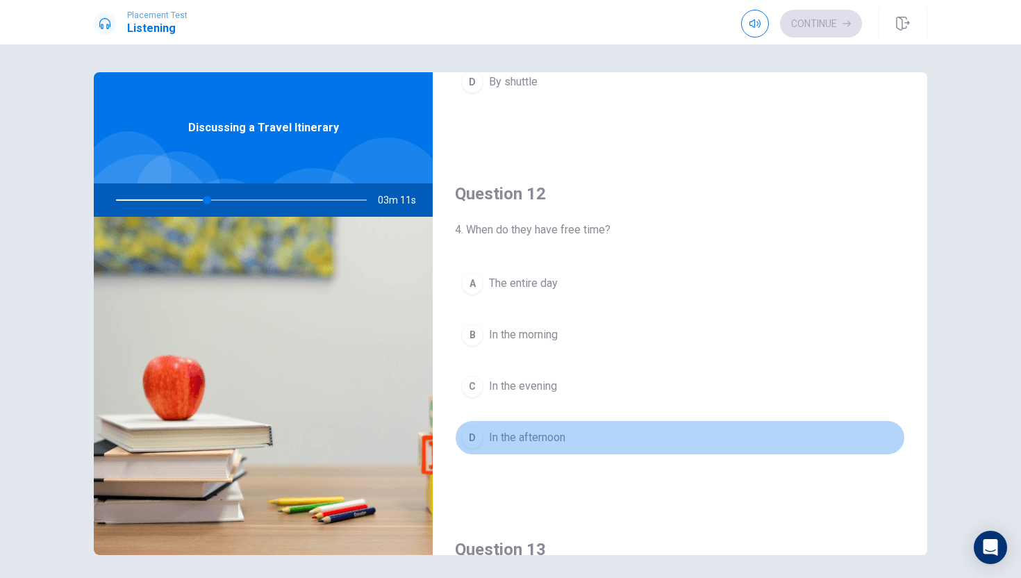
click at [602, 440] on button "D In the afternoon" at bounding box center [680, 437] width 450 height 35
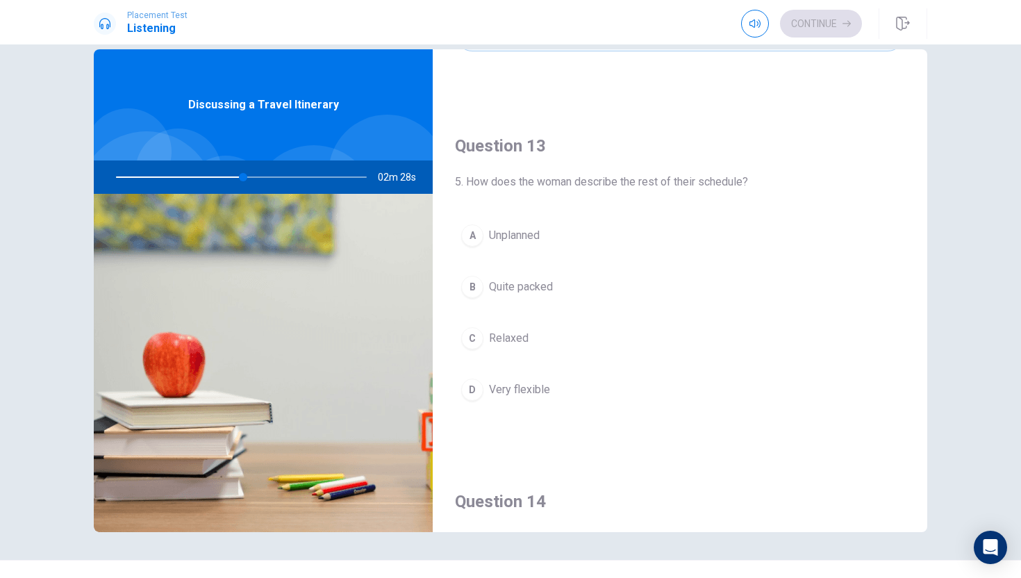
scroll to position [1295, 0]
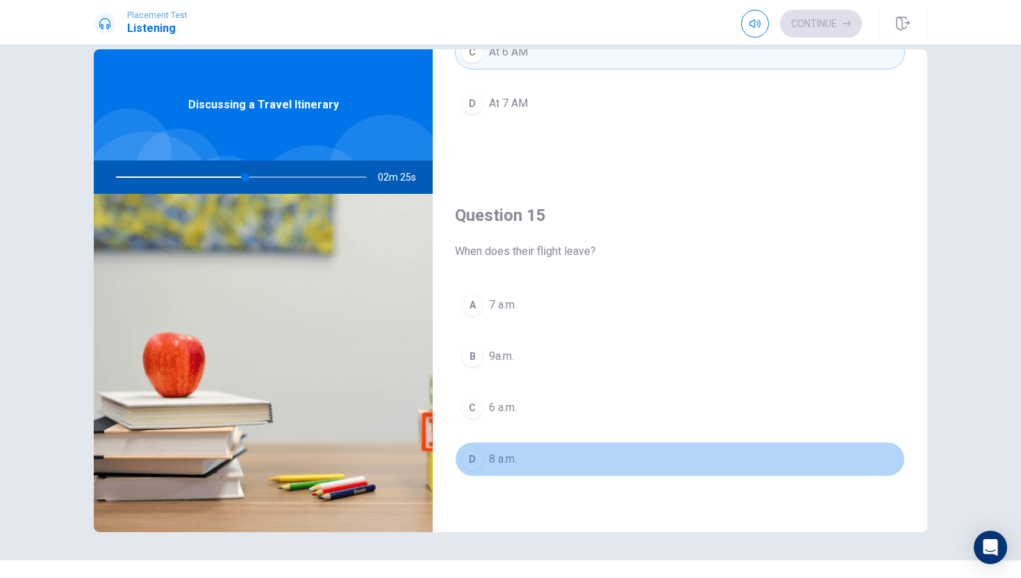
click at [599, 463] on button "D 8 a.m." at bounding box center [680, 459] width 450 height 35
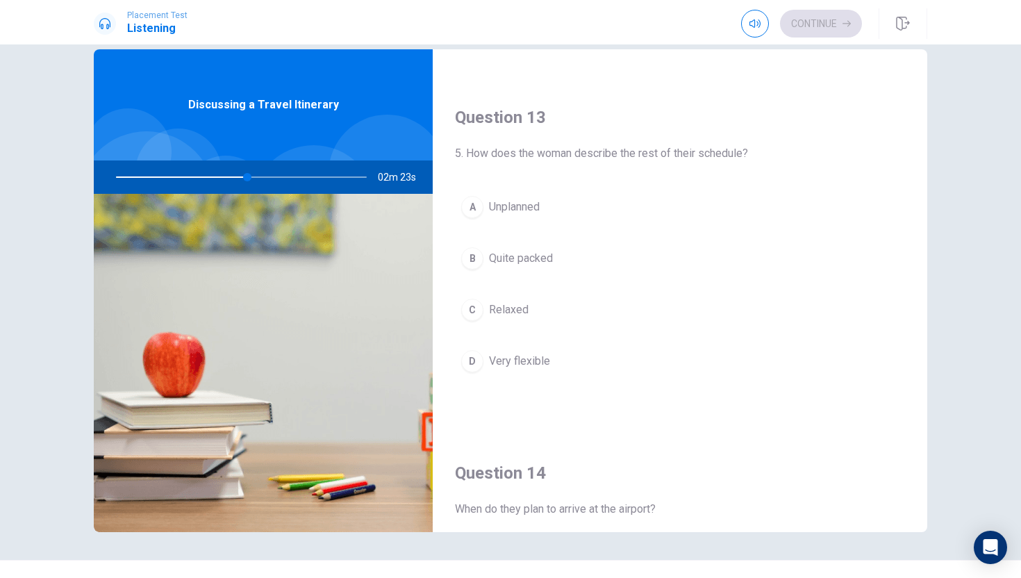
scroll to position [658, 0]
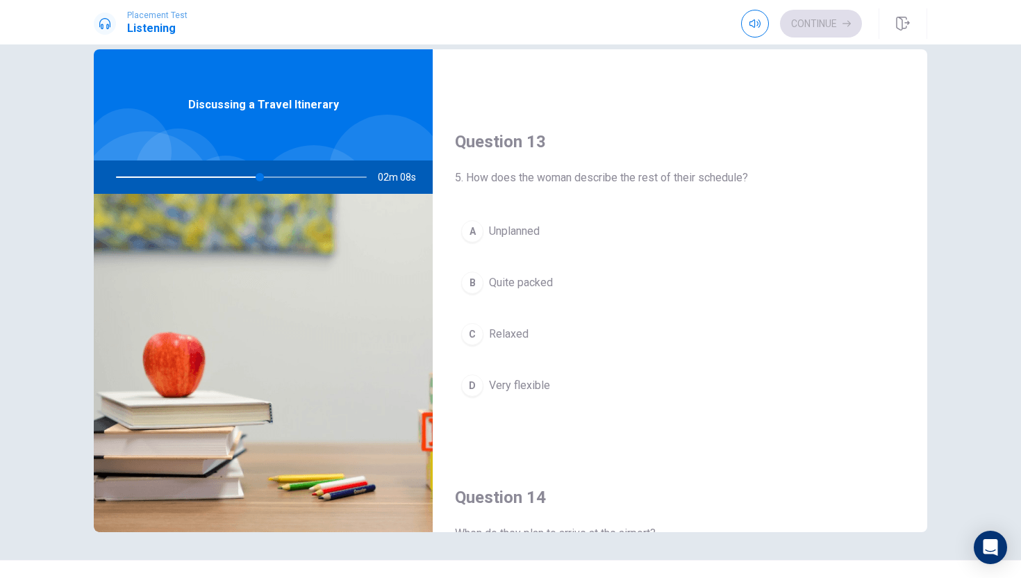
click at [590, 292] on button "B Quite packed" at bounding box center [680, 282] width 450 height 35
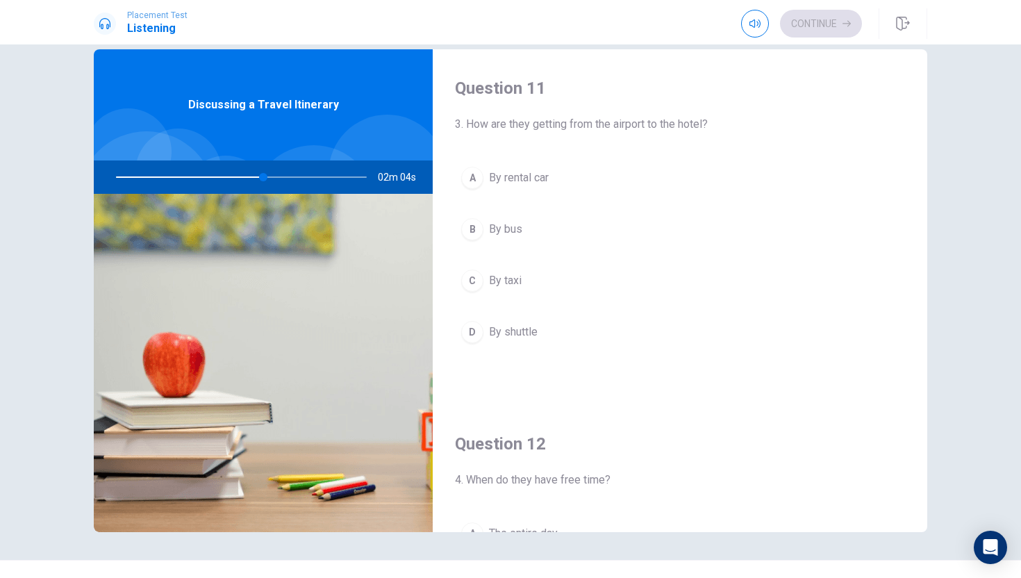
scroll to position [7, 0]
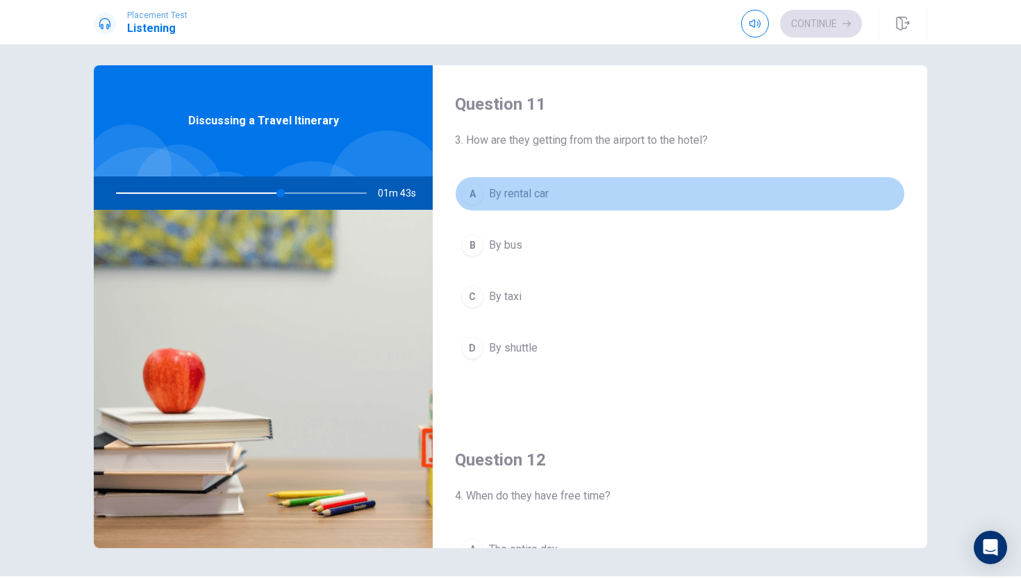
click at [595, 199] on button "A By rental car" at bounding box center [680, 193] width 450 height 35
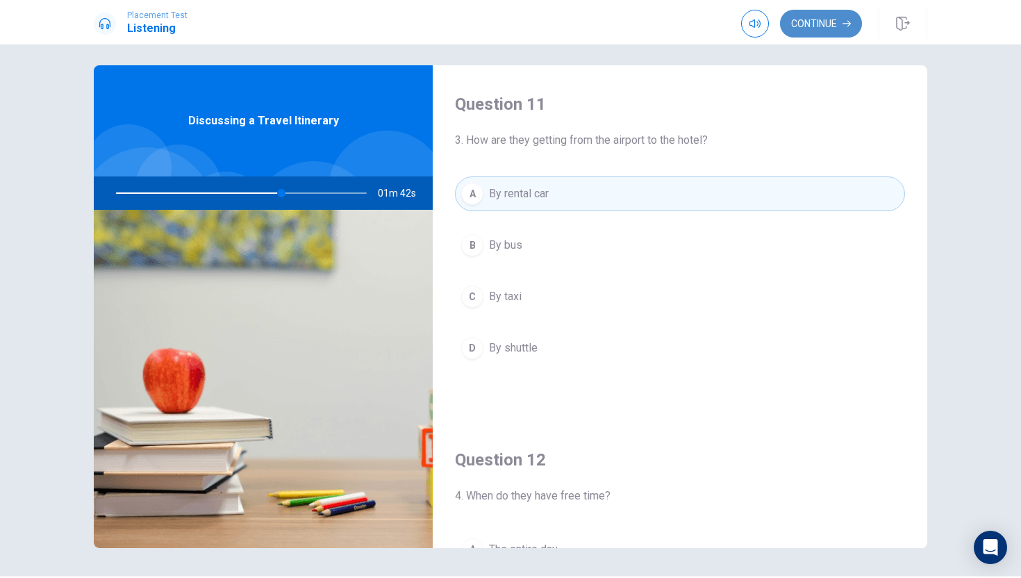
click at [830, 14] on button "Continue" at bounding box center [821, 24] width 82 height 28
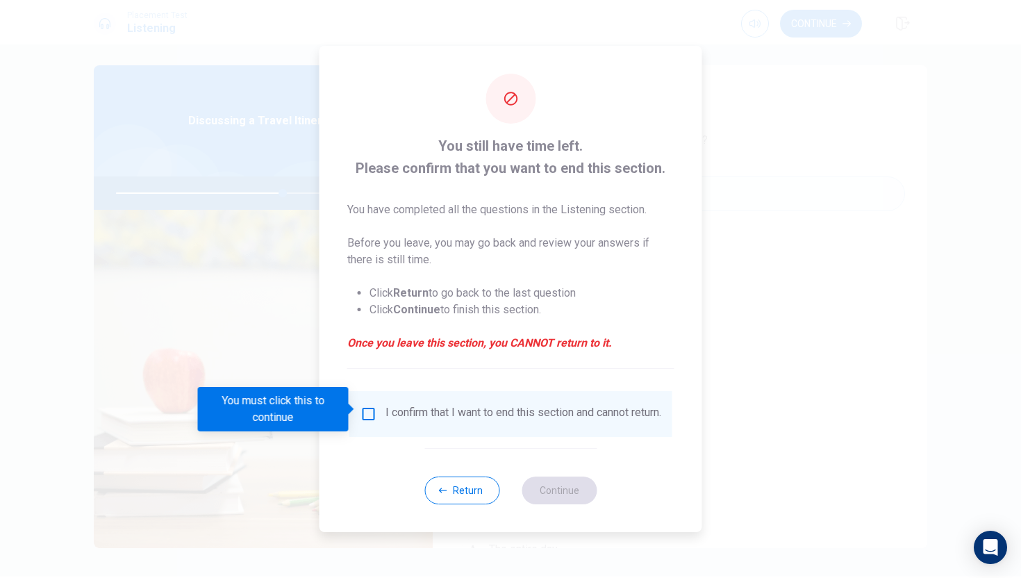
click at [367, 408] on input "You must click this to continue" at bounding box center [368, 414] width 17 height 17
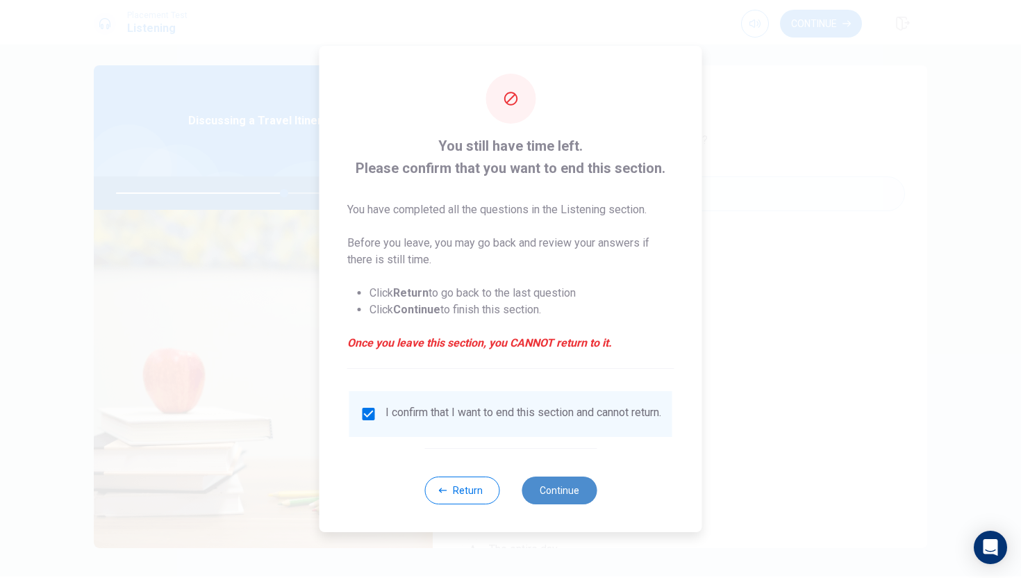
click at [578, 501] on button "Continue" at bounding box center [559, 490] width 75 height 28
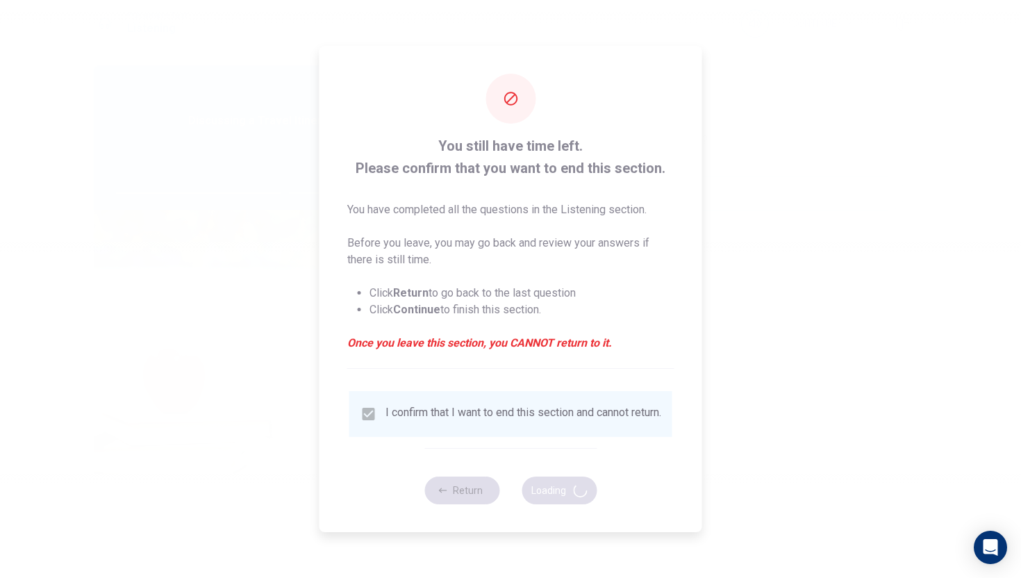
type input "68"
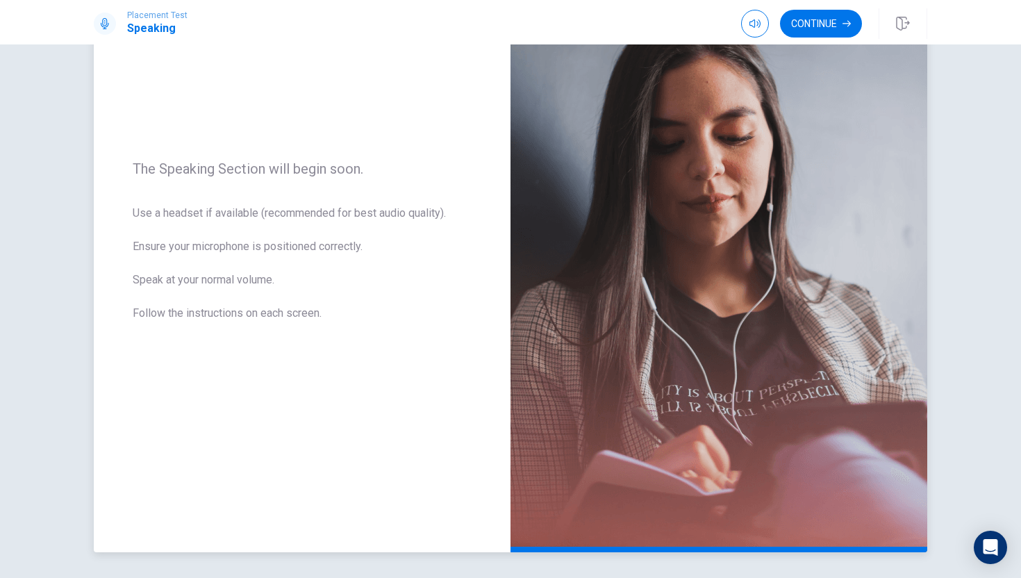
scroll to position [117, 0]
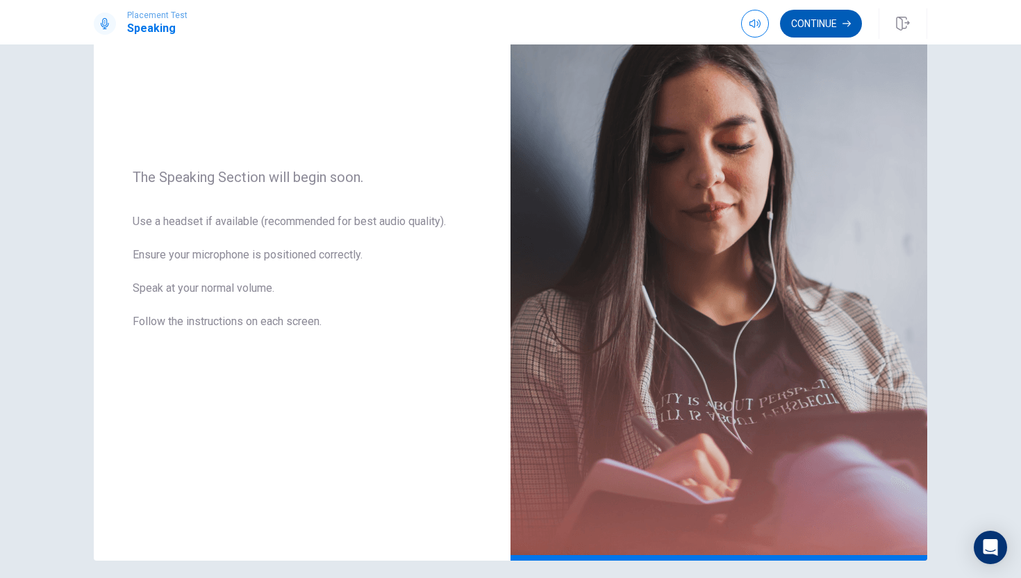
click at [836, 26] on button "Continue" at bounding box center [821, 24] width 82 height 28
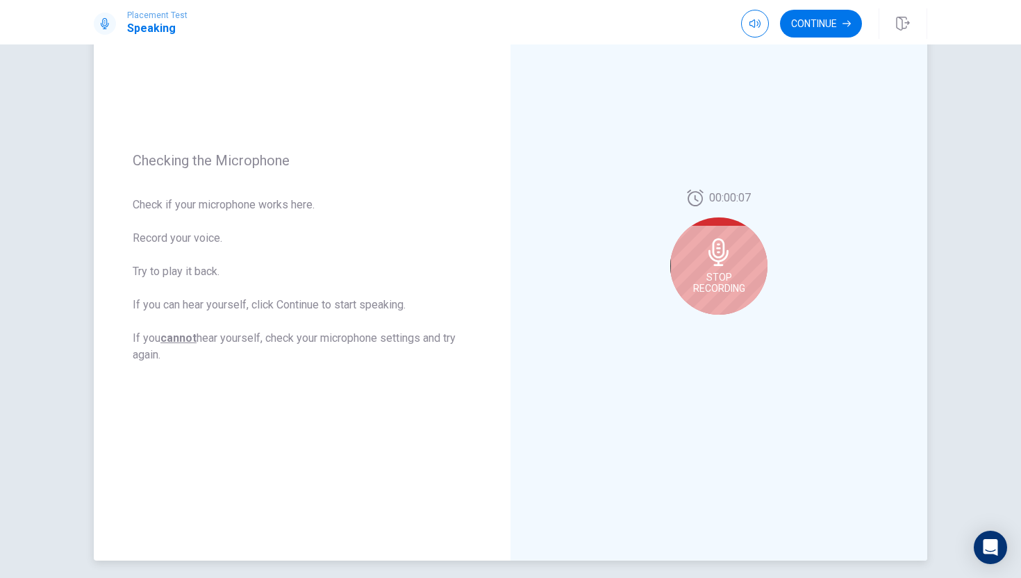
click at [731, 254] on icon at bounding box center [719, 252] width 28 height 28
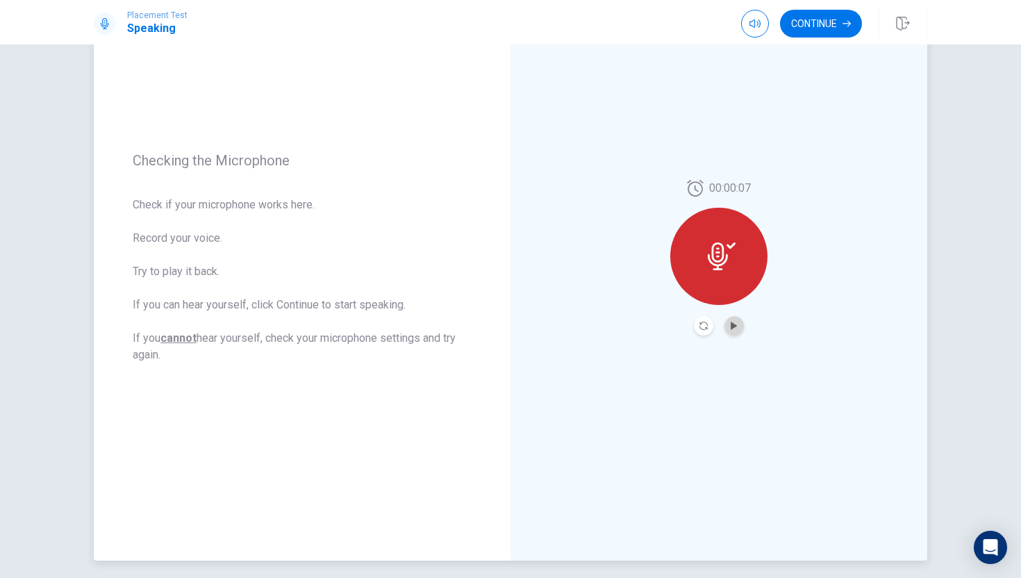
click at [738, 325] on button "Play Audio" at bounding box center [733, 325] width 19 height 19
click at [699, 322] on icon "Record Again" at bounding box center [703, 326] width 8 height 8
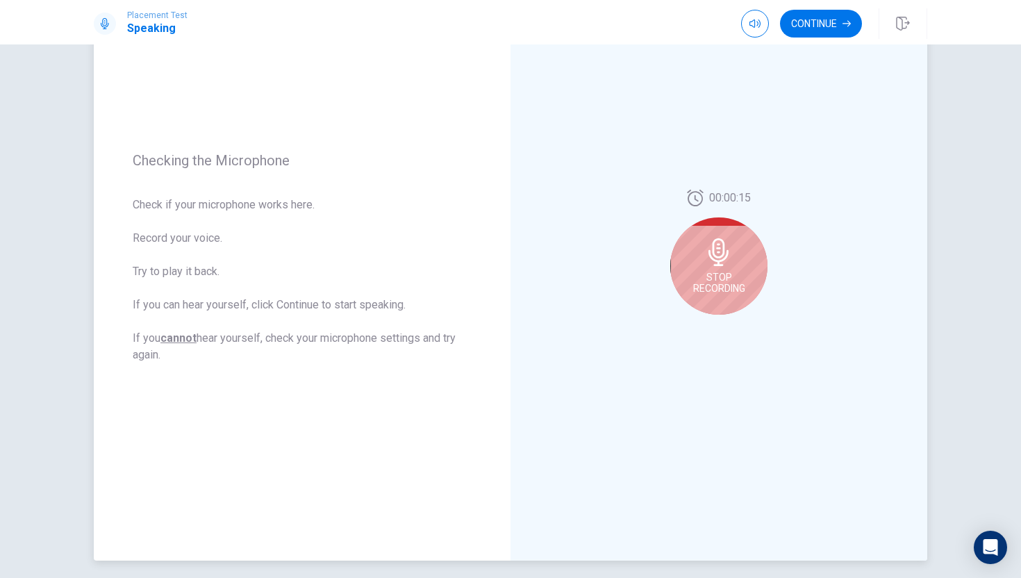
click at [720, 260] on icon at bounding box center [718, 252] width 20 height 28
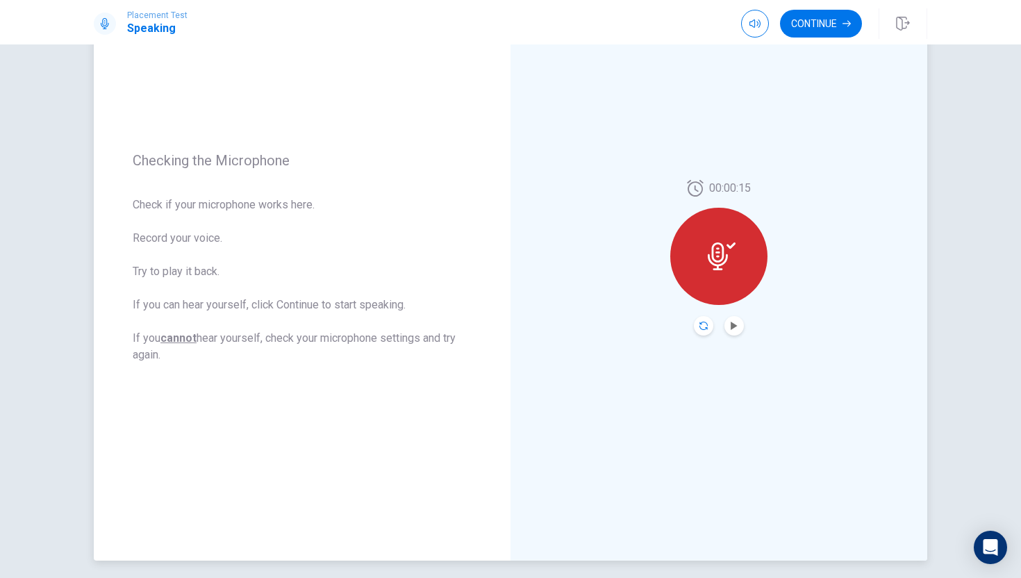
click at [702, 324] on icon "Record Again" at bounding box center [703, 326] width 8 height 8
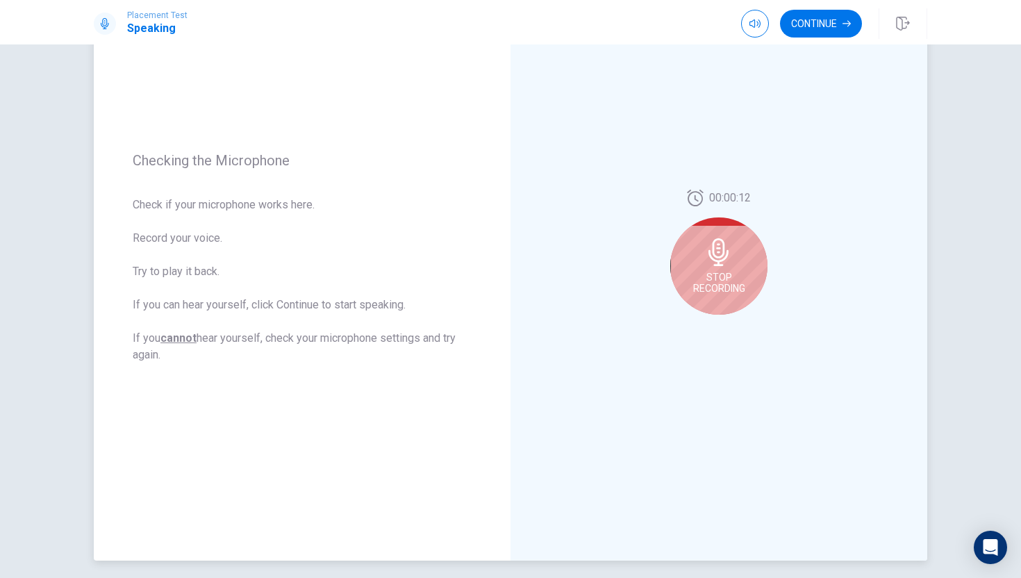
click at [733, 240] on div "Stop Recording" at bounding box center [718, 265] width 97 height 97
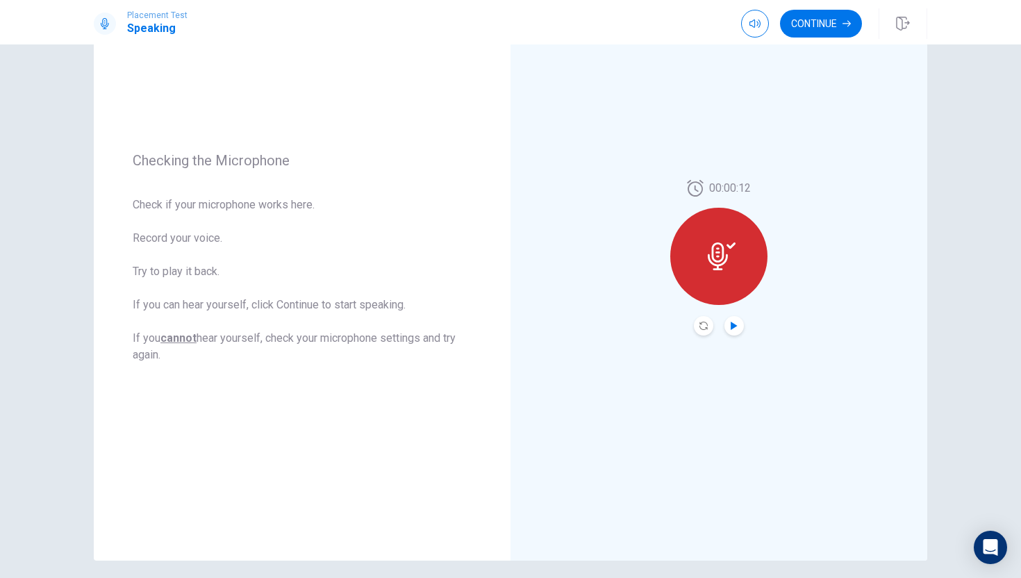
click at [734, 322] on icon "Play Audio" at bounding box center [734, 326] width 8 height 8
click at [829, 13] on button "Continue" at bounding box center [821, 24] width 82 height 28
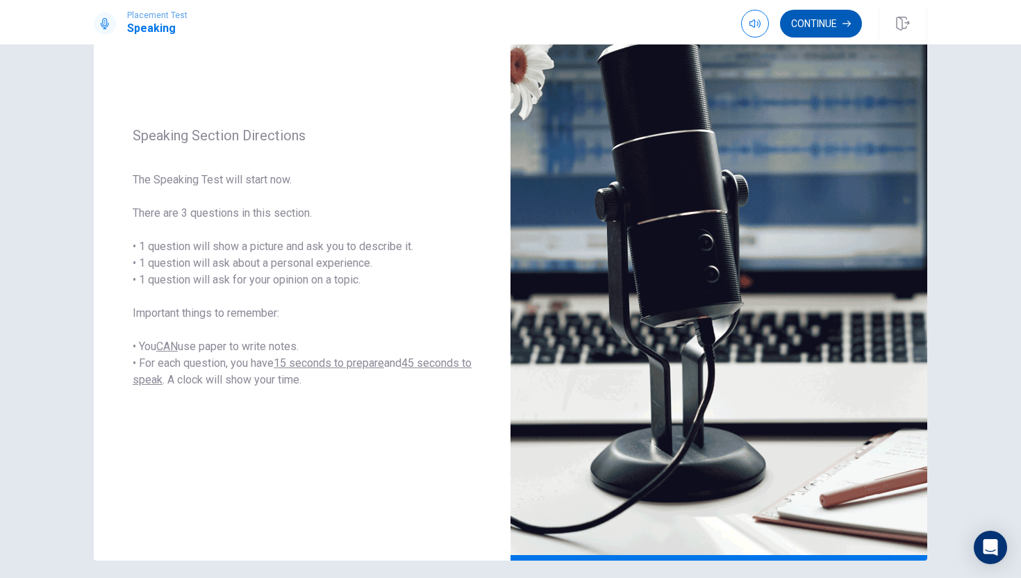
click at [835, 36] on button "Continue" at bounding box center [821, 24] width 82 height 28
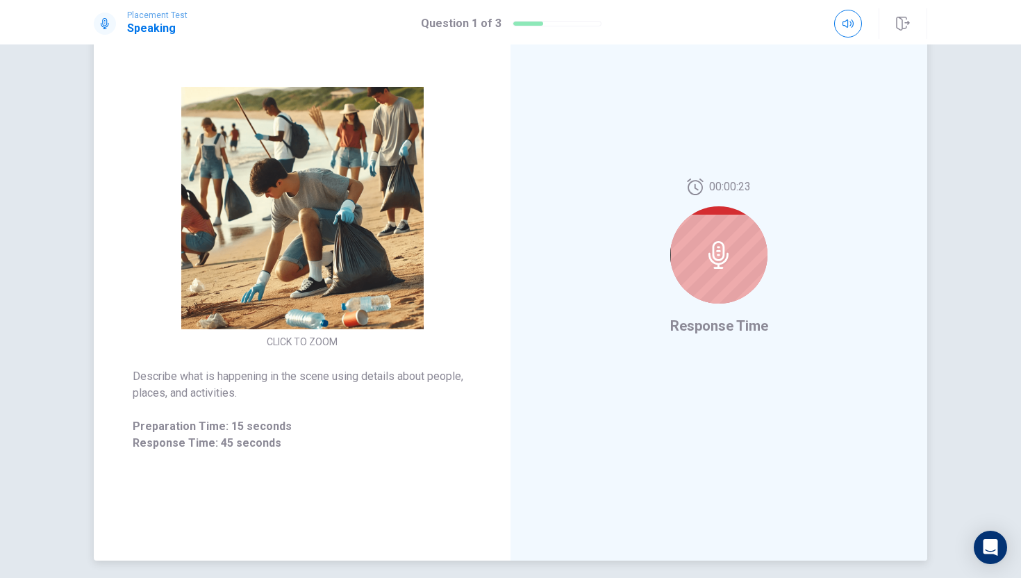
click at [714, 259] on icon at bounding box center [718, 255] width 20 height 28
click at [743, 249] on div at bounding box center [718, 254] width 97 height 97
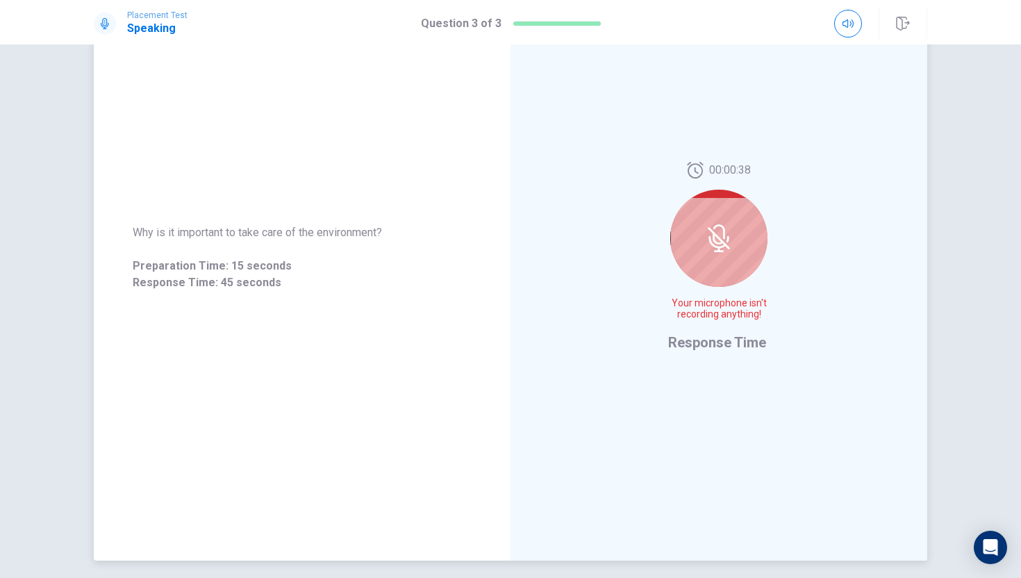
click at [725, 208] on div at bounding box center [718, 238] width 97 height 97
click at [722, 234] on icon at bounding box center [719, 238] width 28 height 28
click at [722, 234] on div at bounding box center [718, 238] width 97 height 97
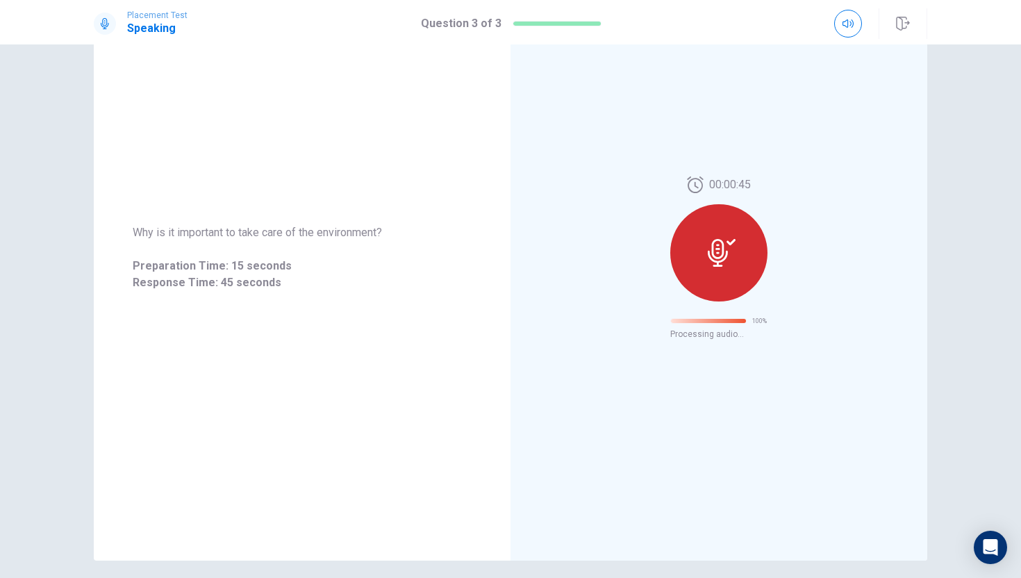
scroll to position [0, 0]
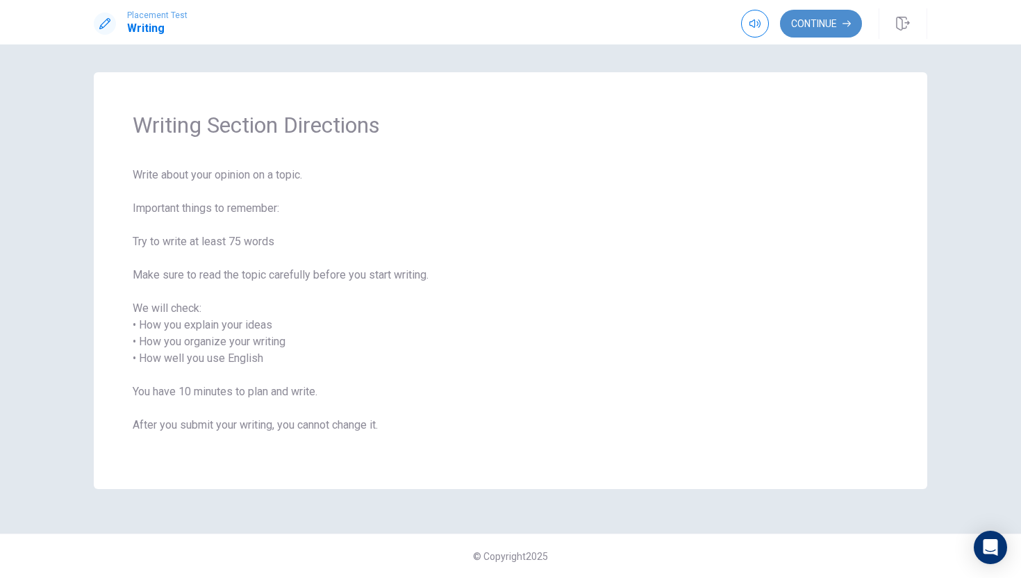
click at [815, 17] on button "Continue" at bounding box center [821, 24] width 82 height 28
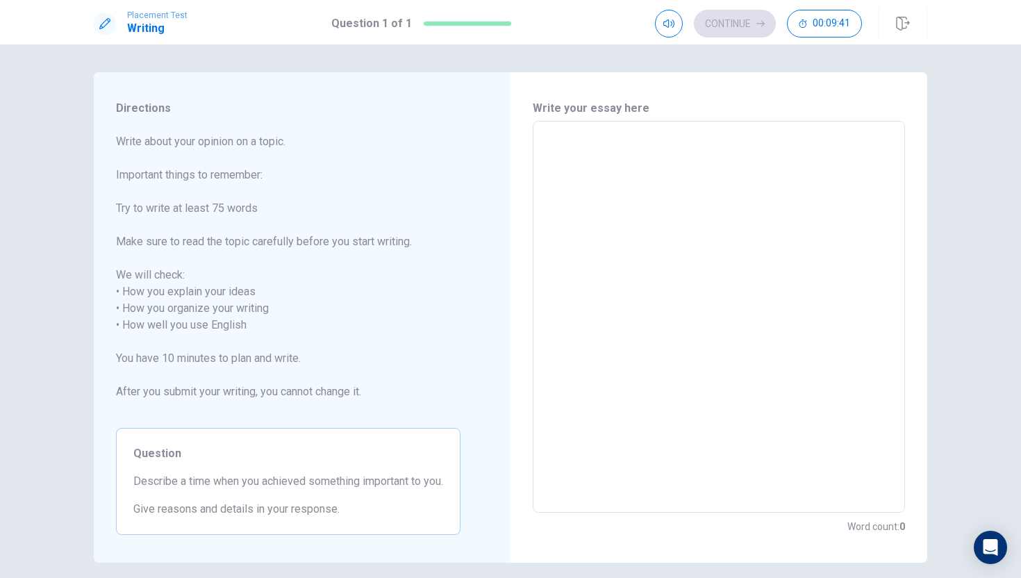
scroll to position [57, 0]
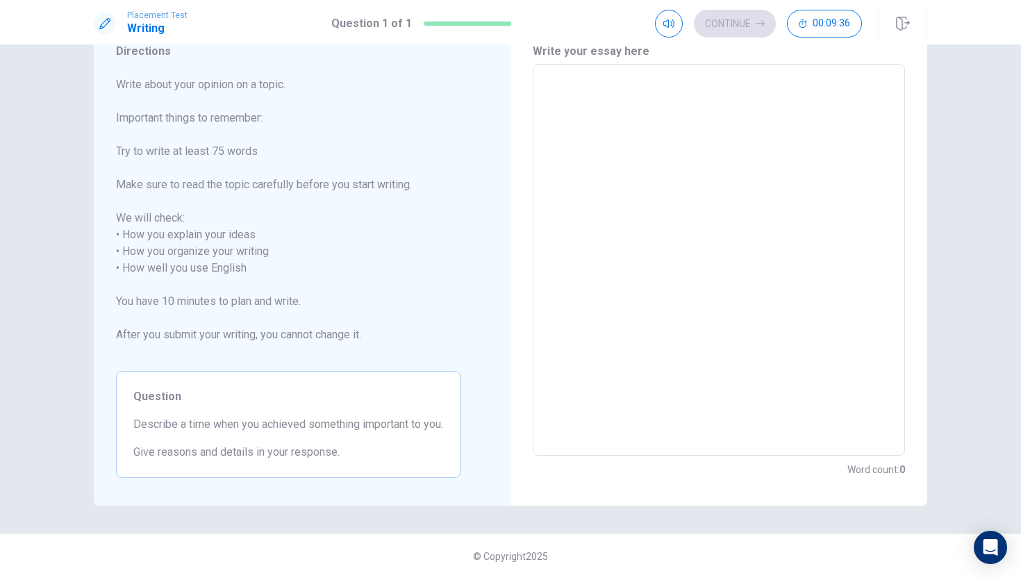
click at [763, 202] on textarea at bounding box center [718, 260] width 353 height 369
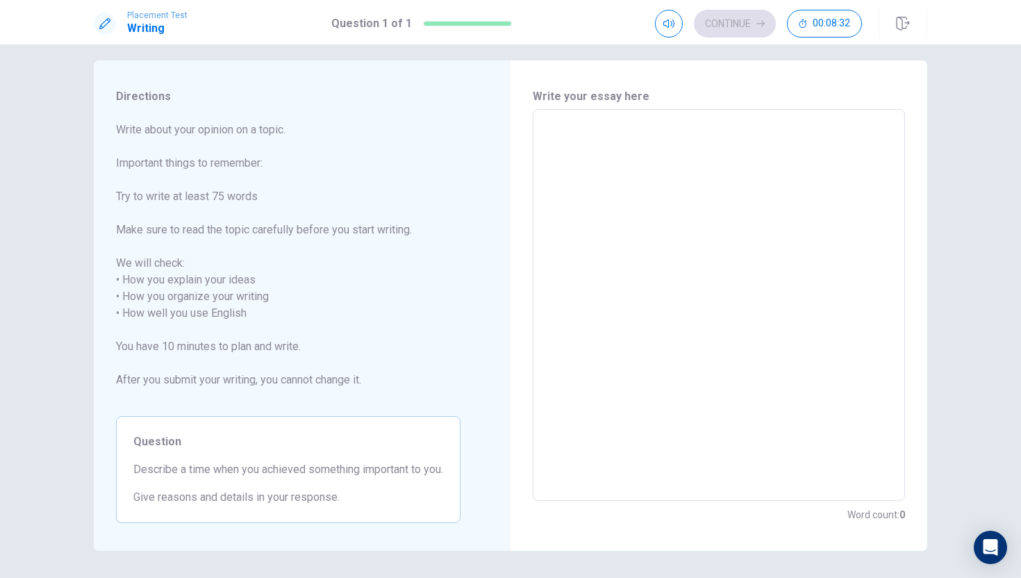
scroll to position [12, 0]
type textarea "t"
type textarea "x"
type textarea "ti"
type textarea "x"
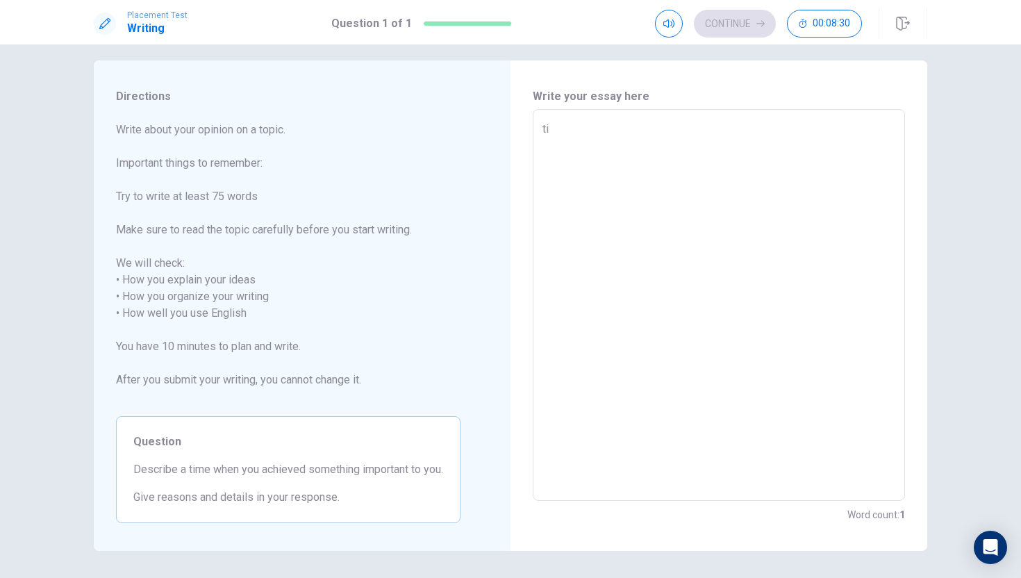
type textarea "t"
type textarea "x"
type textarea "T"
type textarea "x"
type textarea "Ti"
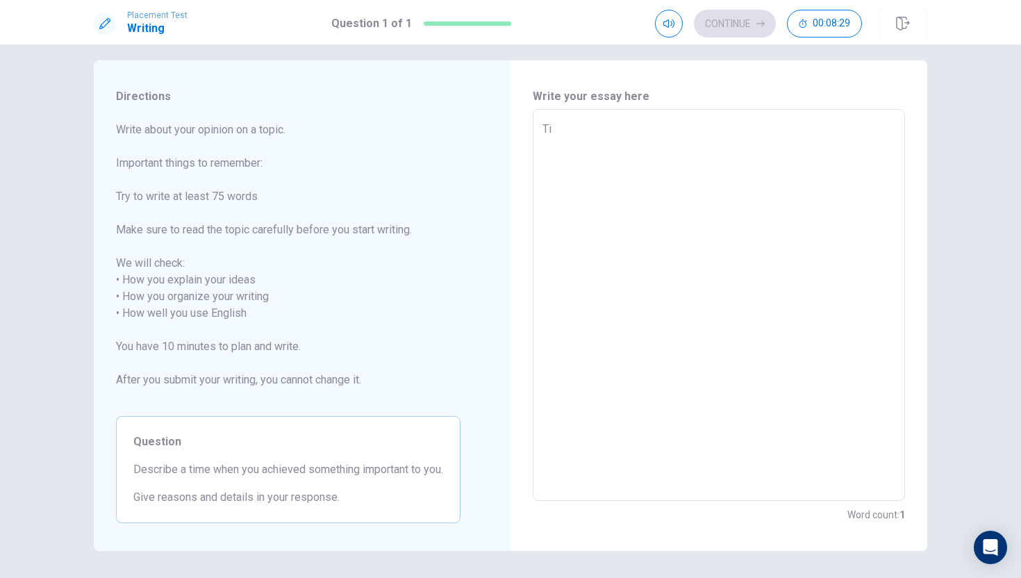
type textarea "x"
type textarea "[PERSON_NAME]"
type textarea "x"
type textarea "Time"
type textarea "x"
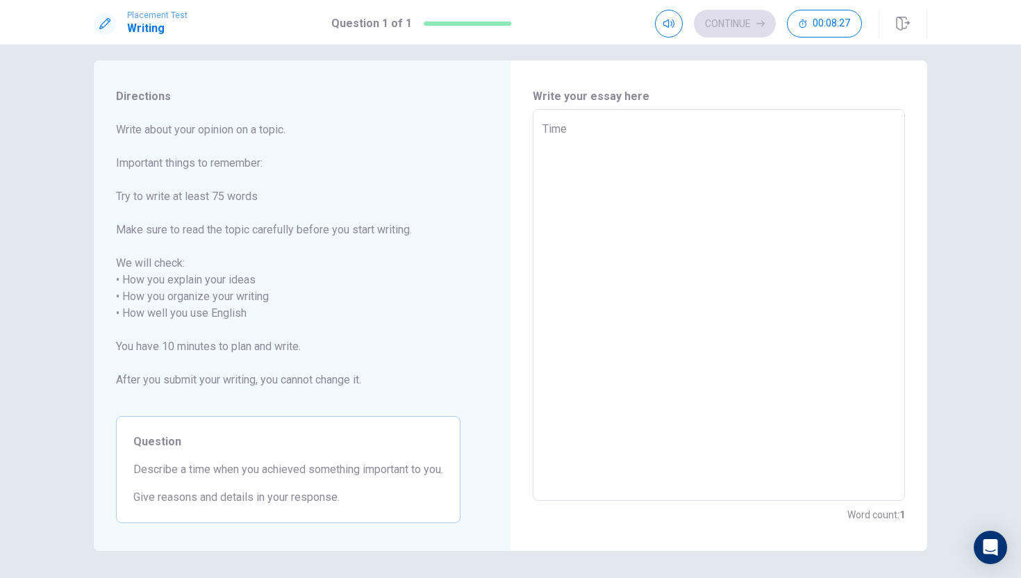
type textarea "Time"
type textarea "x"
type textarea "Time i"
type textarea "x"
type textarea "Time is"
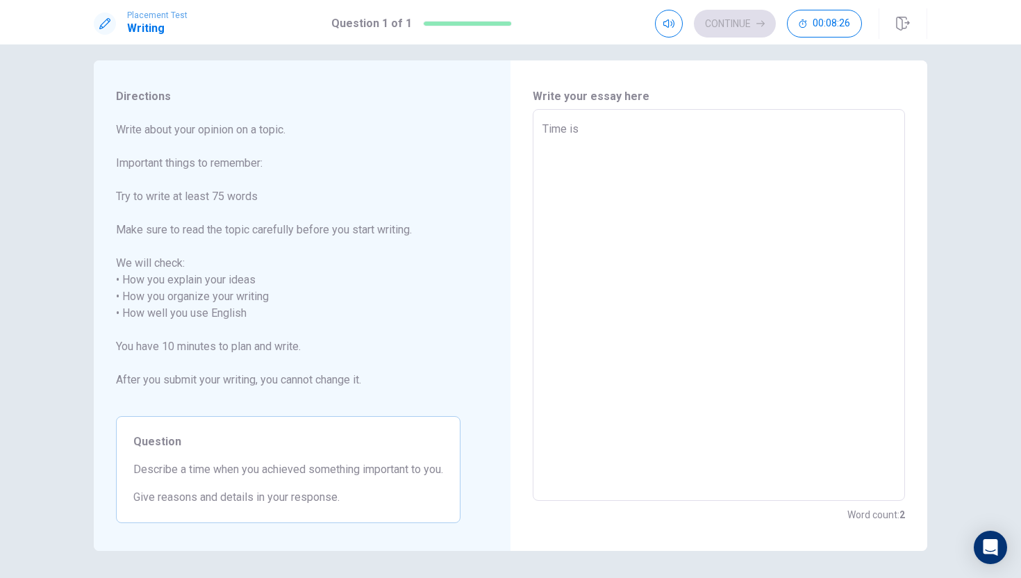
type textarea "x"
type textarea "Time is"
type textarea "x"
type textarea "Time is v"
type textarea "x"
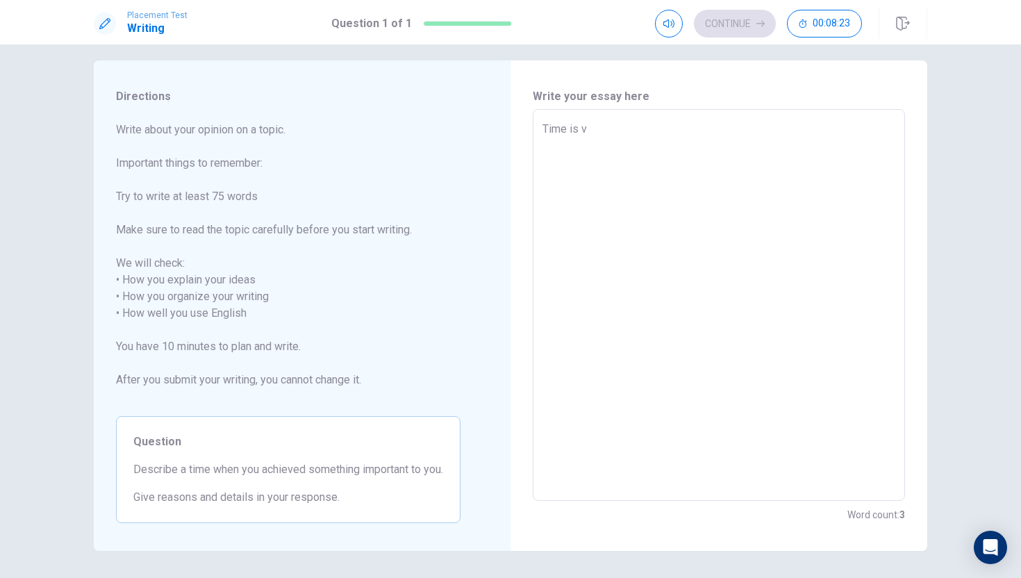
type textarea "Time is ve"
type textarea "x"
type textarea "Time is ver"
type textarea "x"
type textarea "Time is very"
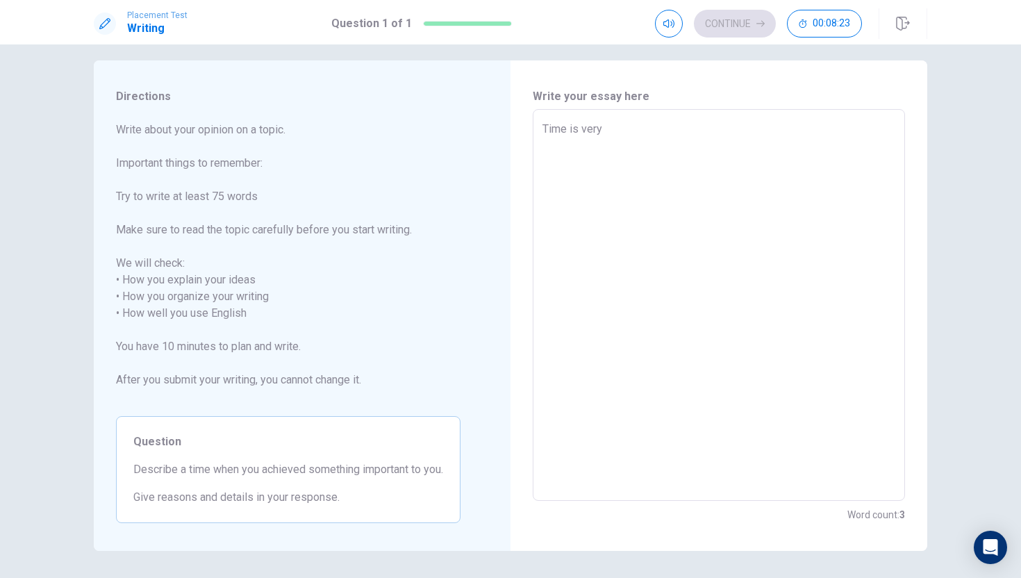
type textarea "x"
type textarea "Time is very"
type textarea "x"
type textarea "Time is very i"
type textarea "x"
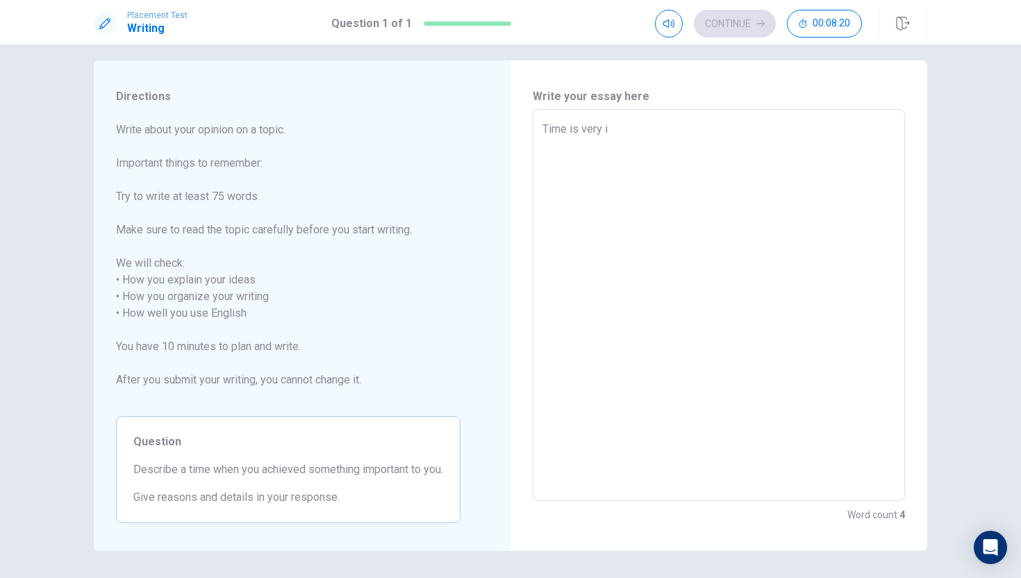
type textarea "Time is very im"
type textarea "x"
type textarea "Time is very imp"
type textarea "x"
type textarea "Time is very impo"
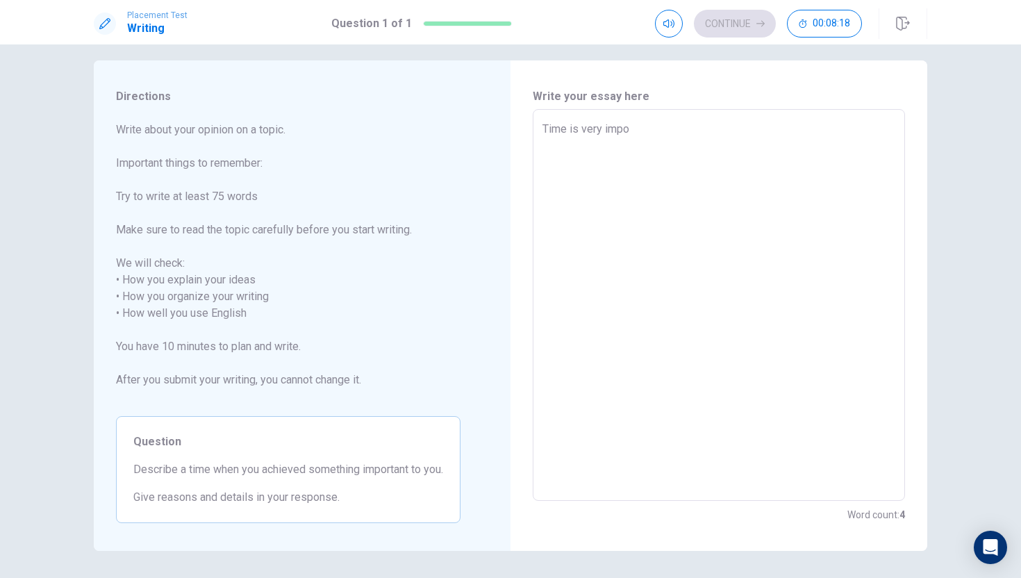
type textarea "x"
type textarea "Time is very impor"
type textarea "x"
type textarea "Time is very import"
type textarea "x"
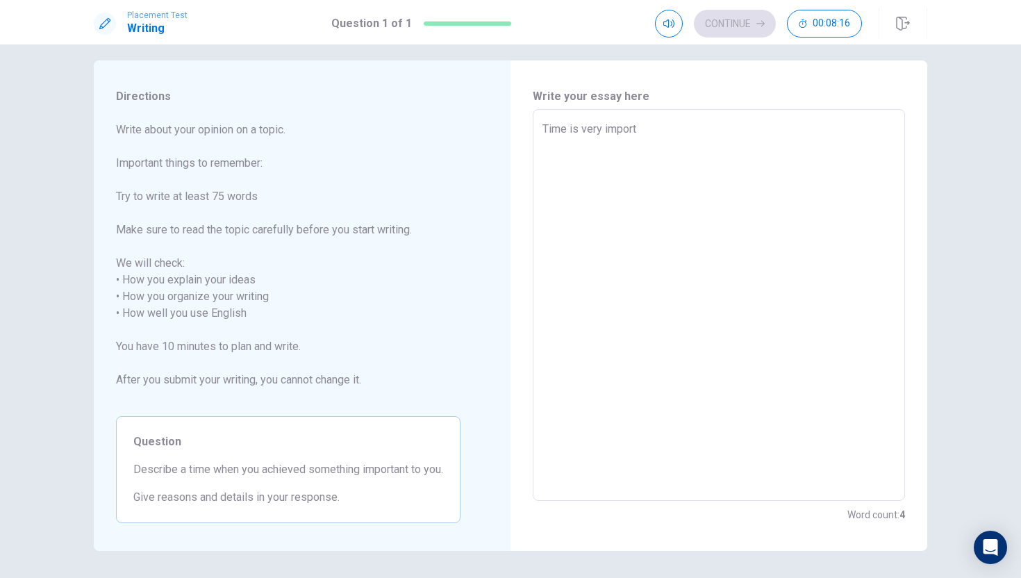
type textarea "Time is very importa"
type textarea "x"
type textarea "Time is very importan"
type textarea "x"
type textarea "Time is very important"
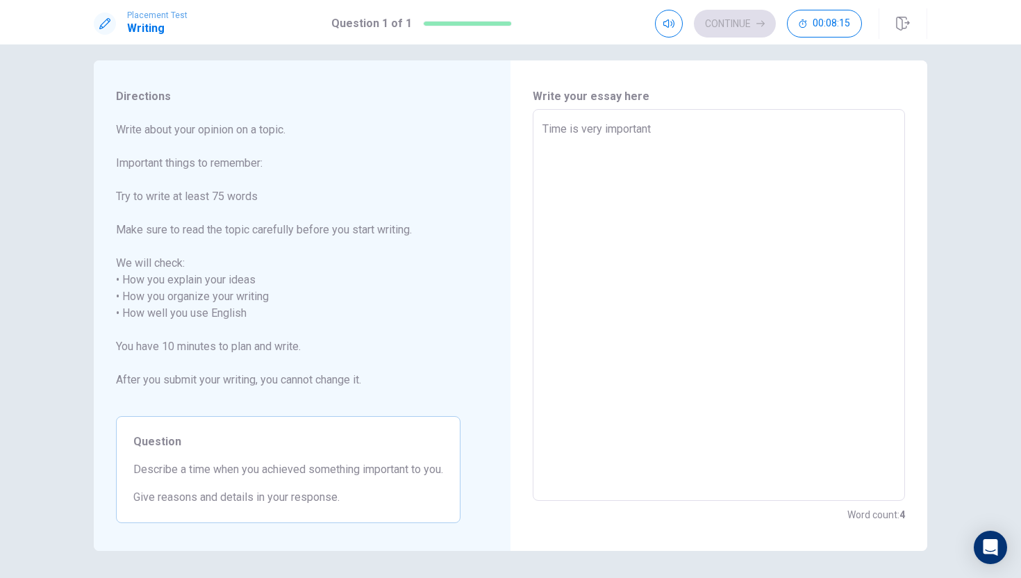
type textarea "x"
type textarea "Time is very important"
type textarea "x"
type textarea "Time is very important f"
type textarea "x"
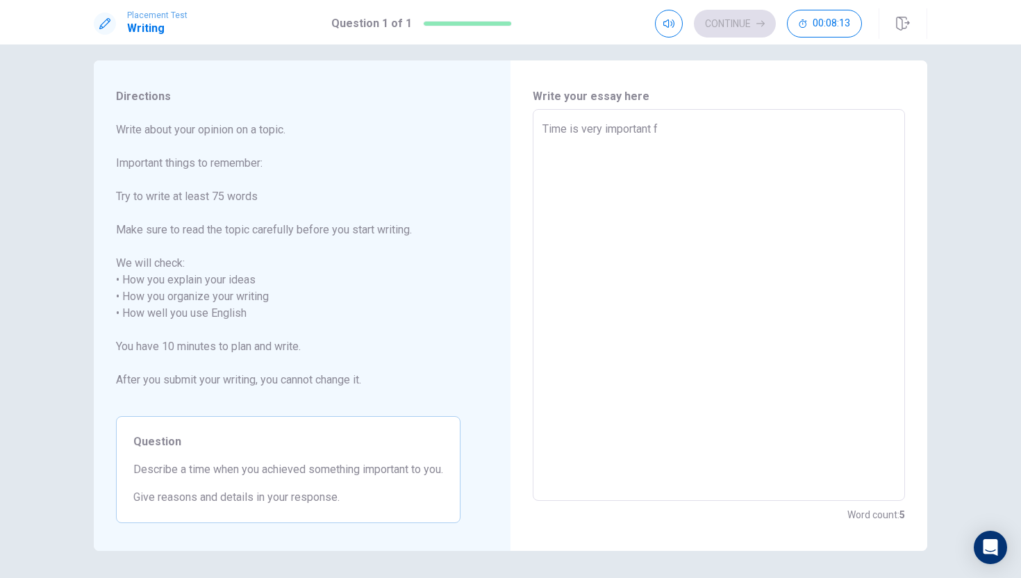
type textarea "Time is very important fo"
type textarea "x"
type textarea "Time is very important for"
type textarea "x"
type textarea "Time is very important for"
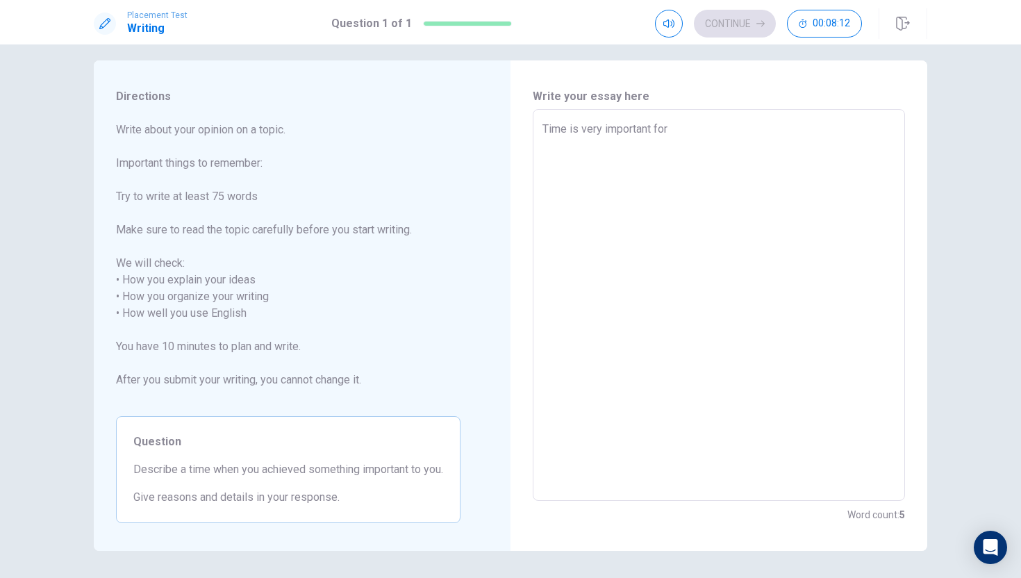
type textarea "x"
type textarea "Time is very important for o"
type textarea "x"
type textarea "Time is very important for ou"
type textarea "x"
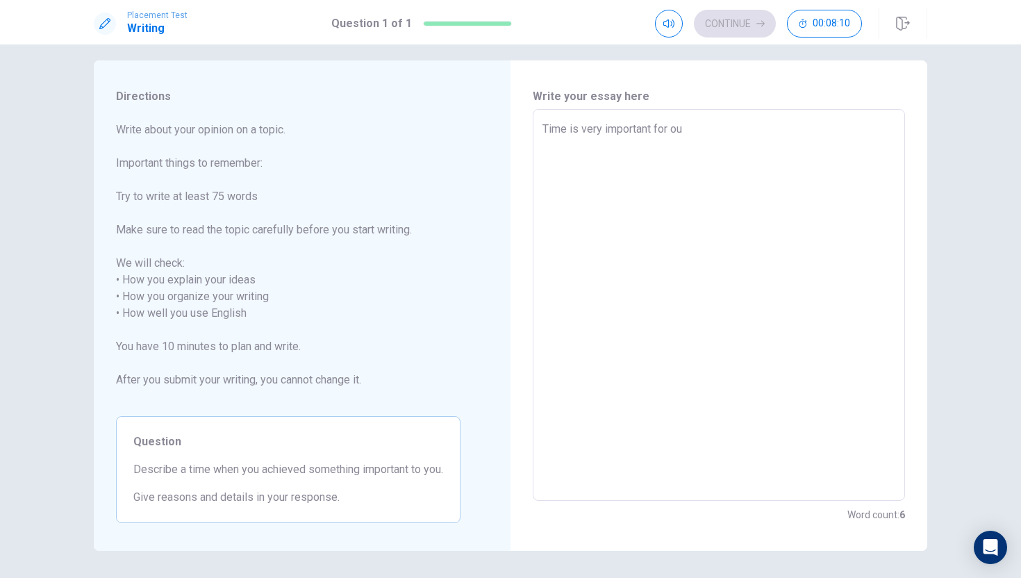
type textarea "Time is very important for our"
type textarea "x"
type textarea "Time is very important for ou"
type textarea "x"
type textarea "Time is very important for o"
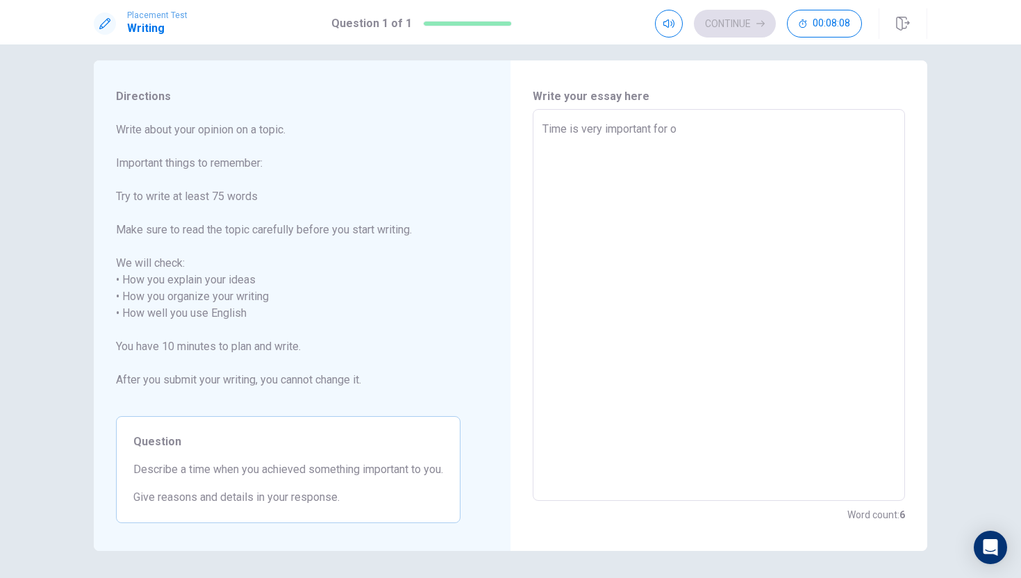
type textarea "x"
type textarea "Time is very important for"
type textarea "x"
type textarea "Time is very important for m"
type textarea "x"
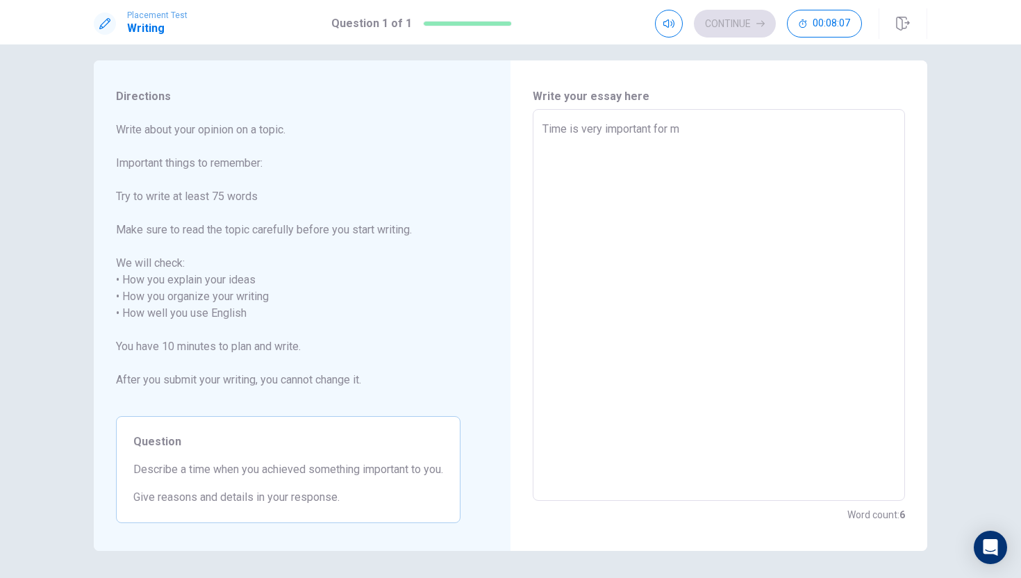
type textarea "Time is very important for my"
type textarea "x"
type textarea "Time is very important for my"
type textarea "x"
type textarea "Time is very important for my l"
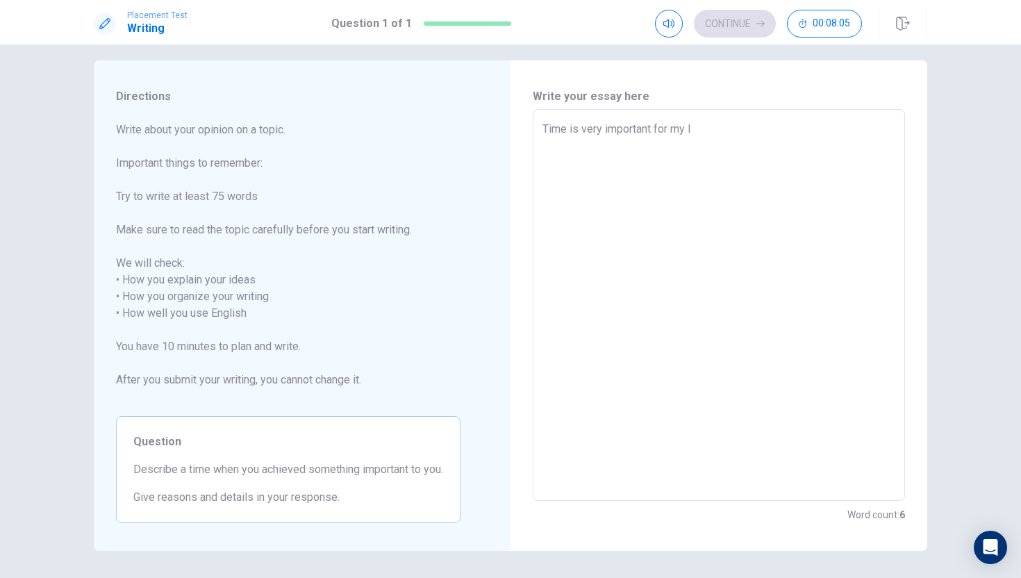
type textarea "x"
type textarea "Time is very important for my li"
type textarea "x"
type textarea "Time is very important for my liv"
type textarea "x"
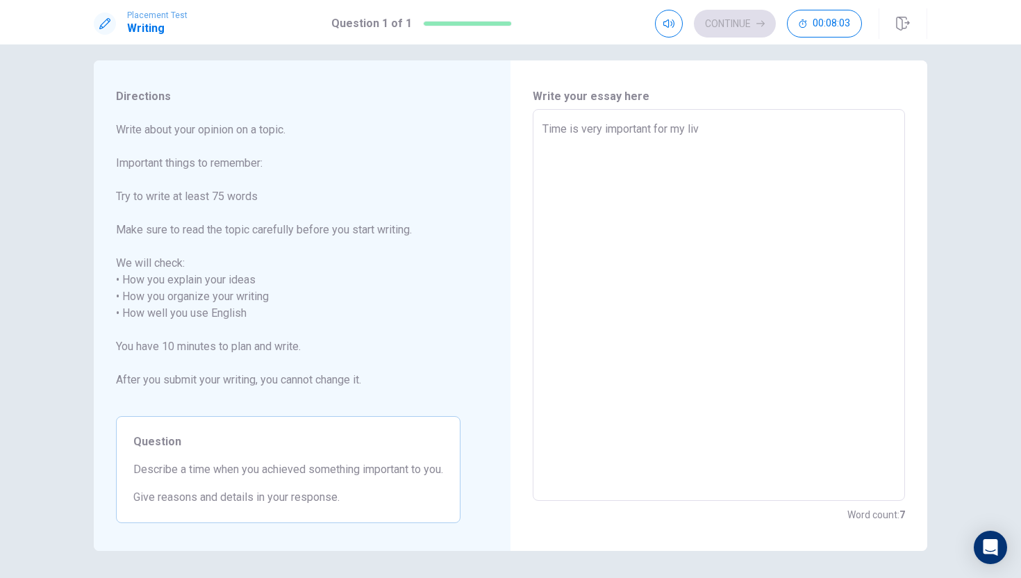
type textarea "Time is very important for my live"
type textarea "x"
type textarea "Time is very important for my live."
type textarea "x"
type textarea "Time is very important for my live.W"
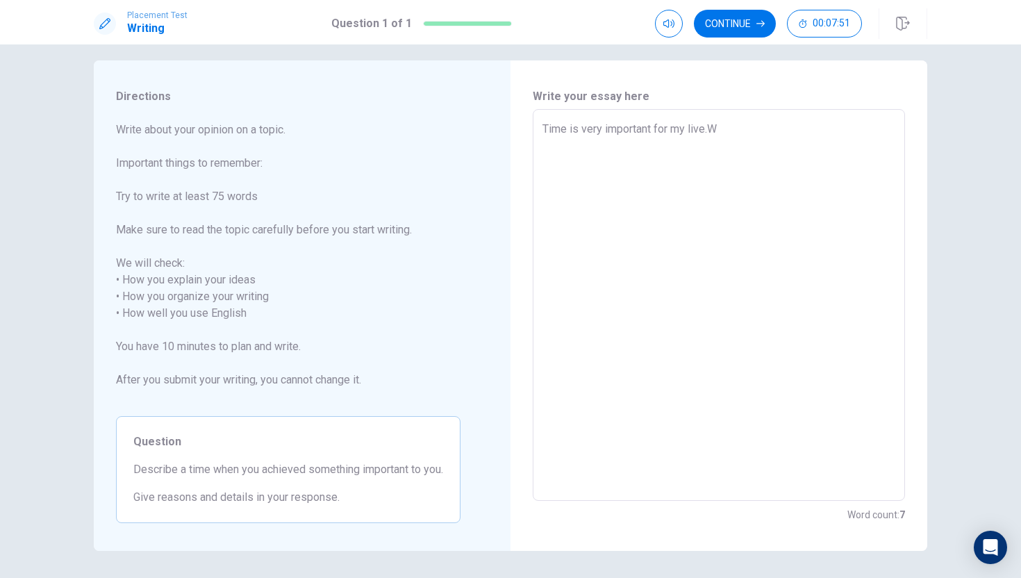
type textarea "x"
type textarea "Time is very important for my live.Wh"
type textarea "x"
type textarea "Time is very important for my live.Whe"
type textarea "x"
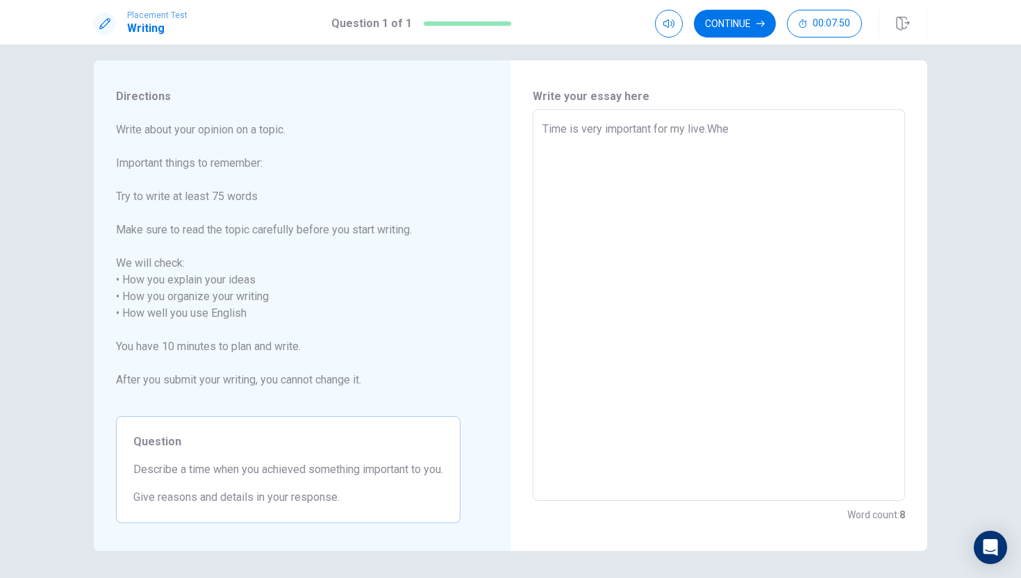
type textarea "Time is very important for my live.When"
type textarea "x"
type textarea "Time is very important for my live.When"
type textarea "x"
type textarea "Time is very important for my live.When i"
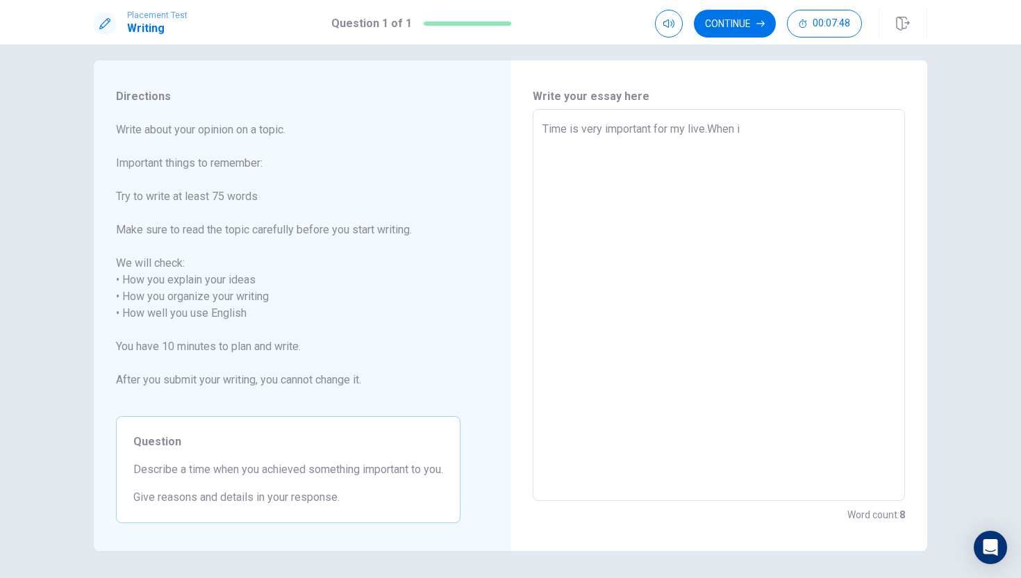
type textarea "x"
type textarea "Time is very important for my live.When i"
type textarea "x"
type textarea "Time is very important for my live.When i h"
type textarea "x"
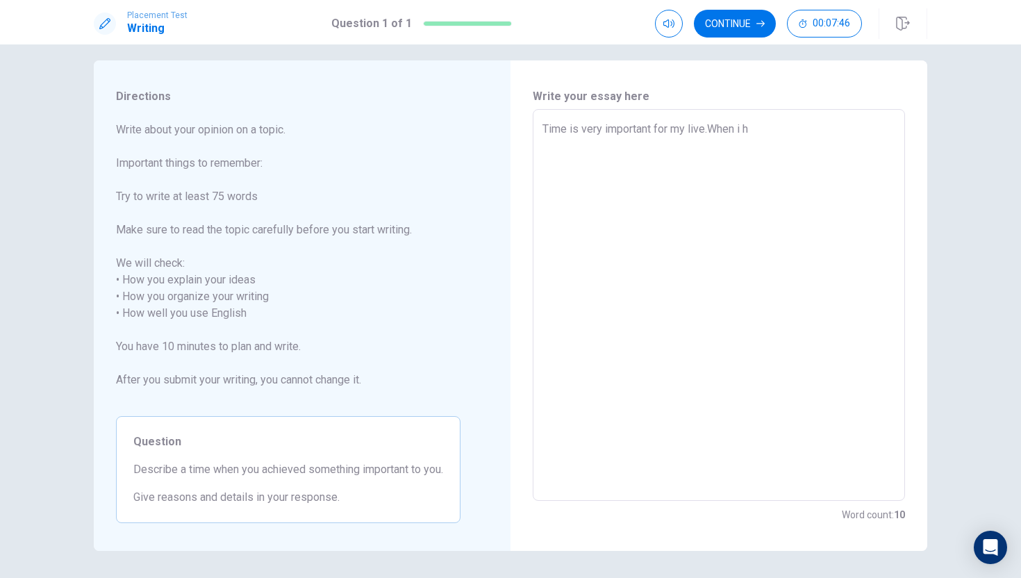
type textarea "Time is very important for my live.When i ha"
type textarea "x"
type textarea "Time is very important for my live.When i hai"
type textarea "x"
type textarea "Time is very important for my live.When i ha"
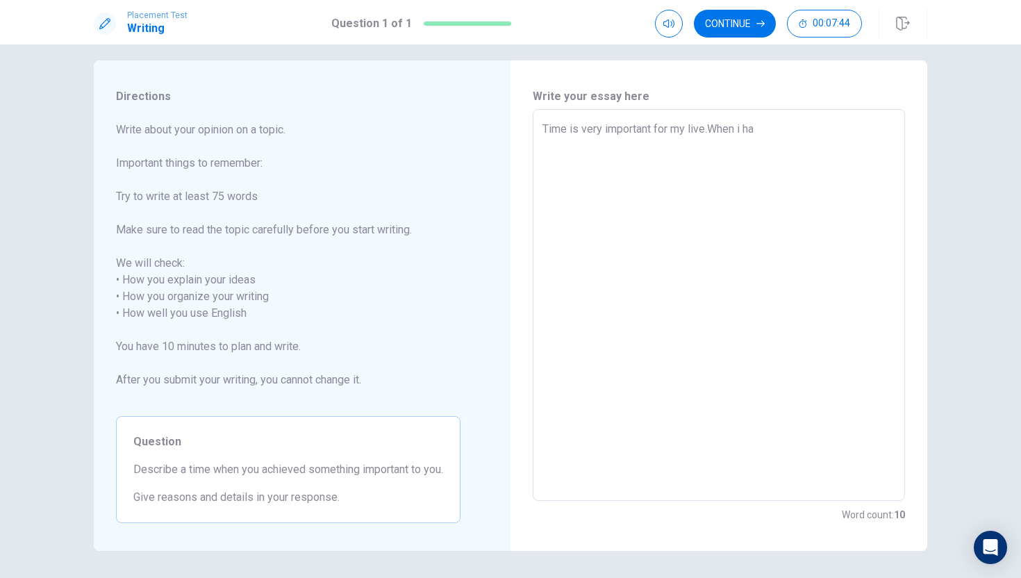
type textarea "x"
type textarea "Time is very important for my live.When i hav"
type textarea "x"
type textarea "Time is very important for my live.When i have"
type textarea "x"
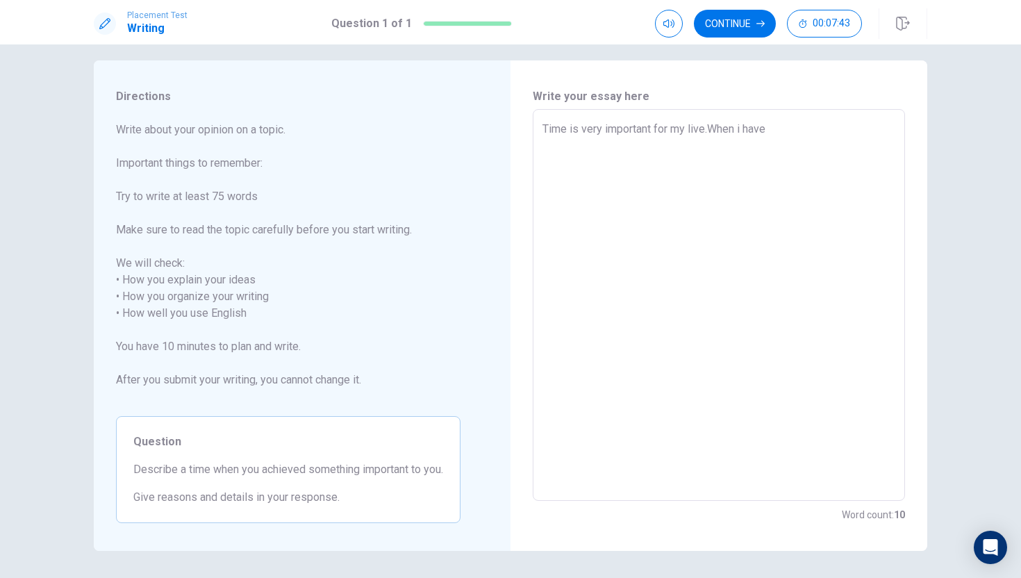
type textarea "Time is very important for my live.When i have"
type textarea "x"
type textarea "Time is very important for my live.When i have n"
type textarea "x"
type textarea "Time is very important for my live.When i have no"
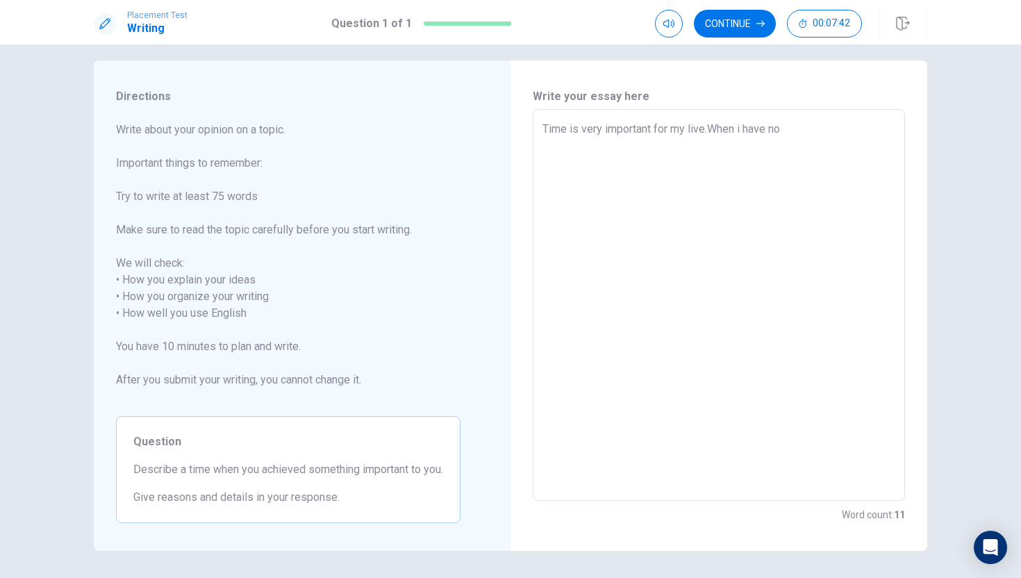
type textarea "x"
type textarea "Time is very important for my live.When i have no"
type textarea "x"
type textarea "Time is very important for my live.When i have no i"
type textarea "x"
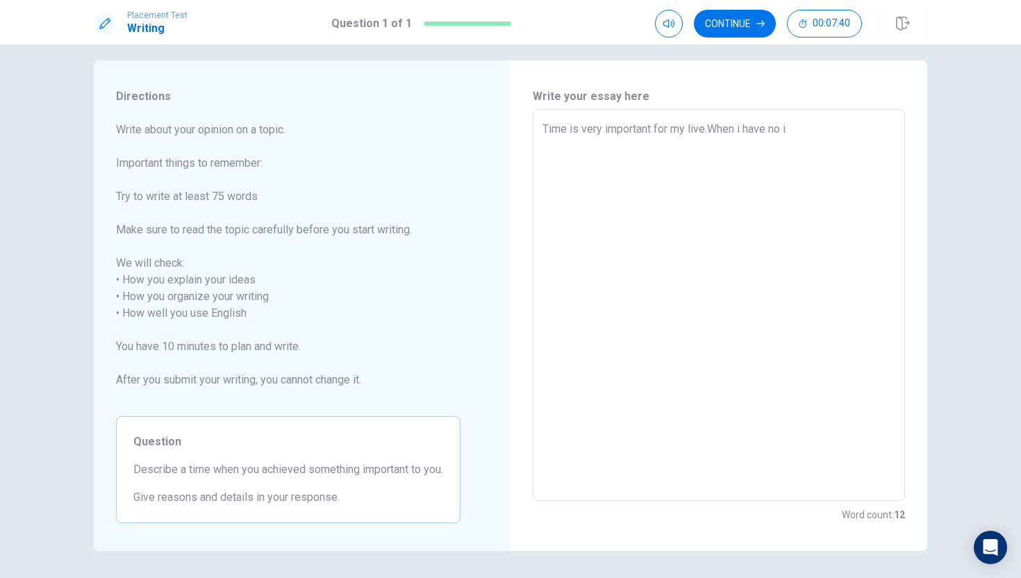
type textarea "Time is very important for my live.When i have no id"
type textarea "x"
type textarea "Time is very important for my live.When i have no ide"
type textarea "x"
type textarea "Time is very important for my live.When i have no idea"
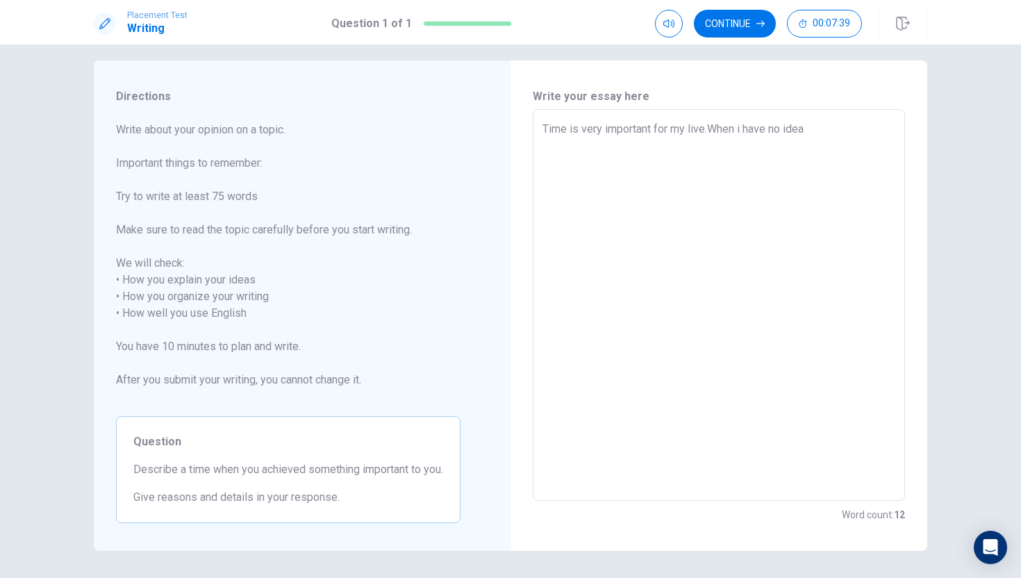
type textarea "x"
type textarea "Time is very important for my live.When i have no ideas"
type textarea "x"
type textarea "Time is very important for my live.When i have no ideas"
type textarea "x"
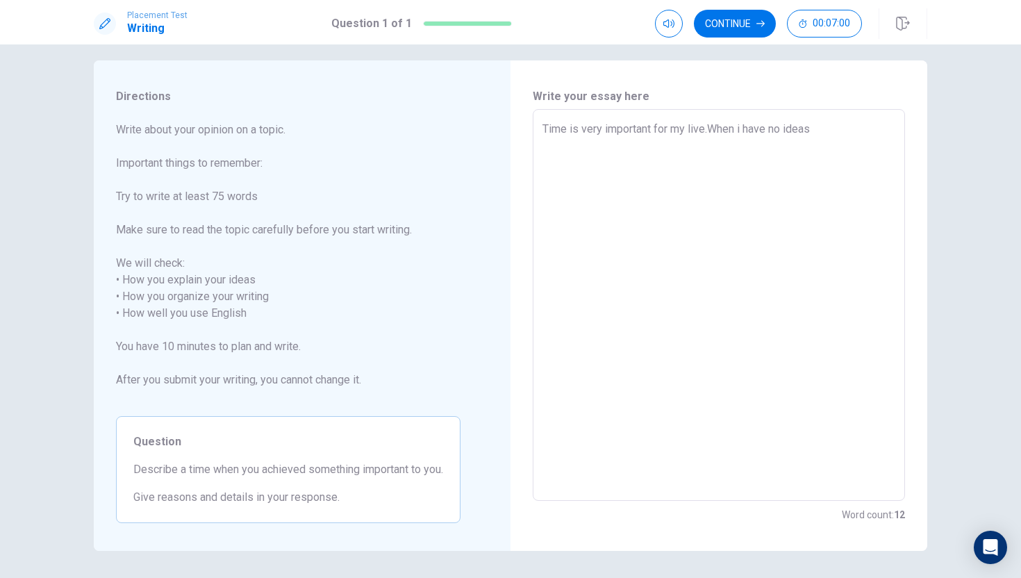
type textarea "Time is very important for my live.When i have no ideas t"
type textarea "x"
type textarea "Time is very important for my live.When i have no ideas to"
type textarea "x"
type textarea "Time is very important for my live.When i have no ideas to"
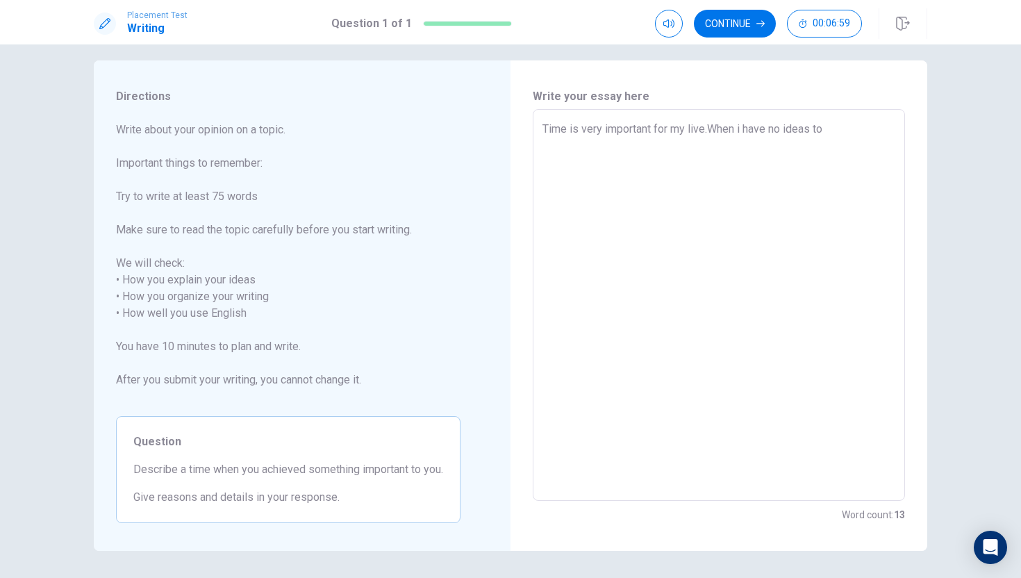
type textarea "x"
type textarea "Time is very important for my live.When i have no ideas to a"
type textarea "x"
type textarea "Time is very important for my live.When i have no ideas to ac"
type textarea "x"
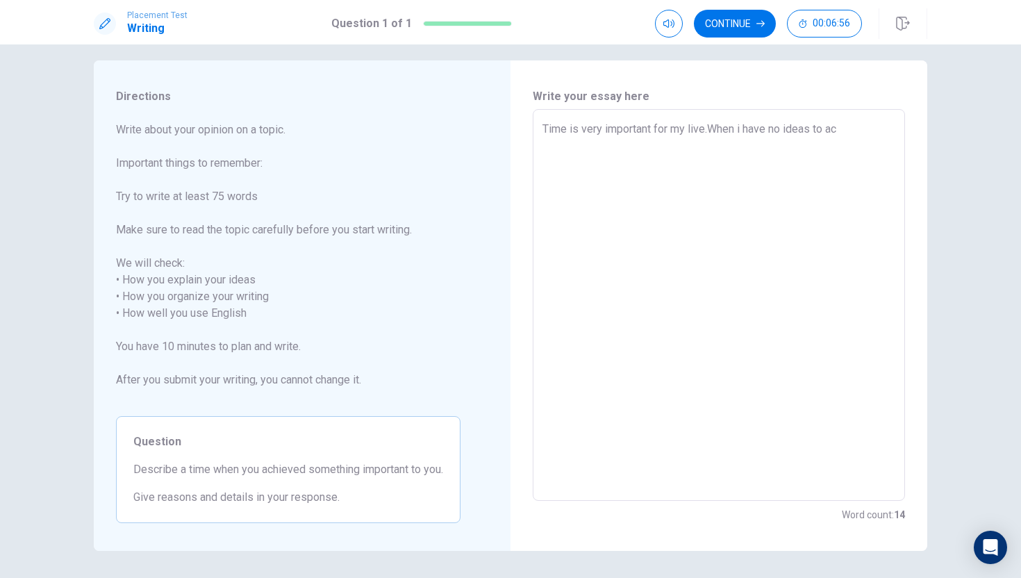
type textarea "Time is very important for my live.When i have no ideas to ach"
type textarea "x"
type textarea "Time is very important for my live.When i have no ideas to achi"
type textarea "x"
type textarea "Time is very important for my live.When i have no ideas to achie"
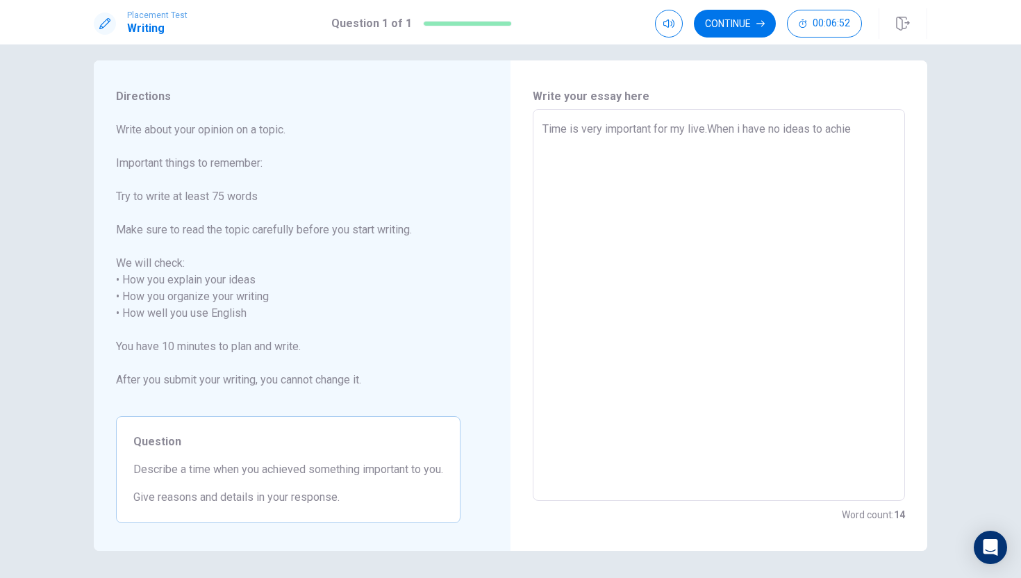
type textarea "x"
type textarea "Time is very important for my live.When i have no ideas to achiev"
type textarea "x"
type textarea "Time is very important for my live.When i have no ideas to achieve"
type textarea "x"
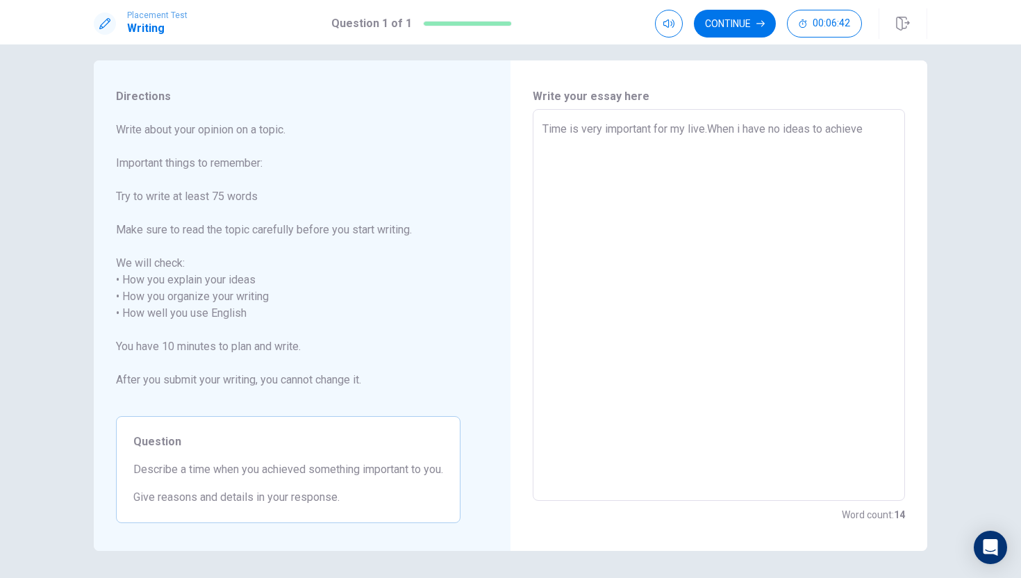
type textarea "Time is very important for my live.When i have no ideas to achieve"
type textarea "x"
type textarea "Time is very important for my live.When i have no ideas to achieve s"
type textarea "x"
type textarea "Time is very important for my live.When i have no ideas to achieve so"
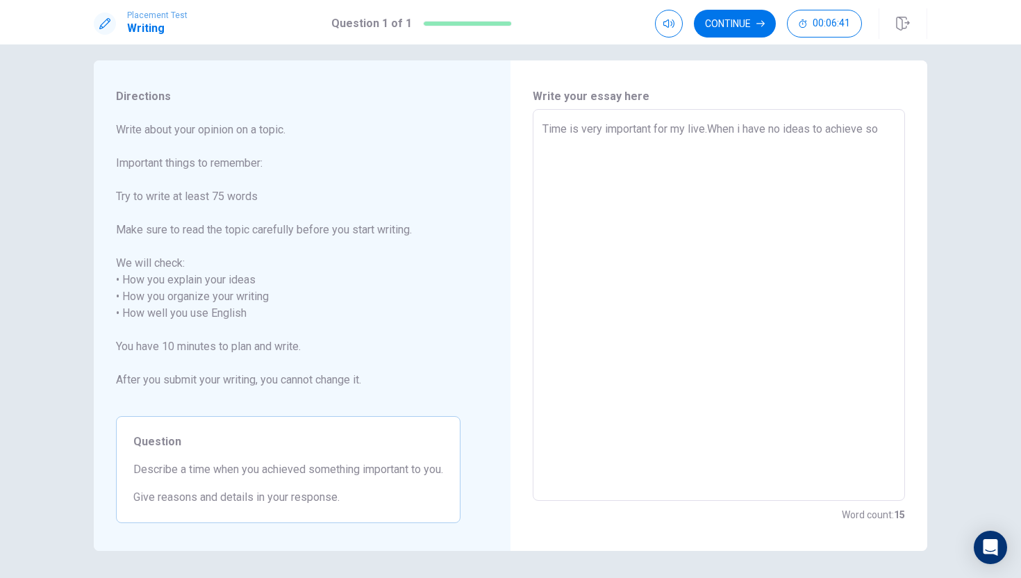
type textarea "x"
type textarea "Time is very important for my live.When i have no ideas to achieve som"
type textarea "x"
type textarea "Time is very important for my live.When i have no ideas to achieve some"
type textarea "x"
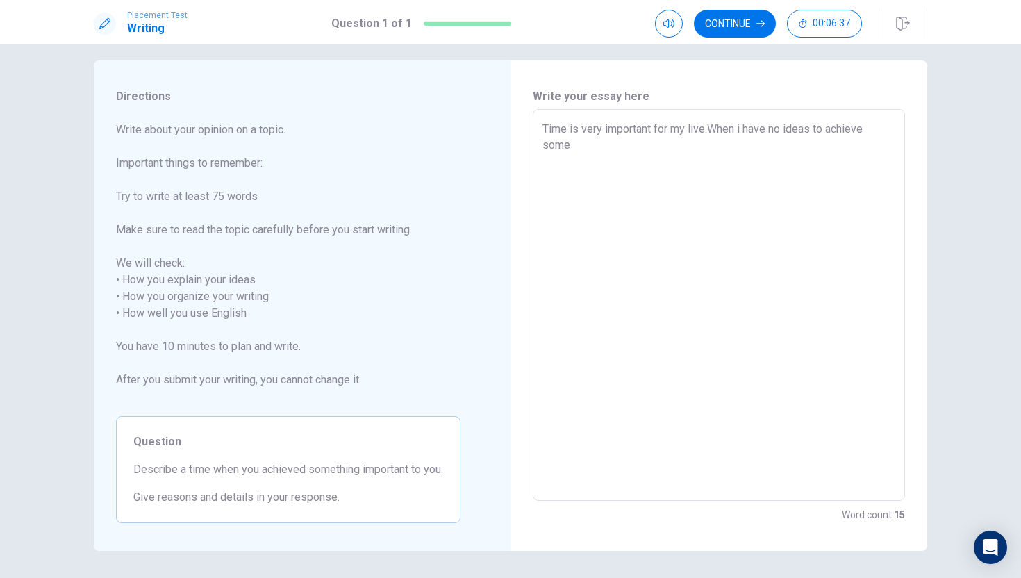
type textarea "Time is very important for my live.When i have no ideas to achieve somet"
type textarea "x"
type textarea "Time is very important for my live.When i have no ideas to achieve someth"
type textarea "x"
type textarea "Time is very important for my live.When i have no ideas to achieve somethi"
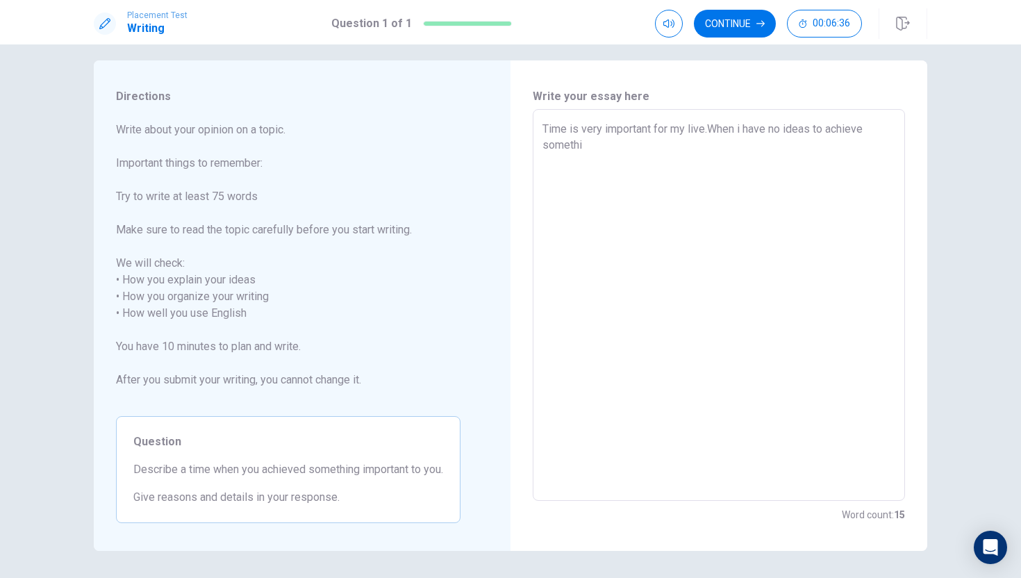
type textarea "x"
type textarea "Time is very important for my live.When i have no ideas to achieve somethin"
type textarea "x"
type textarea "Time is very important for my live.When i have no ideas to achieve something"
type textarea "x"
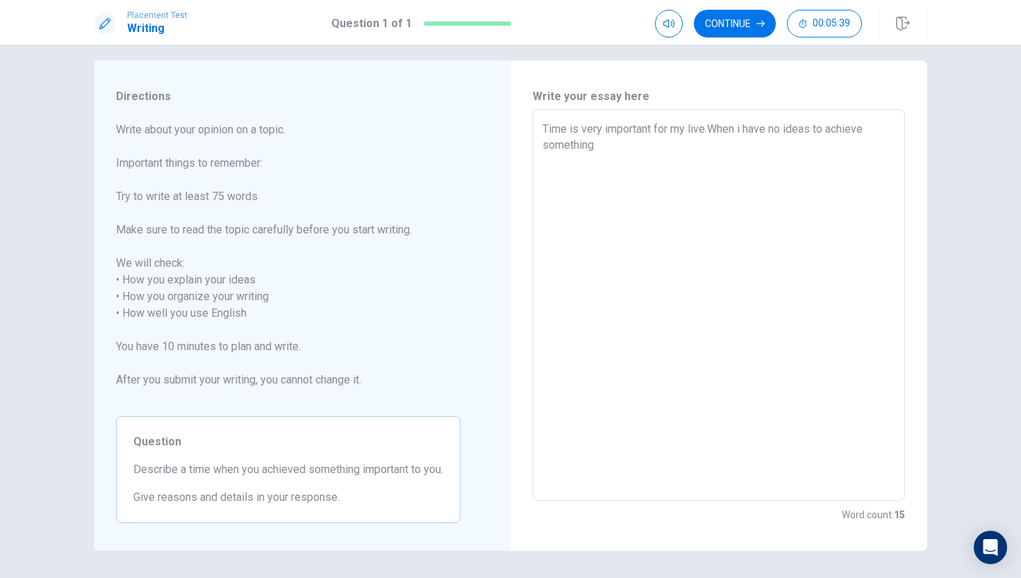
type textarea "Time is very important for my live.When i have no ideas to achieve something"
type textarea "x"
type textarea "Time is very important for my live.When i have no ideas to achieve something"
type textarea "x"
type textarea "Time is very important for my live.When i have no ideas to achieve something,"
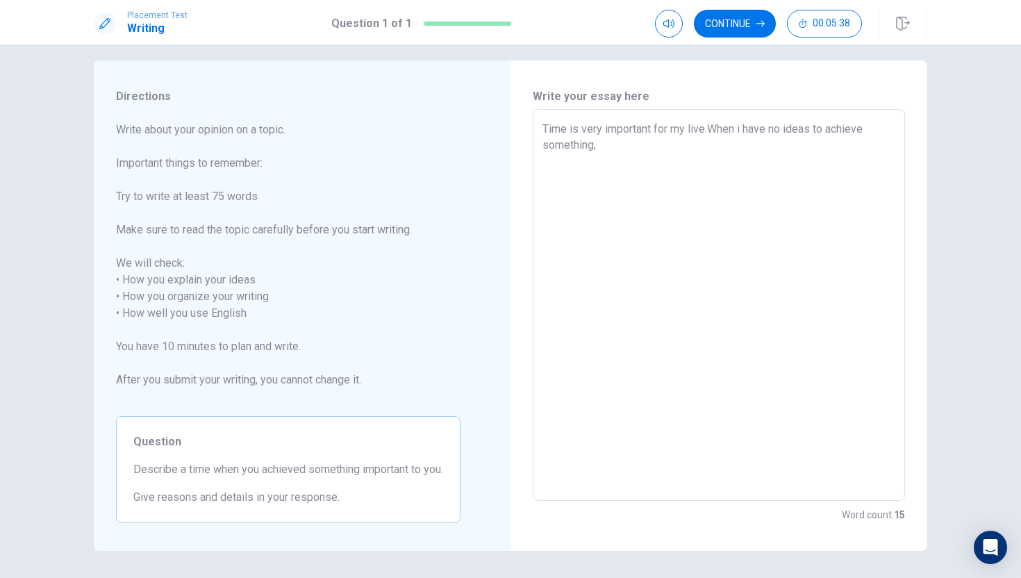
type textarea "x"
type textarea "Time is very important for my live.When i have no ideas to achieve something,i"
type textarea "x"
type textarea "Time is very important for my live.When i have no ideas to achieve something,i"
type textarea "x"
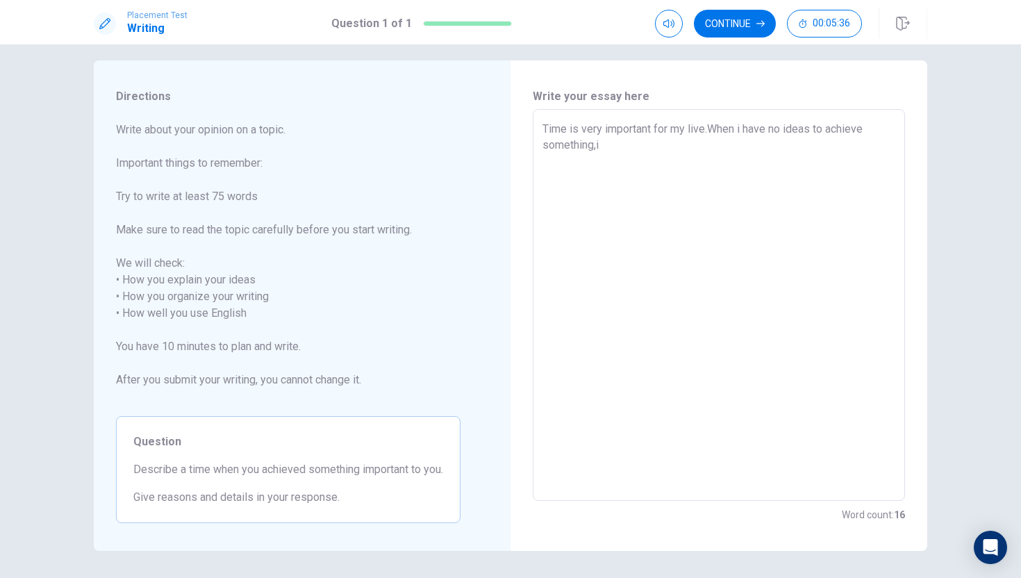
type textarea "Time is very important for my live.When i have no ideas to achieve something,i w"
type textarea "x"
type textarea "Time is very important for my live.When i have no ideas to achieve something,i …"
type textarea "x"
type textarea "Time is very important for my live.When i have no ideas to achieve something,i …"
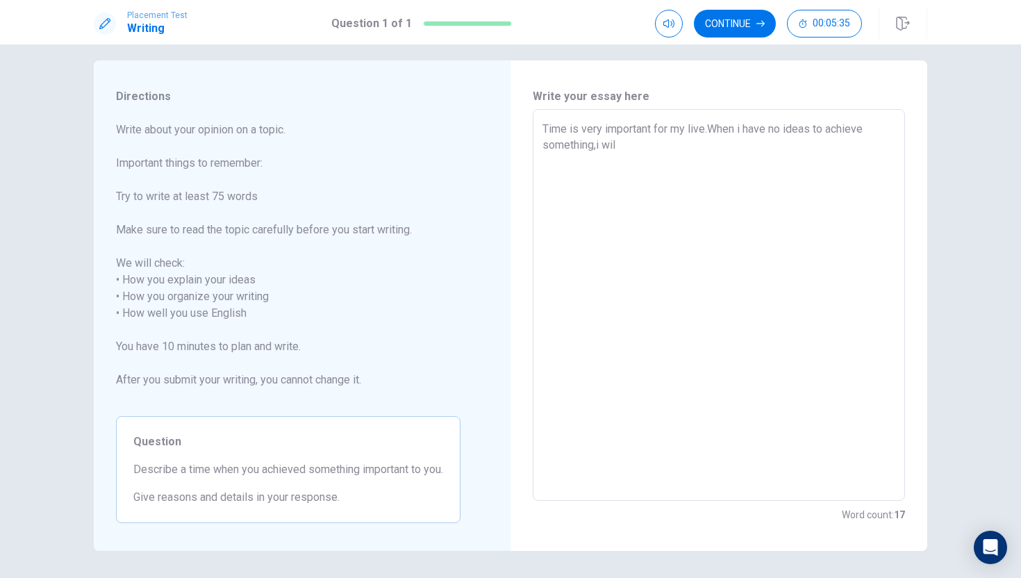
type textarea "x"
type textarea "Time is very important for my live.When i have no ideas to achieve something,i …"
type textarea "x"
type textarea "Time is very important for my live.When i have no ideas to achieve something,i …"
type textarea "x"
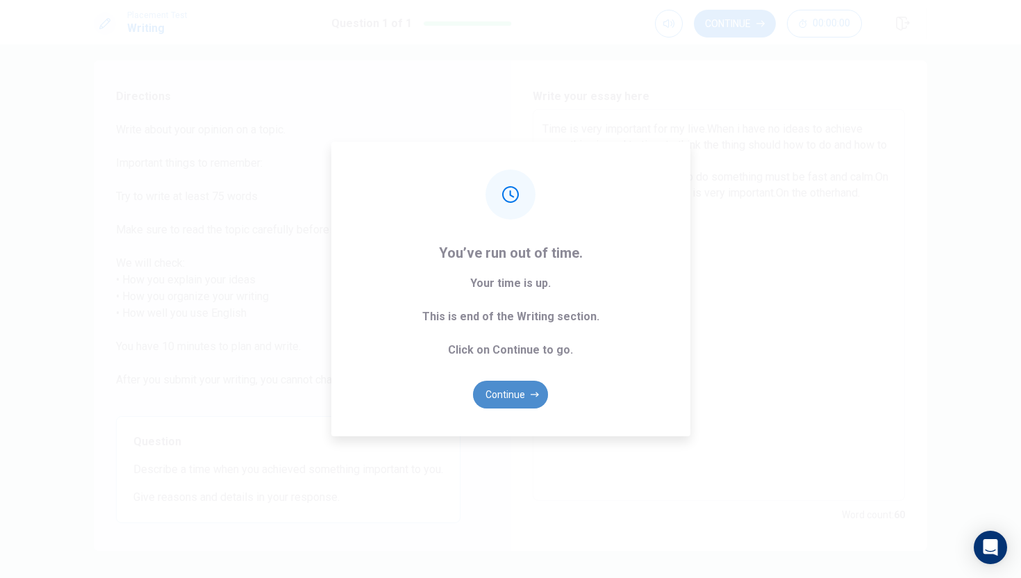
click at [539, 381] on button "Continue" at bounding box center [510, 395] width 75 height 28
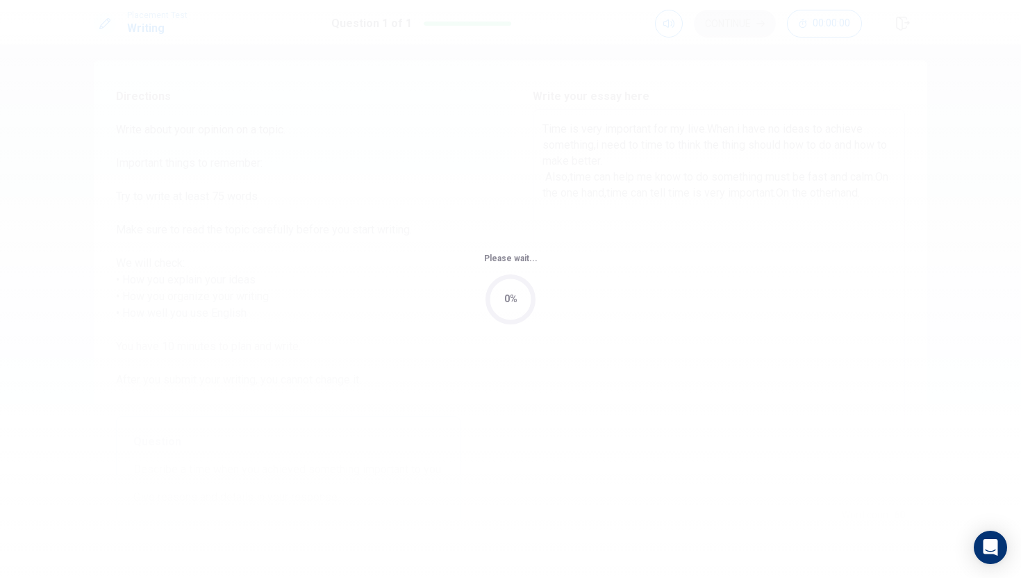
scroll to position [0, 0]
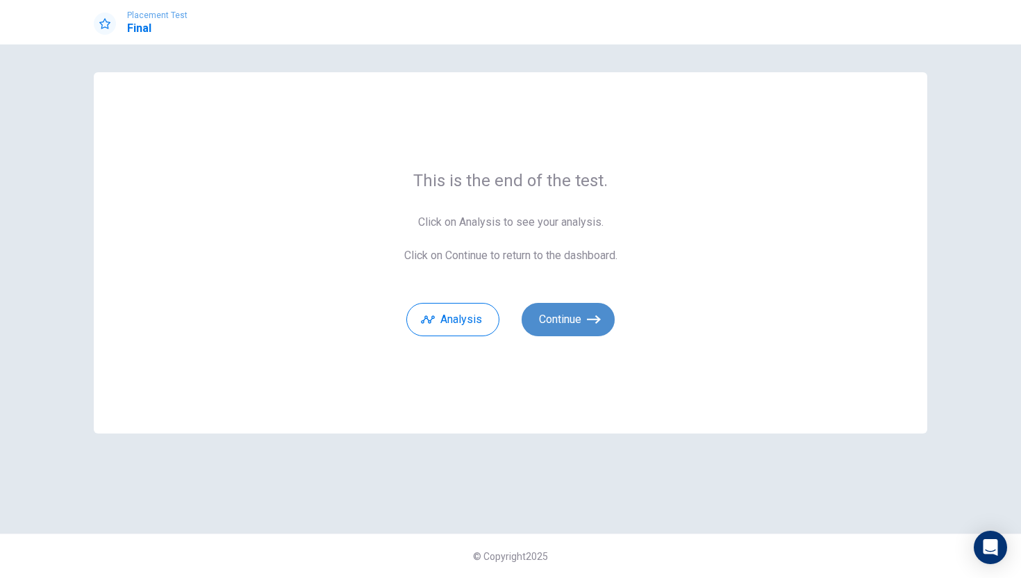
click at [581, 315] on button "Continue" at bounding box center [568, 319] width 93 height 33
